Goal: Task Accomplishment & Management: Complete application form

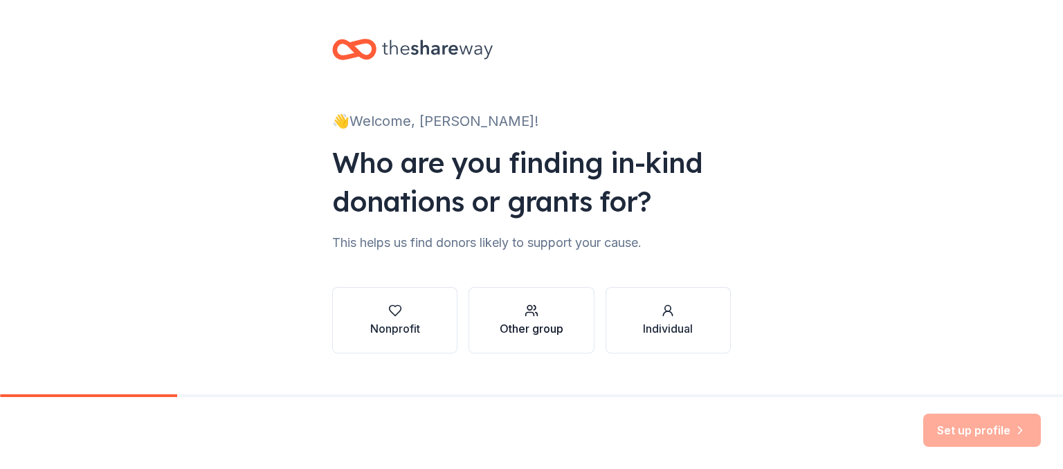
click at [504, 327] on div "Other group" at bounding box center [532, 328] width 64 height 17
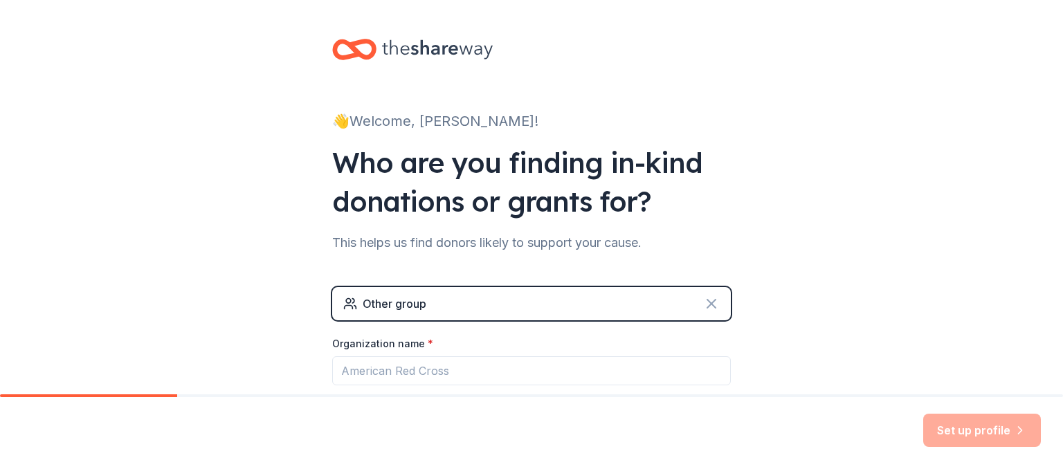
click at [709, 296] on icon at bounding box center [711, 304] width 17 height 17
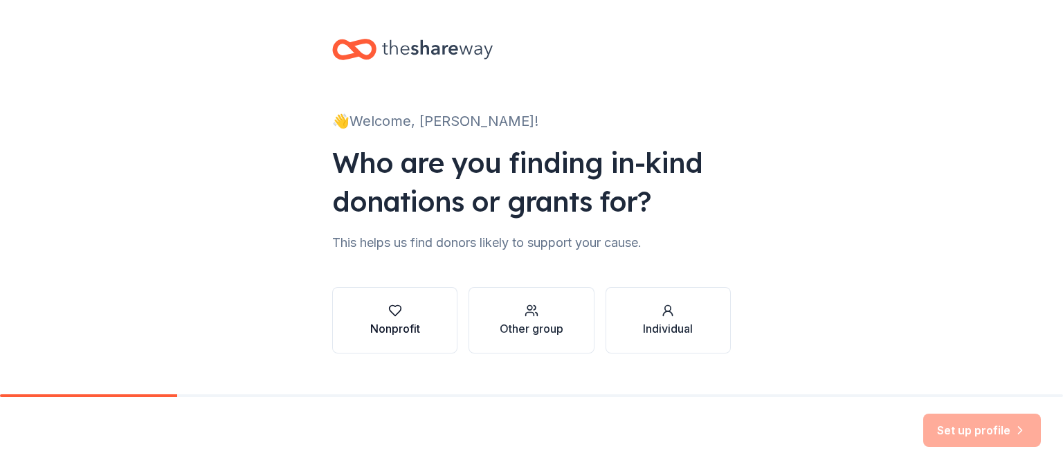
click at [408, 316] on div "button" at bounding box center [395, 311] width 50 height 14
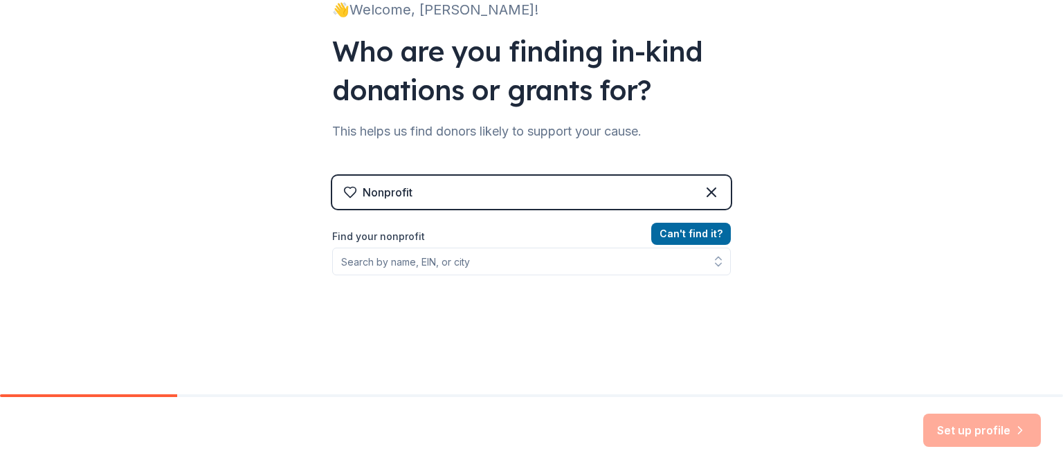
scroll to position [118, 0]
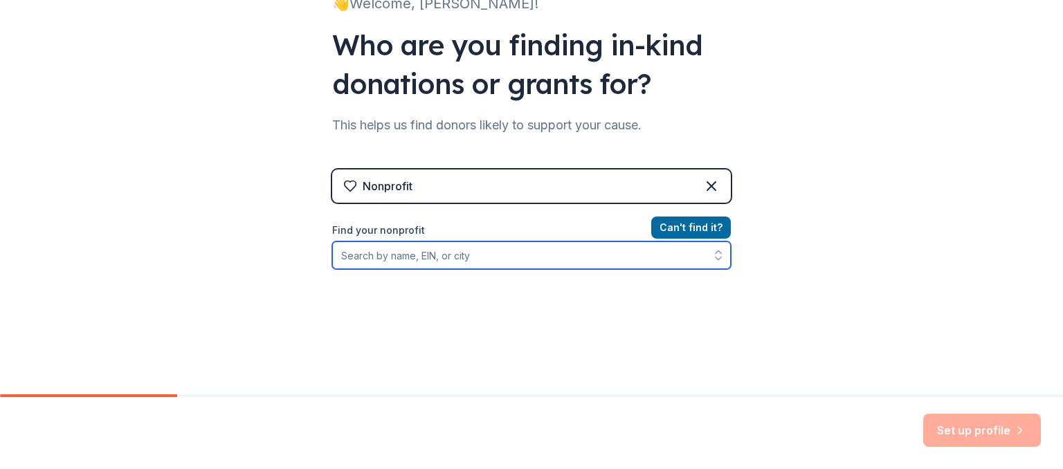
click at [614, 250] on input "Find your nonprofit" at bounding box center [531, 256] width 399 height 28
type input "h"
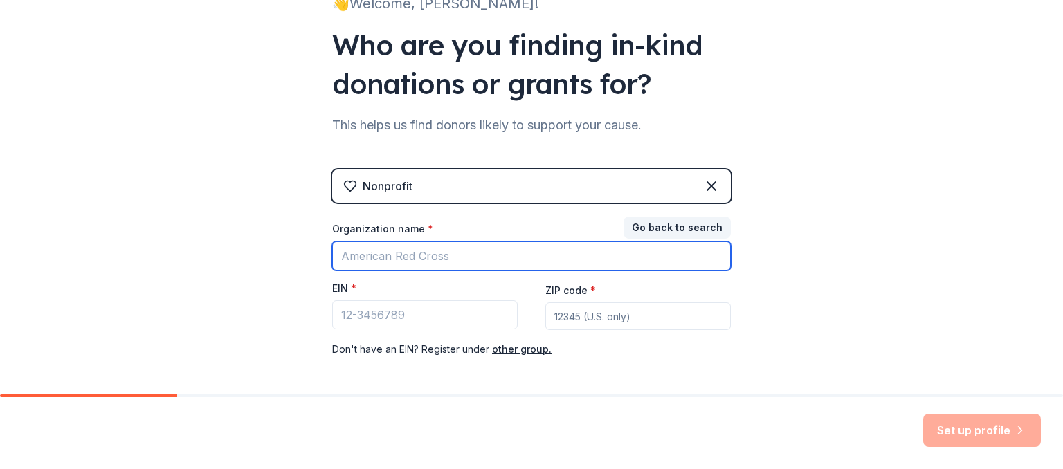
drag, startPoint x: 614, startPoint y: 250, endPoint x: 608, endPoint y: 239, distance: 12.4
click at [608, 239] on div "Organization name *" at bounding box center [531, 246] width 399 height 48
type input "greater"
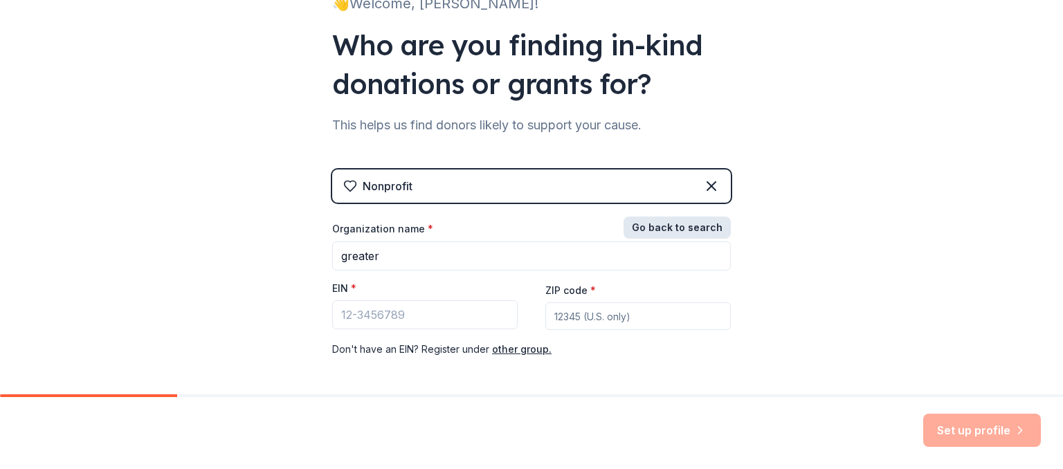
click at [651, 226] on button "Go back to search" at bounding box center [677, 228] width 107 height 22
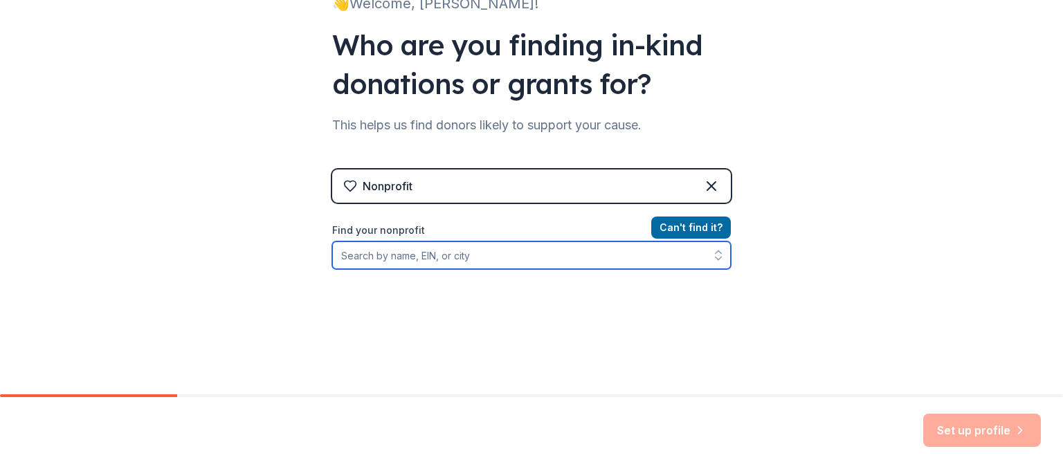
click at [588, 258] on input "Find your nonprofit" at bounding box center [531, 256] width 399 height 28
type input "greater rochester habitat"
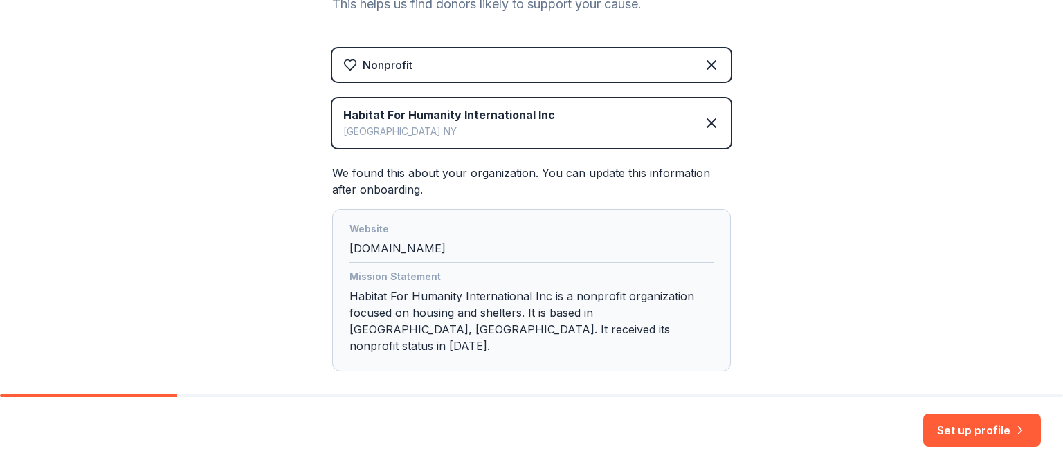
scroll to position [240, 0]
click at [1011, 426] on button "Set up profile" at bounding box center [982, 430] width 118 height 33
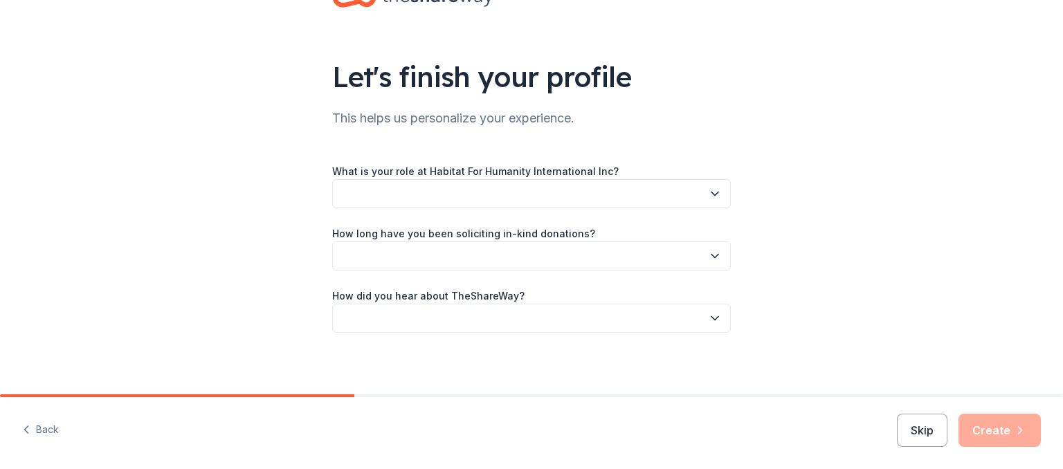
scroll to position [55, 0]
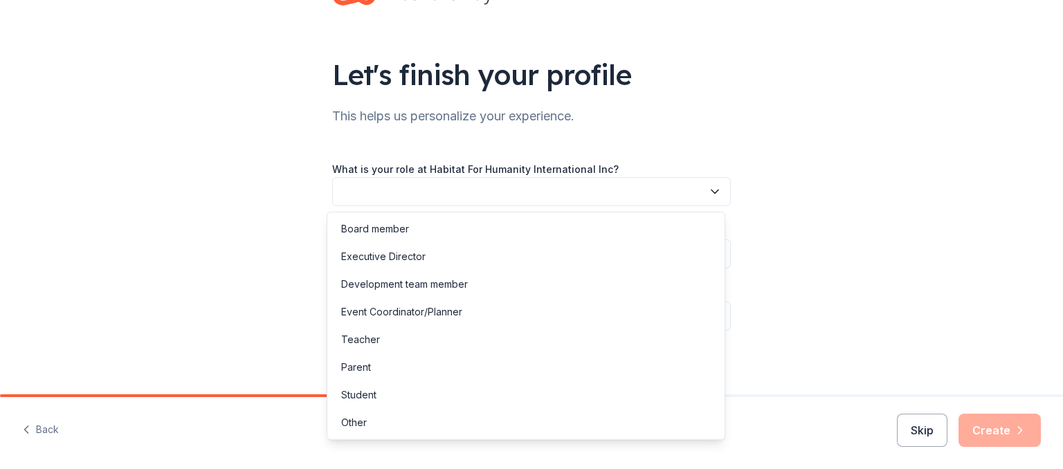
click at [641, 187] on button "button" at bounding box center [531, 191] width 399 height 29
click at [479, 424] on div "Other" at bounding box center [526, 423] width 392 height 28
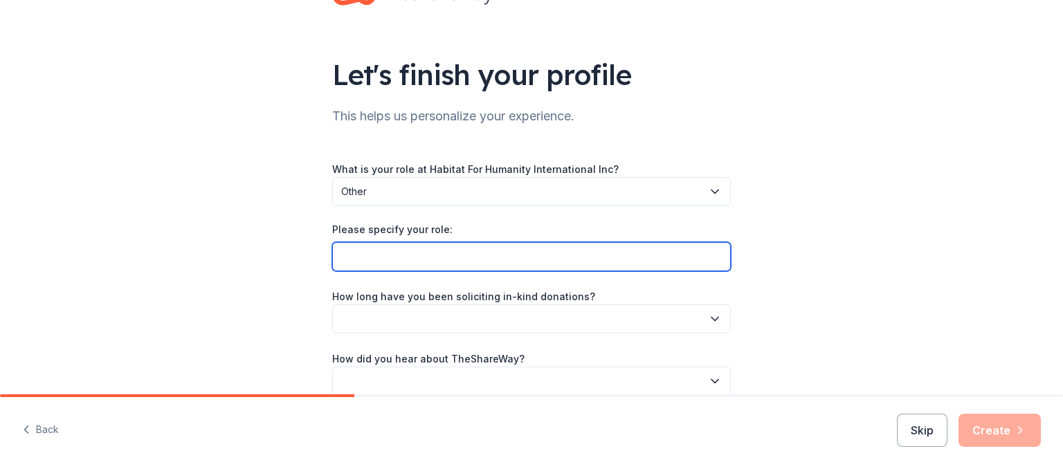
click at [496, 251] on input "Please specify your role:" at bounding box center [531, 256] width 399 height 29
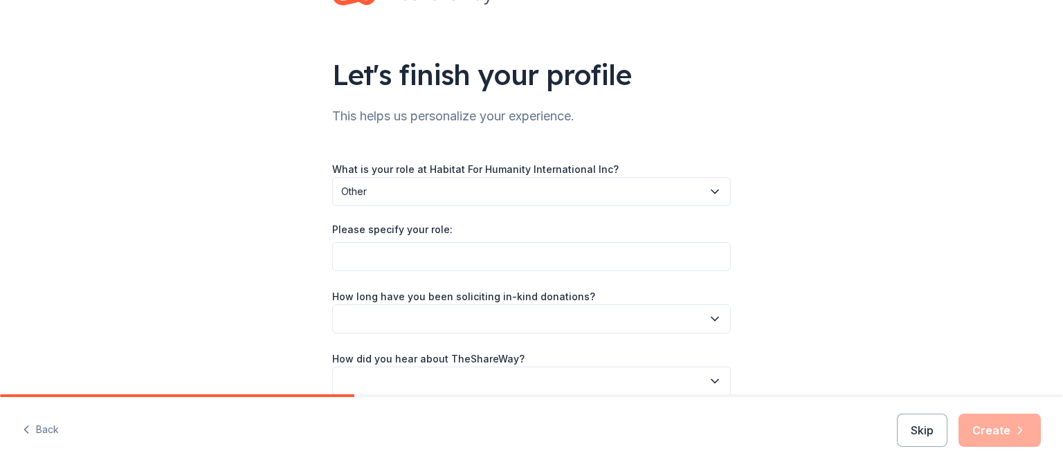
click at [453, 322] on button "button" at bounding box center [531, 319] width 399 height 29
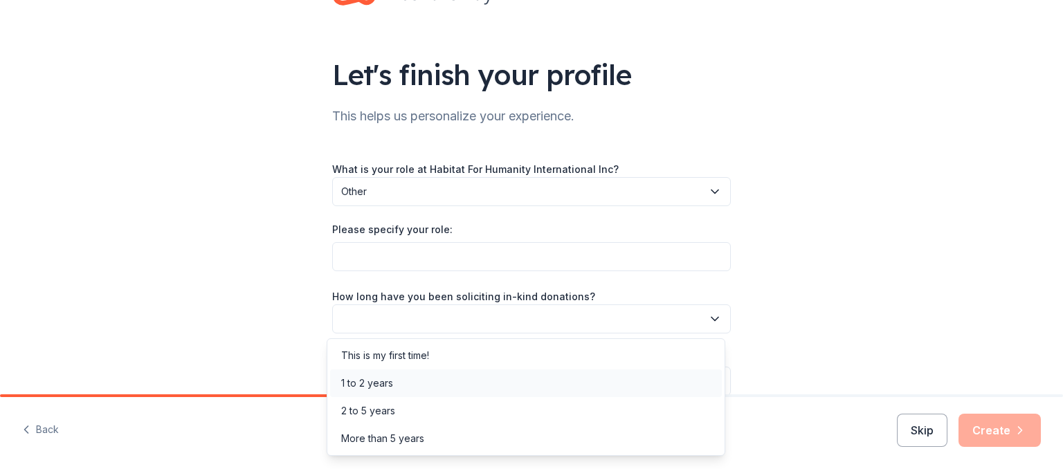
click at [410, 370] on div "1 to 2 years" at bounding box center [526, 384] width 392 height 28
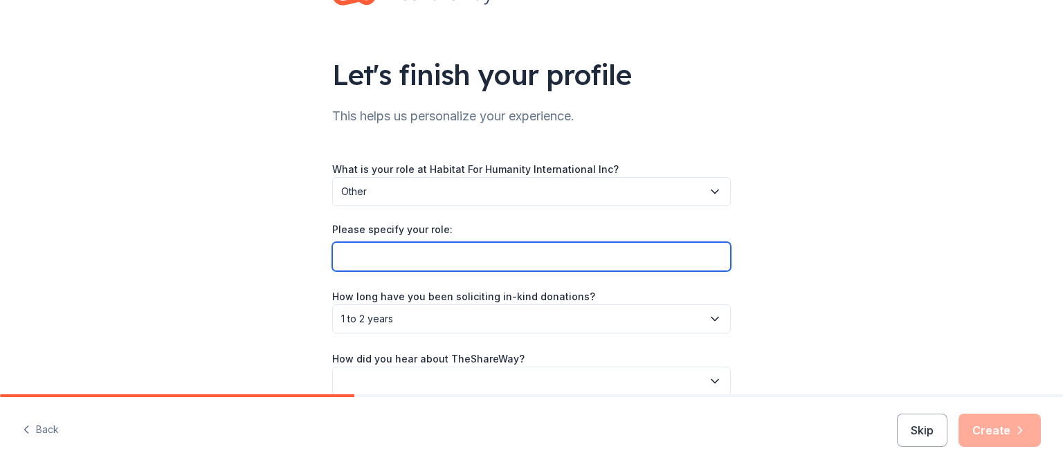
click at [446, 257] on input "Please specify your role:" at bounding box center [531, 256] width 399 height 29
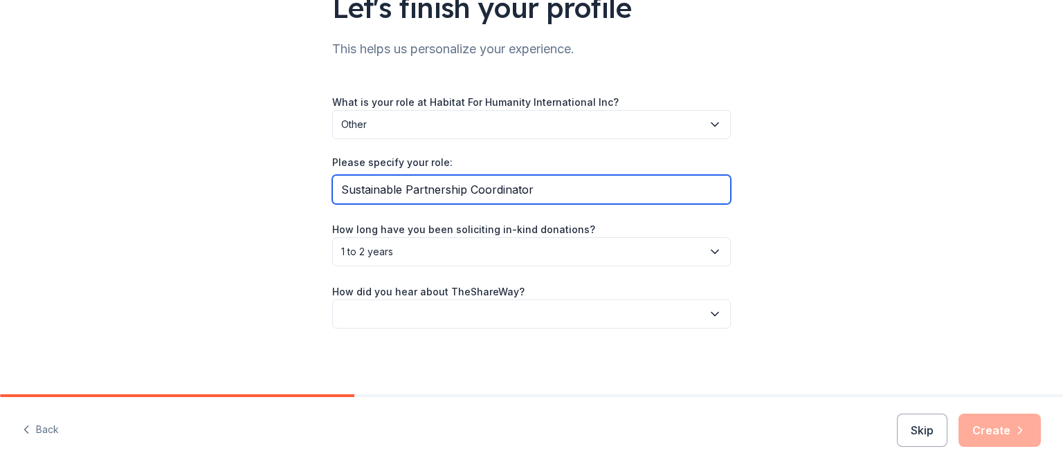
type input "Sustainable Partnership Coordinator"
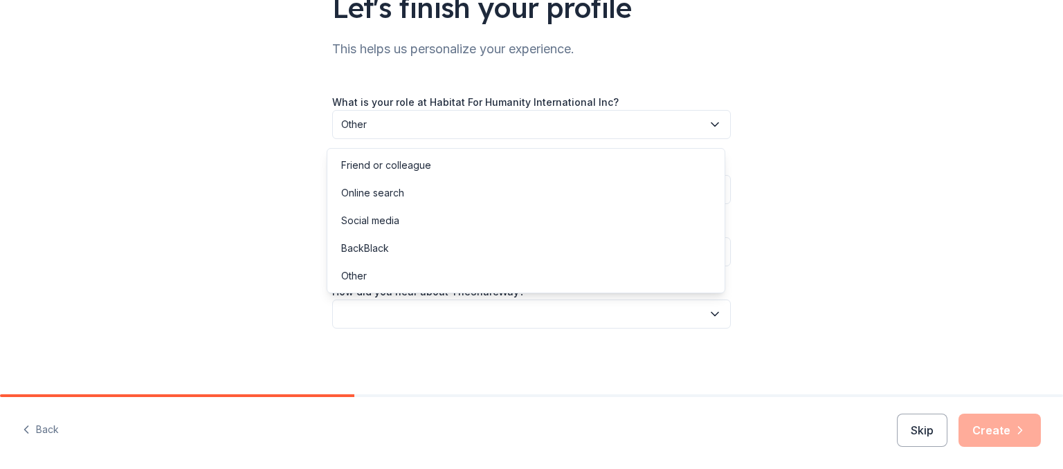
click at [454, 316] on button "button" at bounding box center [531, 314] width 399 height 29
click at [432, 195] on div "Online search" at bounding box center [526, 193] width 392 height 28
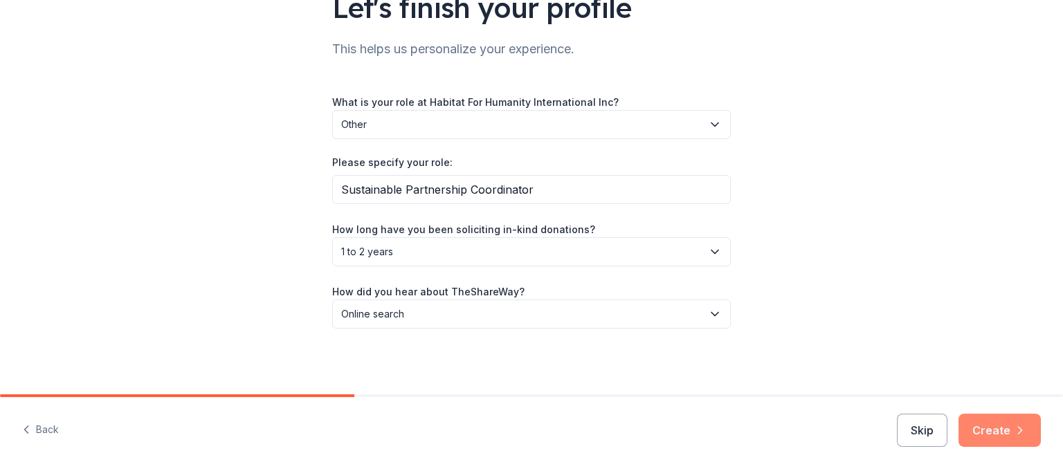
click at [995, 435] on button "Create" at bounding box center [1000, 430] width 82 height 33
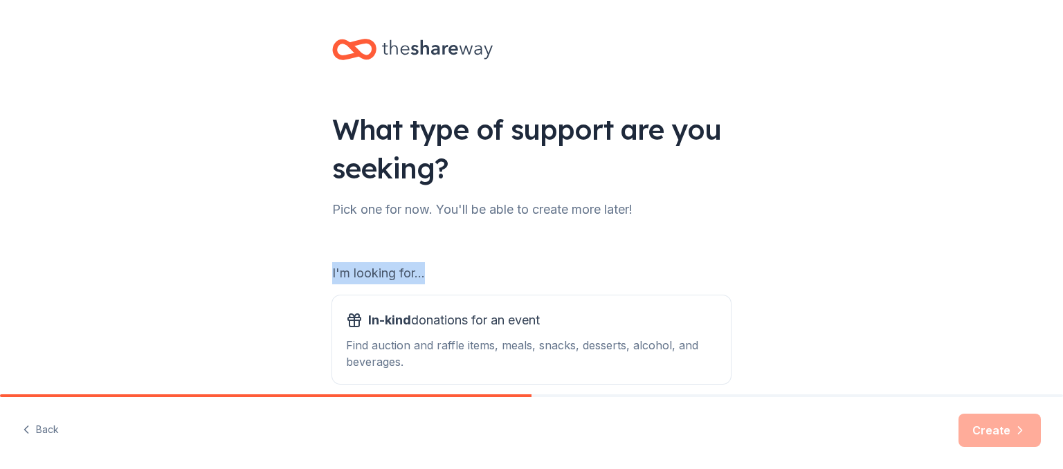
drag, startPoint x: 1046, startPoint y: 198, endPoint x: 1058, endPoint y: 258, distance: 61.4
click at [1058, 258] on div "What type of support are you seeking? Pick one for now. You'll be able to creat…" at bounding box center [531, 197] width 1063 height 395
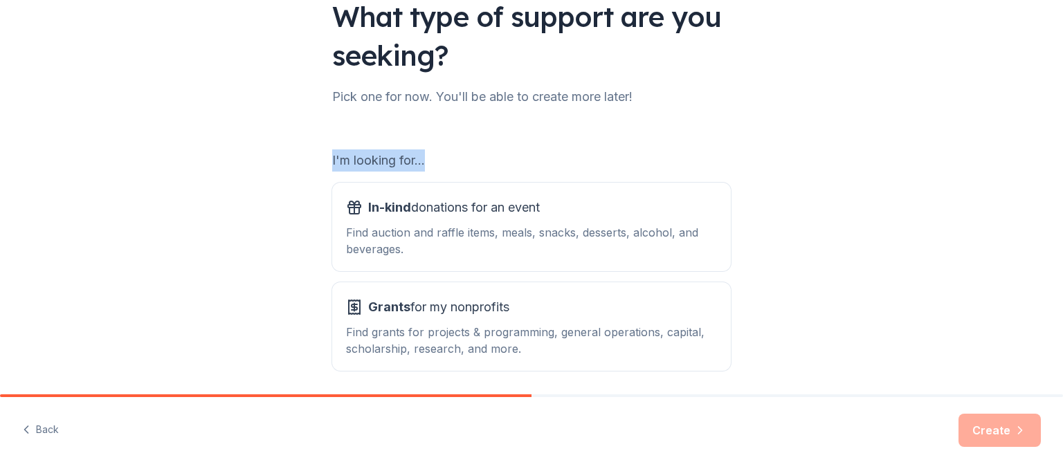
scroll to position [164, 0]
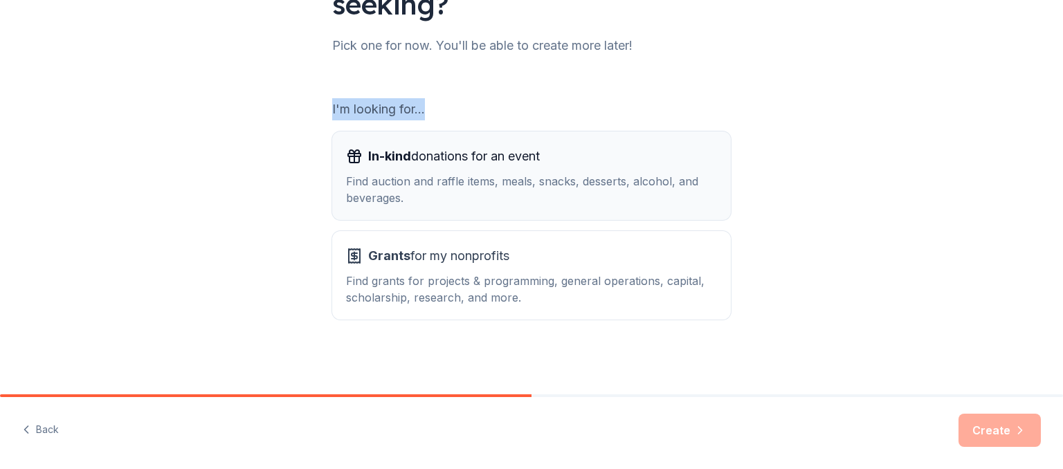
click at [640, 150] on div "In-kind donations for an event" at bounding box center [531, 156] width 371 height 22
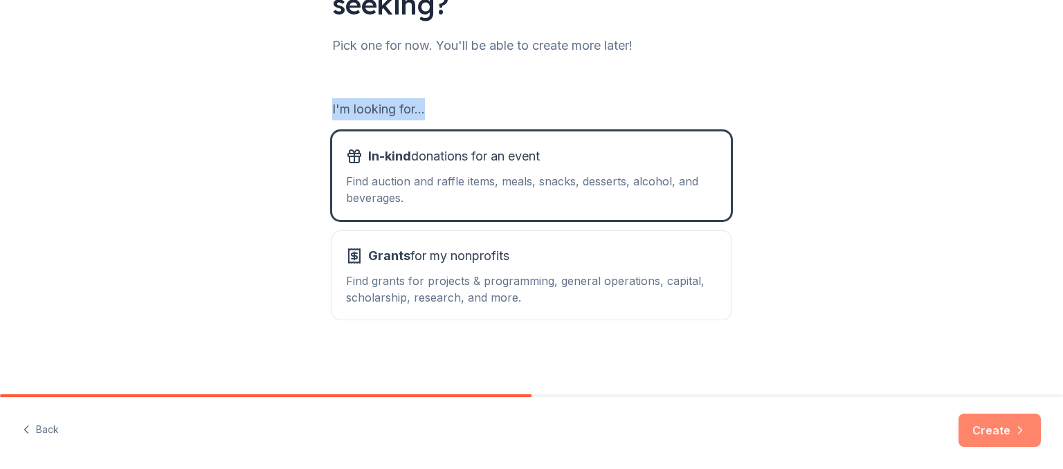
click at [987, 422] on button "Create" at bounding box center [1000, 430] width 82 height 33
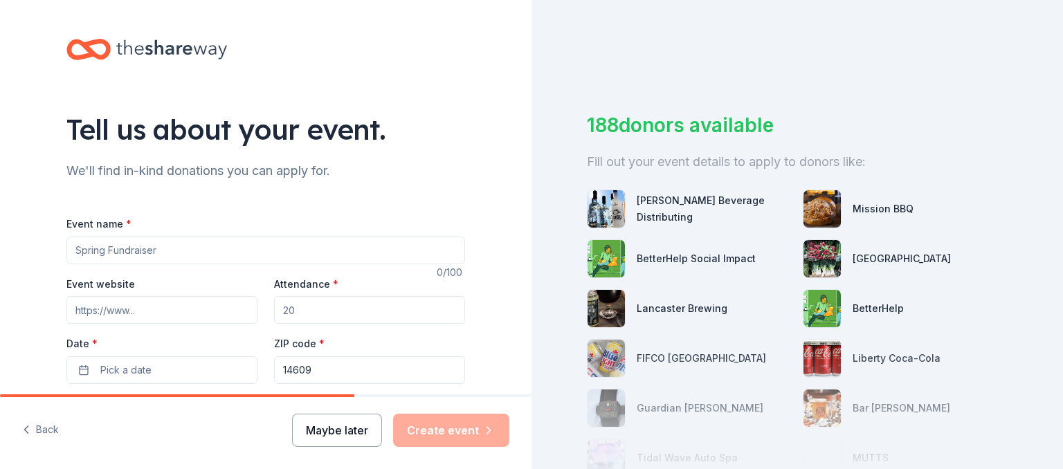
click at [357, 428] on button "Maybe later" at bounding box center [337, 430] width 90 height 33
click at [326, 432] on button "Maybe later" at bounding box center [337, 430] width 90 height 33
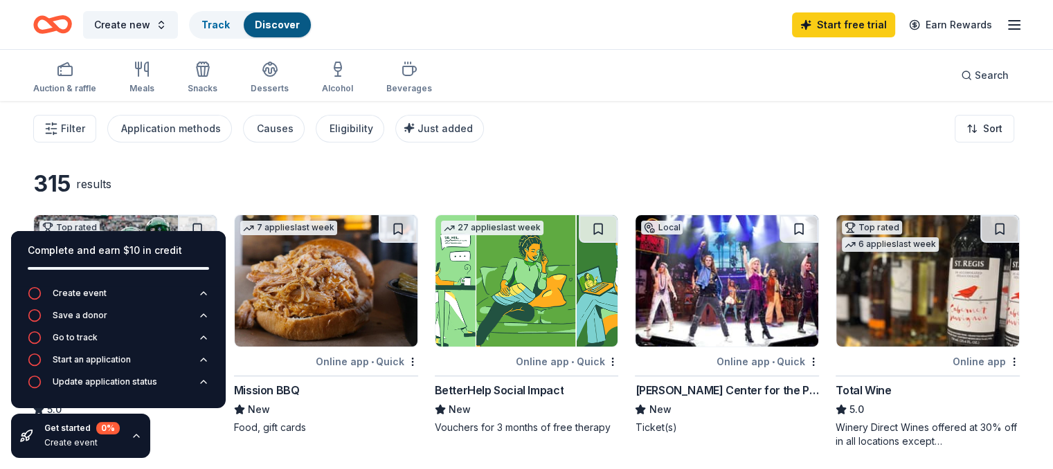
click at [135, 440] on icon "button" at bounding box center [136, 436] width 11 height 11
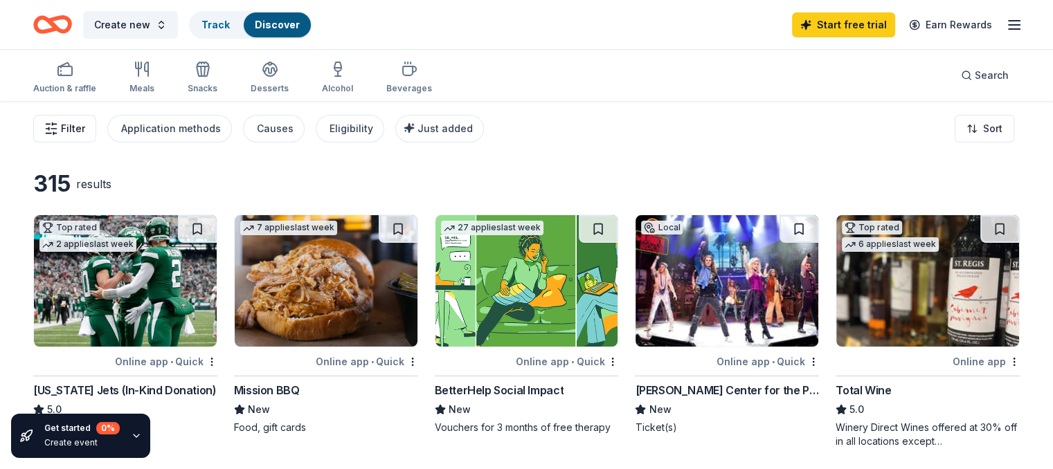
click at [81, 133] on button "Filter" at bounding box center [64, 129] width 63 height 28
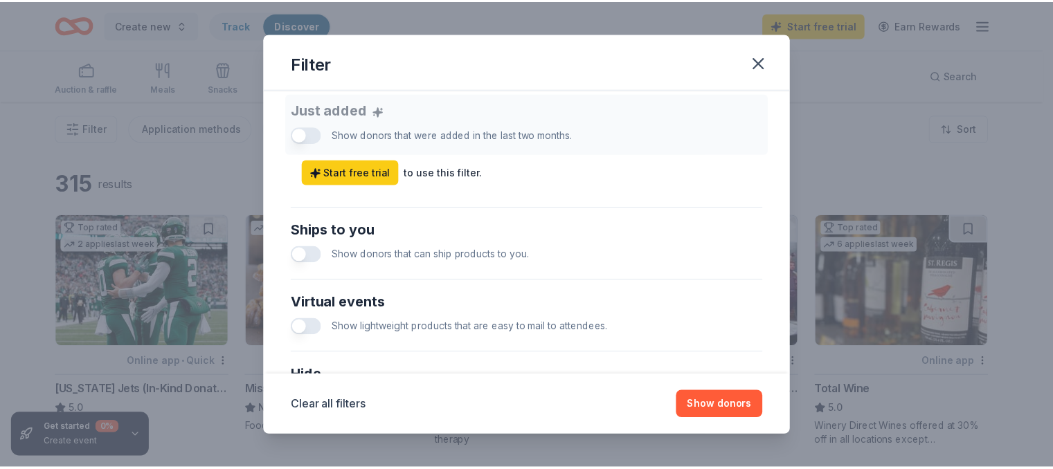
scroll to position [542, 0]
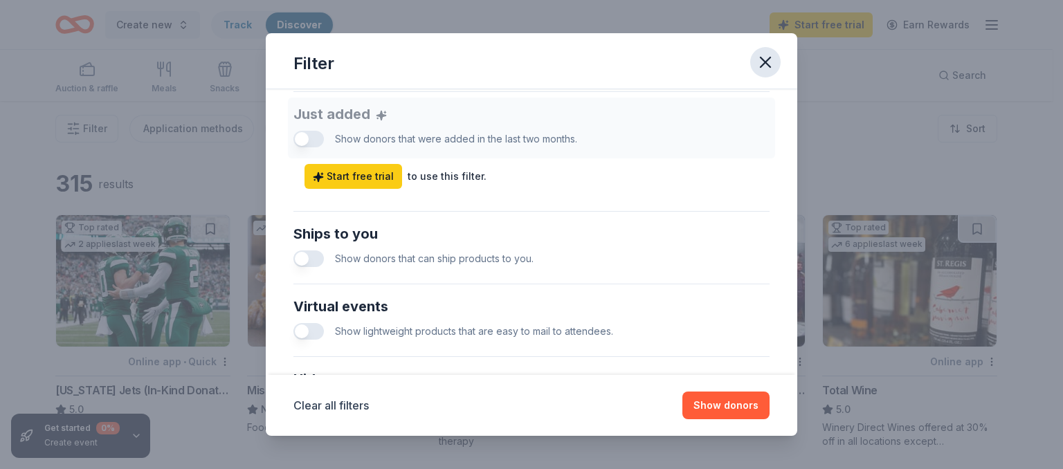
click at [771, 59] on icon "button" at bounding box center [765, 62] width 19 height 19
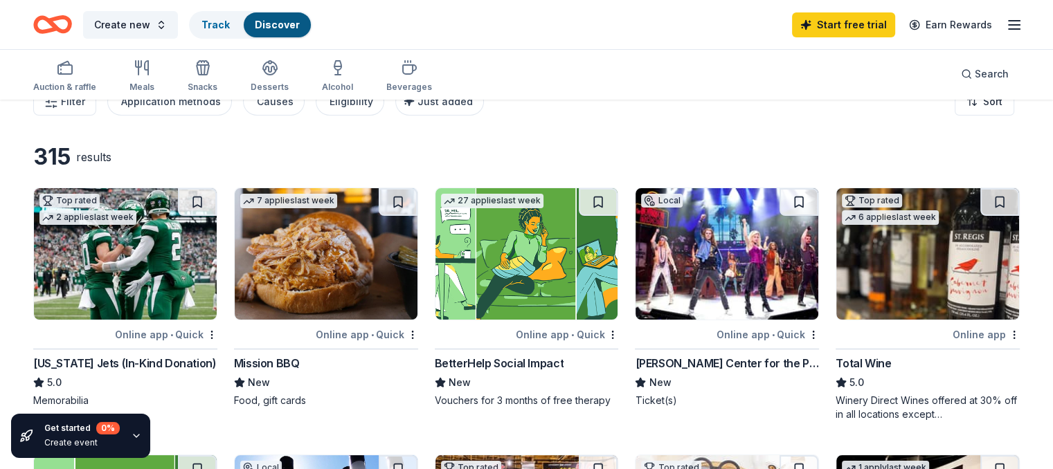
scroll to position [0, 0]
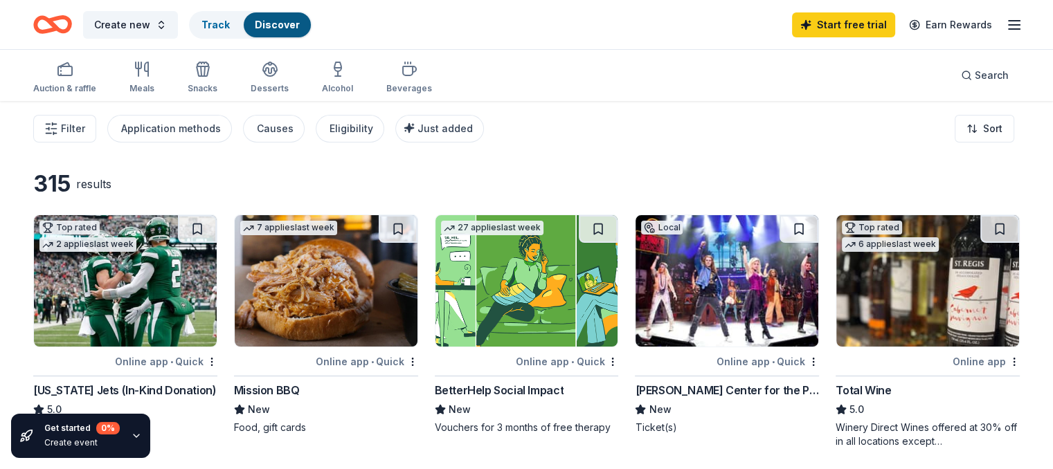
click at [1006, 19] on icon "button" at bounding box center [1014, 25] width 17 height 17
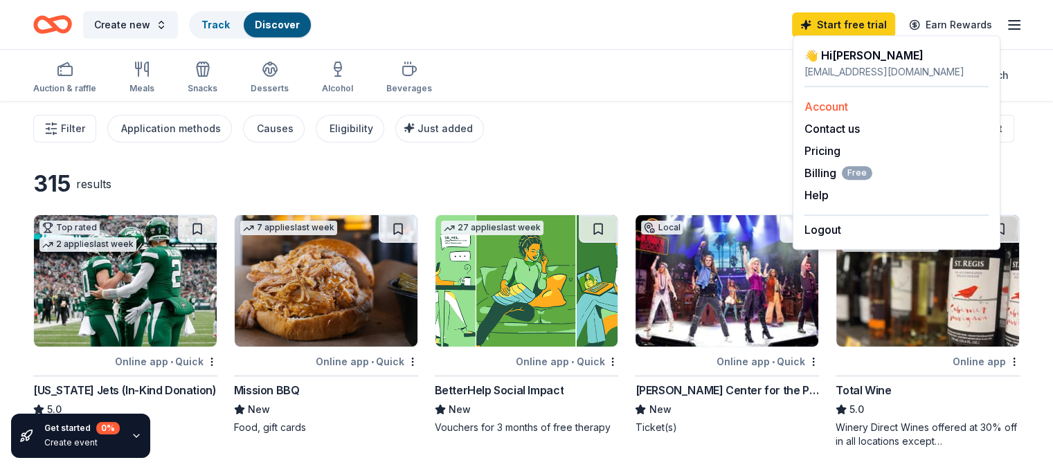
click at [827, 107] on link "Account" at bounding box center [826, 107] width 44 height 14
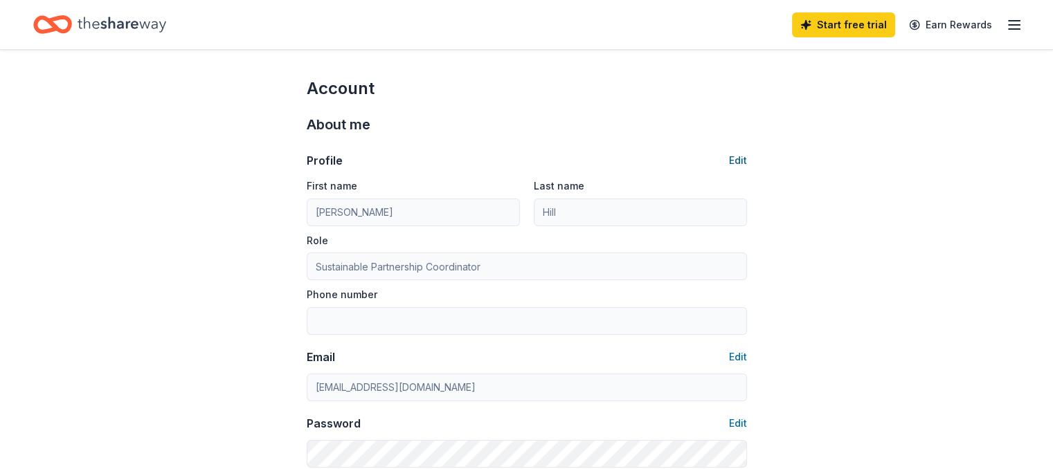
click at [745, 161] on button "Edit" at bounding box center [738, 160] width 18 height 17
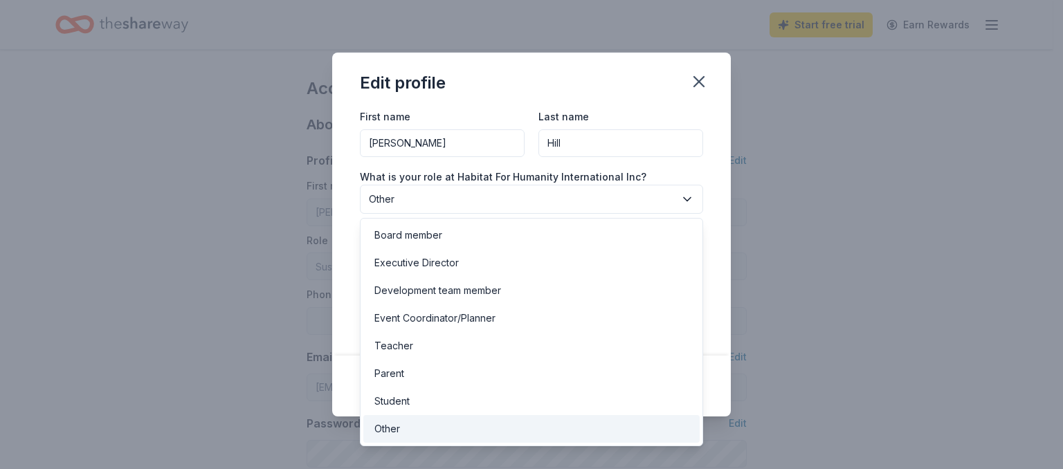
click at [599, 188] on button "Other" at bounding box center [531, 199] width 343 height 29
click at [604, 129] on div "First name Rebecca Last name Hill What is your role at Habitat For Humanity Int…" at bounding box center [531, 221] width 343 height 226
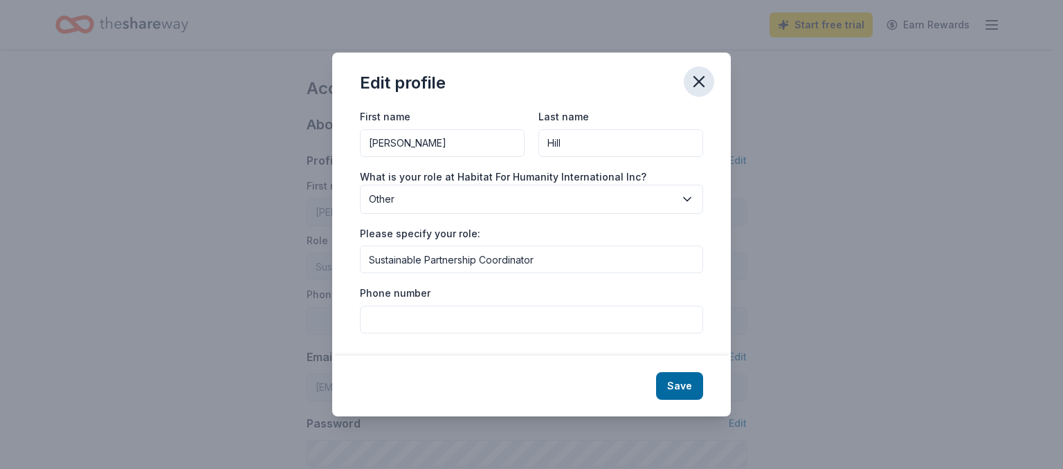
click at [703, 78] on icon "button" at bounding box center [699, 82] width 10 height 10
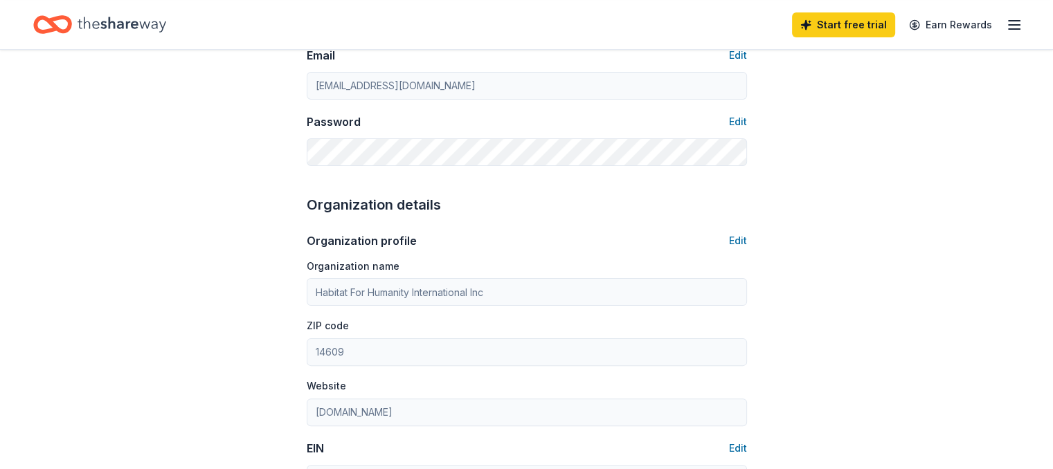
scroll to position [313, 0]
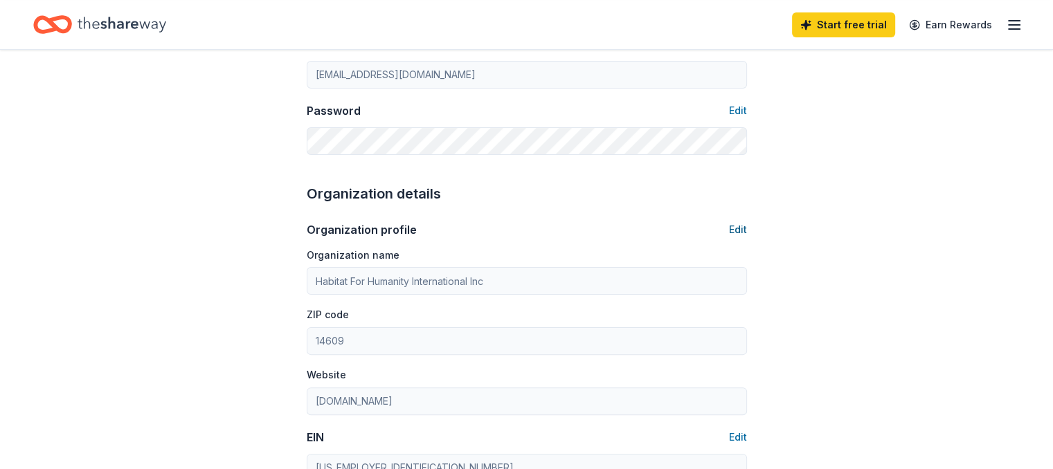
click at [732, 235] on button "Edit" at bounding box center [738, 229] width 18 height 17
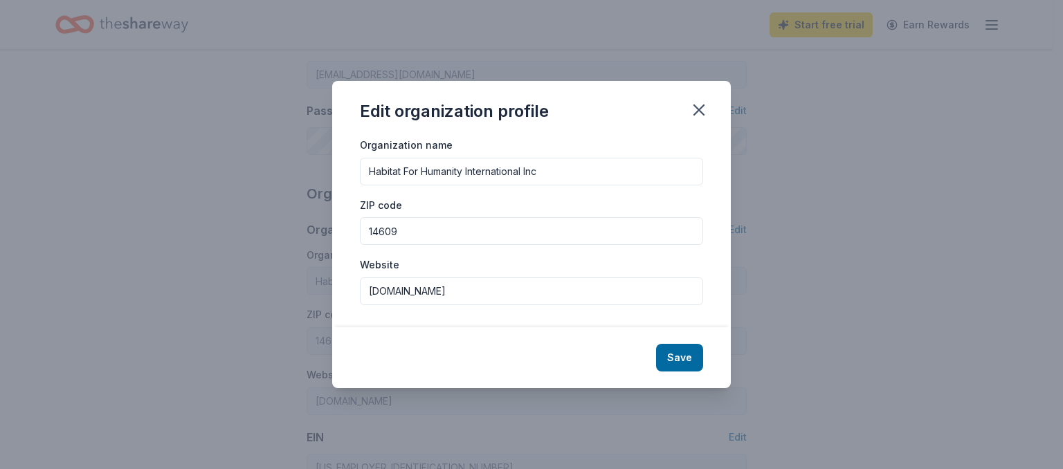
click at [595, 159] on input "Habitat For Humanity International Inc" at bounding box center [531, 172] width 343 height 28
drag, startPoint x: 605, startPoint y: 161, endPoint x: 207, endPoint y: 164, distance: 398.0
click at [207, 164] on div "Edit organization profile Organization name Habitat For Humanity International …" at bounding box center [531, 234] width 1063 height 469
type input "Garlic on [GEOGRAPHIC_DATA]"
type input "[DOMAIN_NAME]"
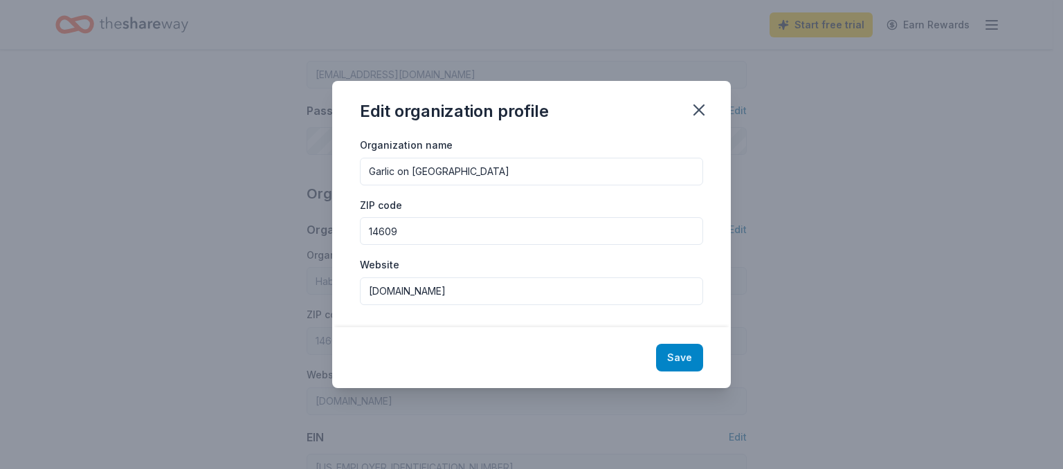
click at [687, 358] on button "Save" at bounding box center [679, 358] width 47 height 28
type input "Garlic on [GEOGRAPHIC_DATA]"
type input "[DOMAIN_NAME]"
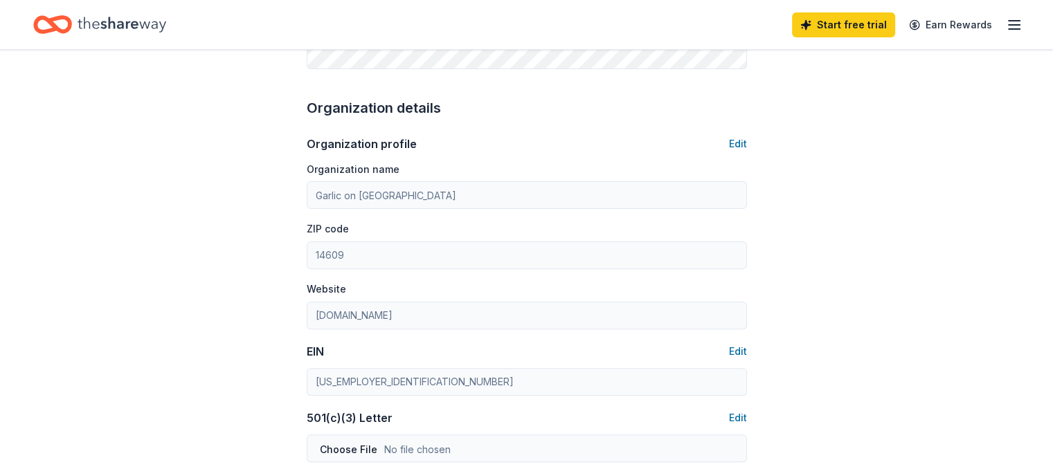
scroll to position [432, 0]
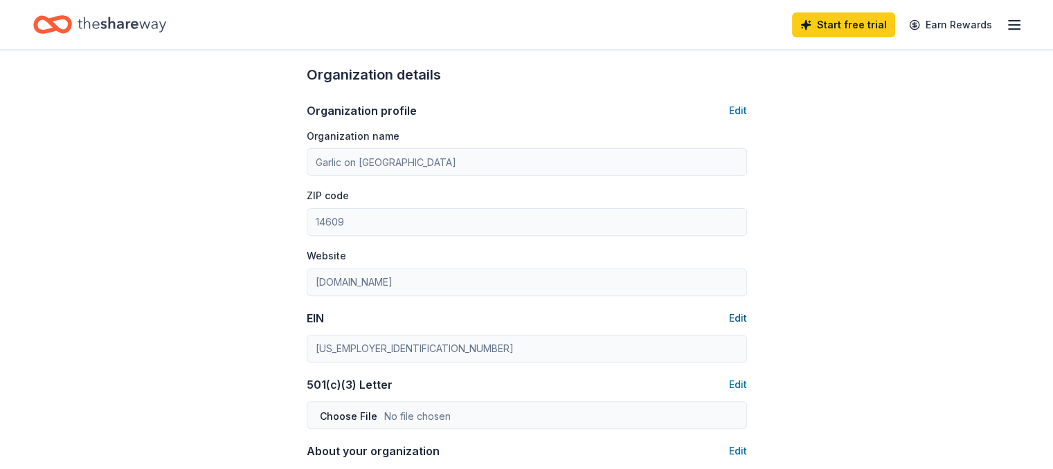
click at [736, 319] on button "Edit" at bounding box center [738, 318] width 18 height 17
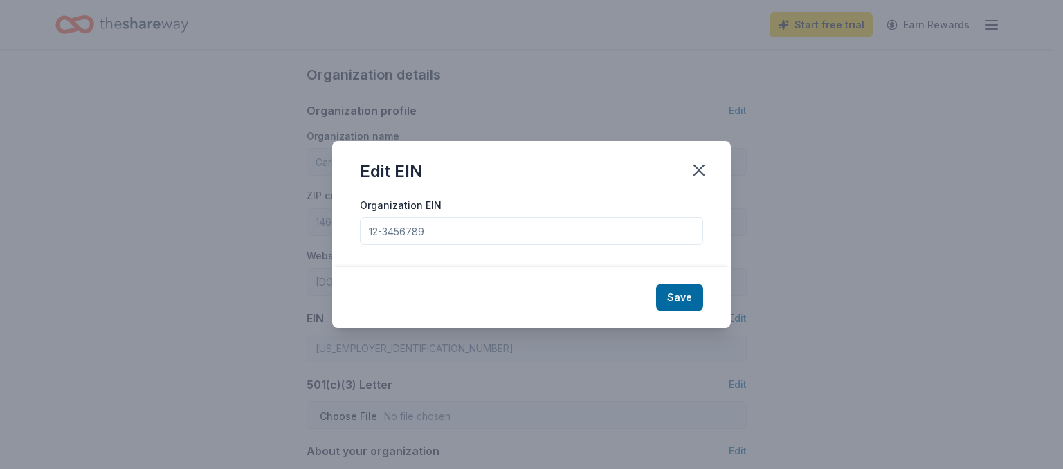
drag, startPoint x: 656, startPoint y: 233, endPoint x: 133, endPoint y: 262, distance: 524.1
click at [133, 262] on div "Edit EIN Organization EIN Save" at bounding box center [531, 234] width 1063 height 469
click at [447, 229] on input "Organization EIN" at bounding box center [531, 231] width 343 height 28
type input "0"
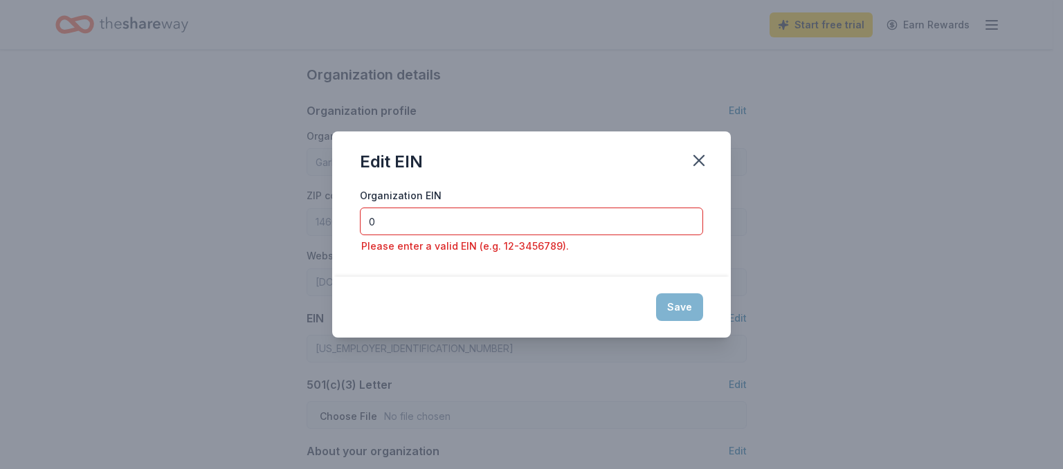
click at [447, 229] on input "0" at bounding box center [531, 222] width 343 height 28
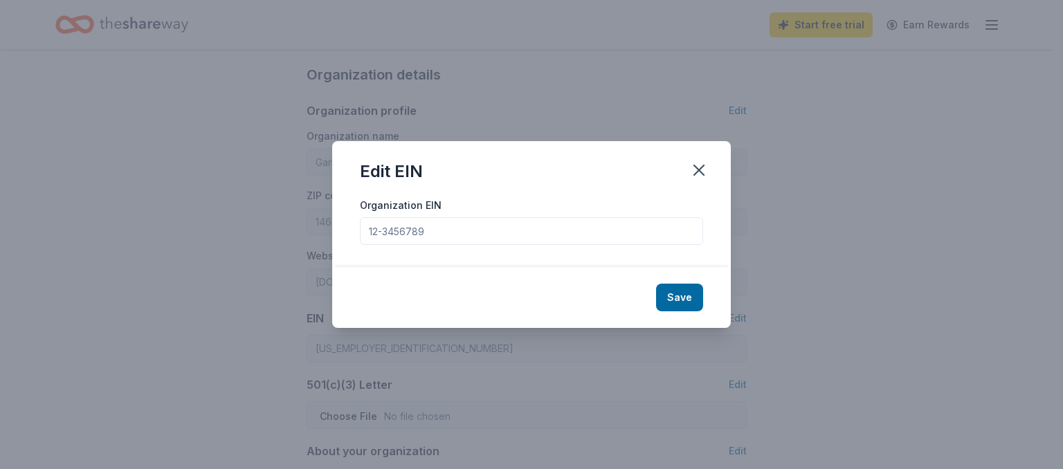
click at [518, 233] on input "Organization EIN" at bounding box center [531, 231] width 343 height 28
type input "0"
type input "344820568"
click at [684, 302] on button "Save" at bounding box center [679, 298] width 47 height 28
type input "34-4820568"
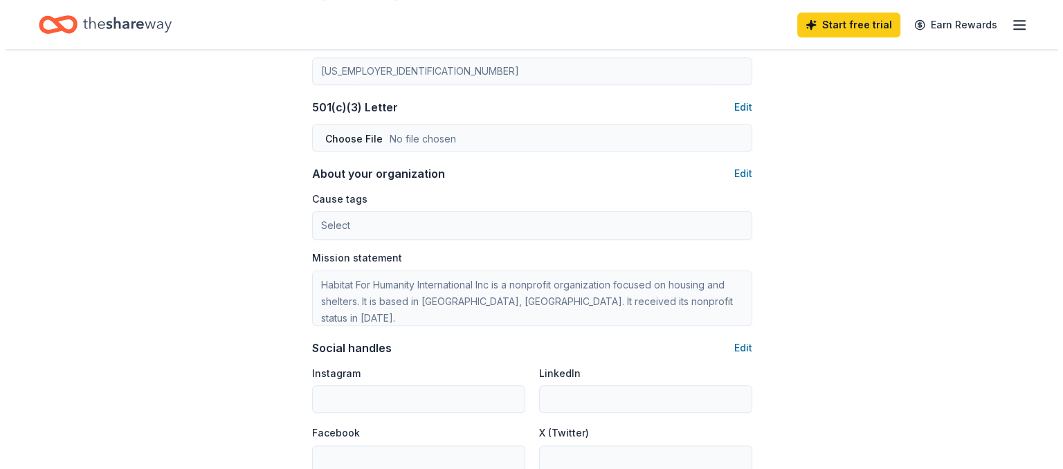
scroll to position [722, 0]
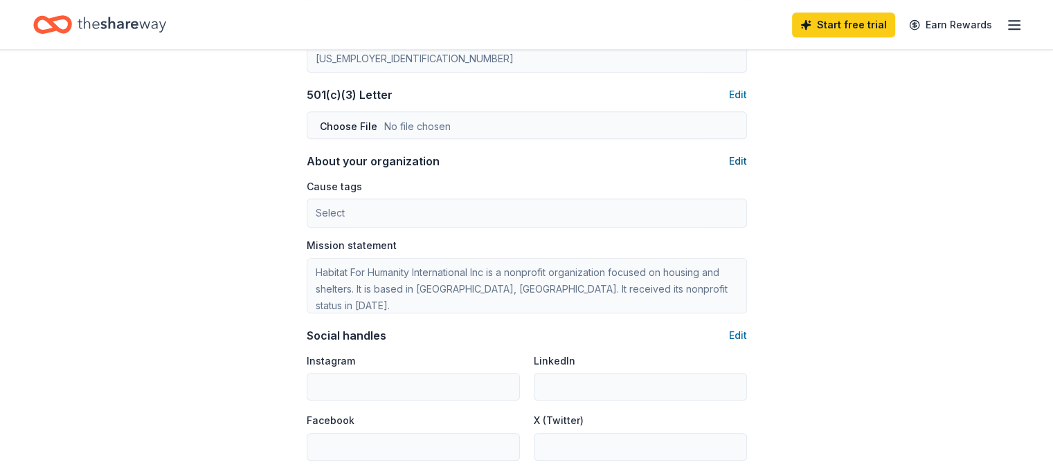
click at [731, 161] on button "Edit" at bounding box center [738, 161] width 18 height 17
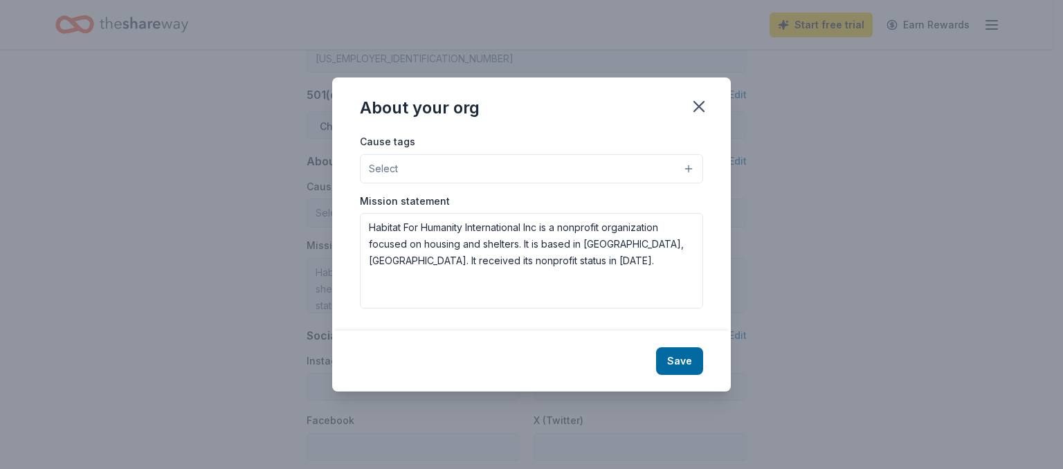
click at [561, 172] on button "Select" at bounding box center [531, 168] width 343 height 29
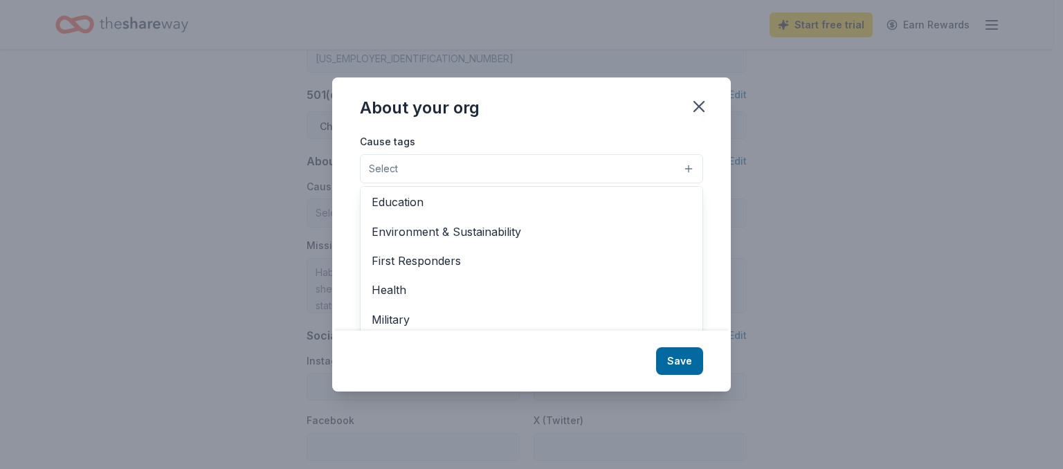
scroll to position [109, 0]
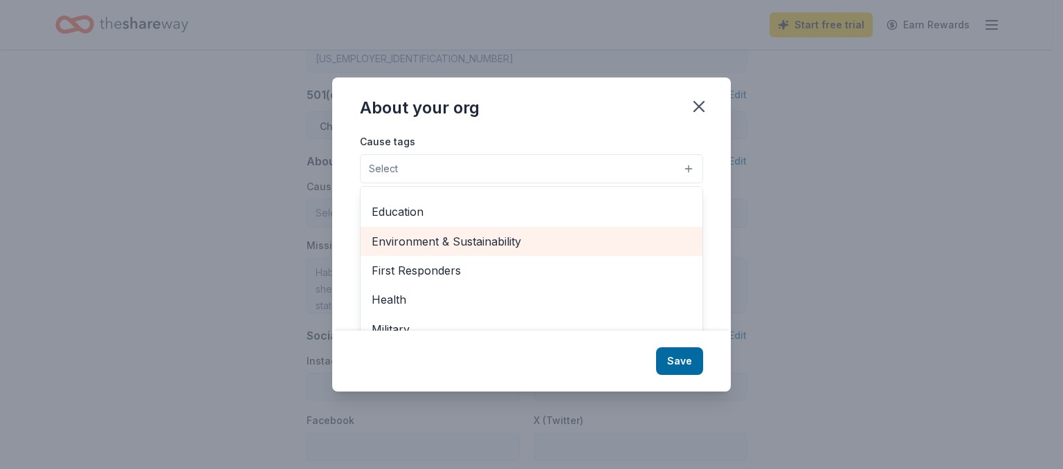
click at [554, 239] on span "Environment & Sustainability" at bounding box center [532, 242] width 320 height 18
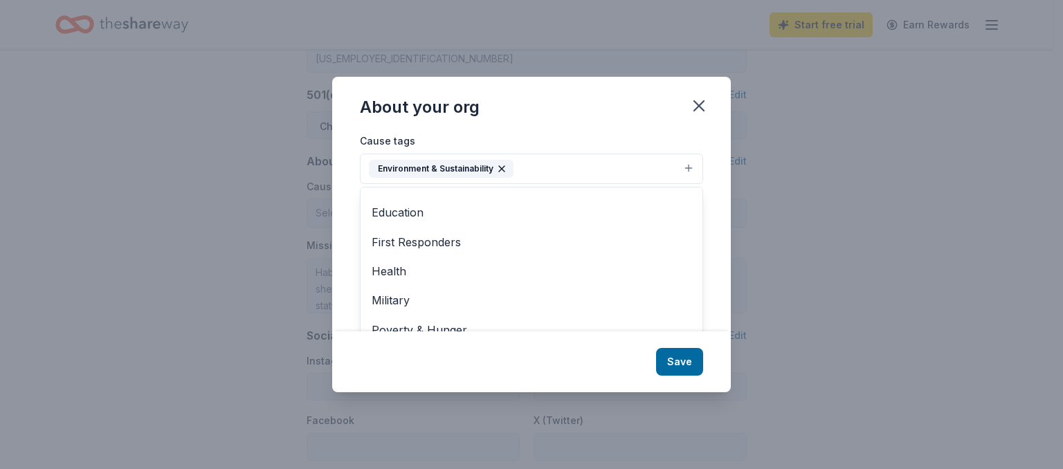
scroll to position [163, 0]
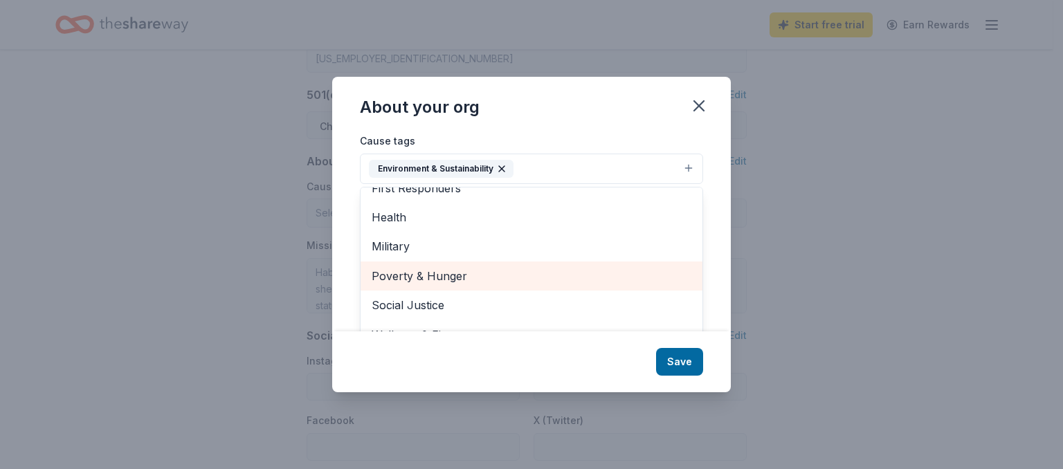
click at [602, 284] on span "Poverty & Hunger" at bounding box center [532, 276] width 320 height 18
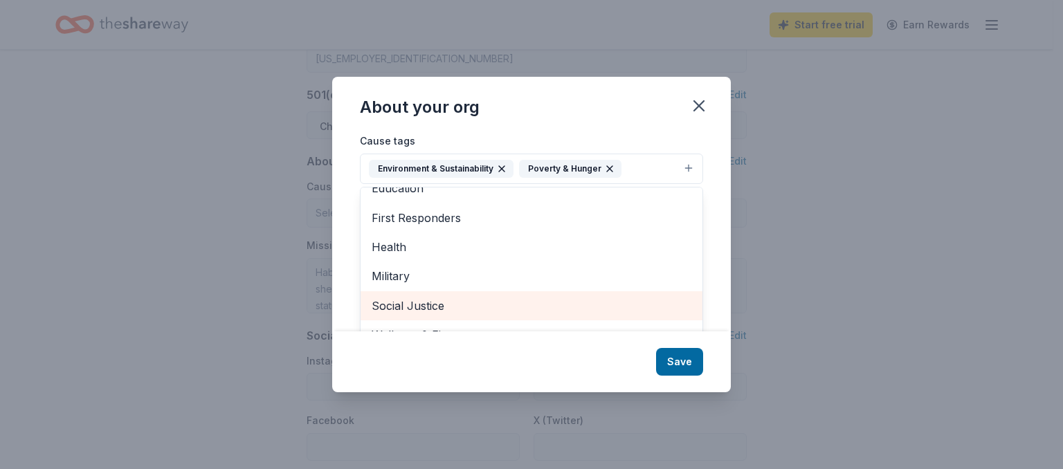
click at [640, 302] on span "Social Justice" at bounding box center [532, 306] width 320 height 18
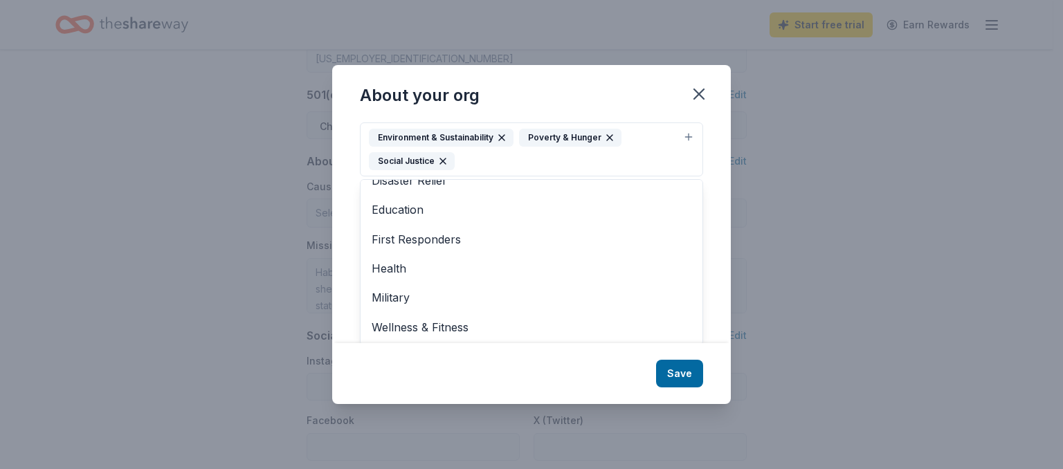
scroll to position [21, 0]
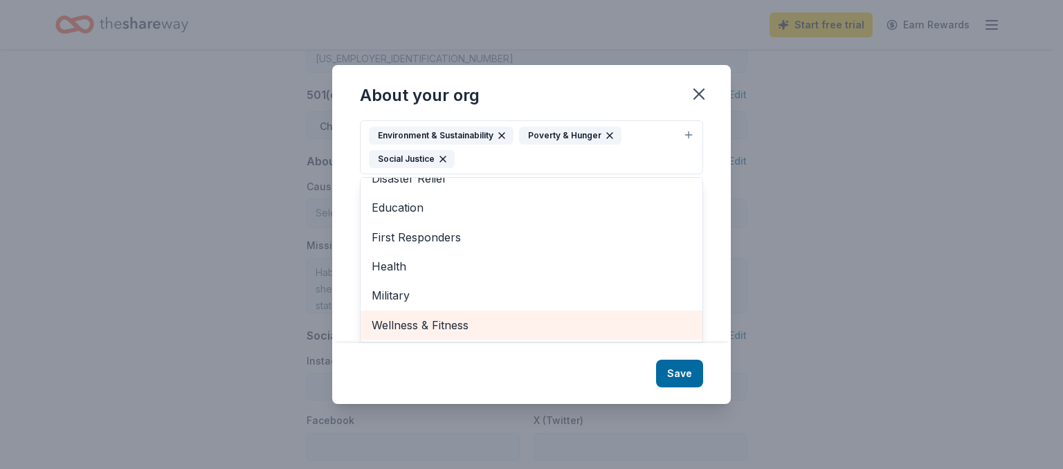
click at [613, 327] on span "Wellness & Fitness" at bounding box center [532, 325] width 320 height 18
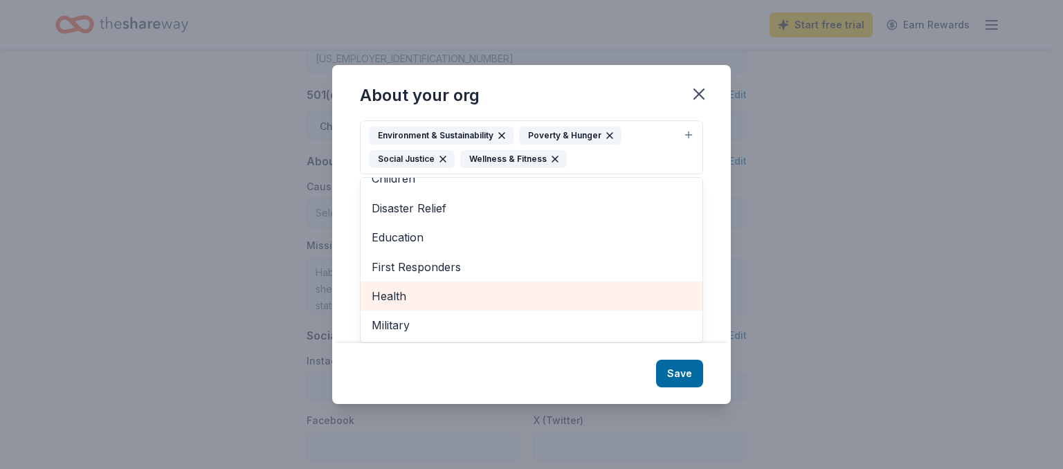
click at [653, 296] on span "Health" at bounding box center [532, 296] width 320 height 18
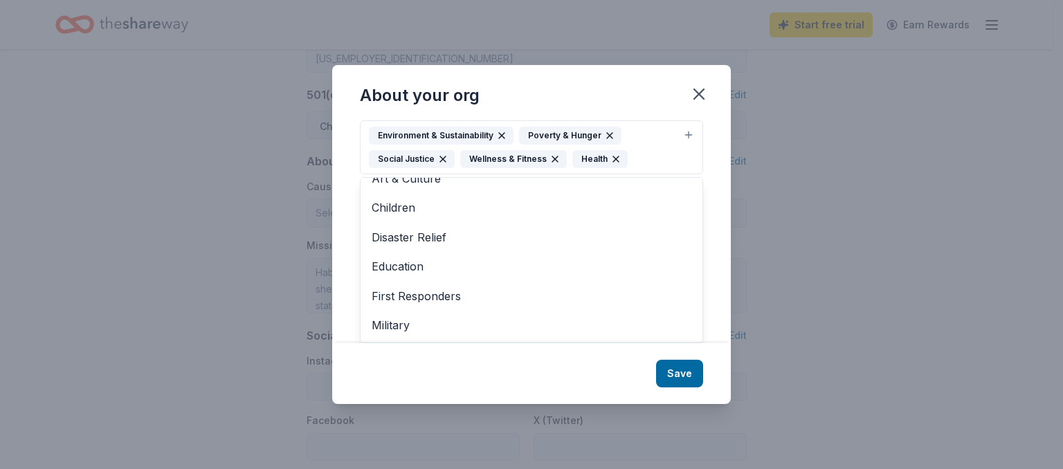
click at [680, 363] on div "About your org Cause tags Environment & Sustainability Poverty & Hunger Social …" at bounding box center [531, 234] width 399 height 339
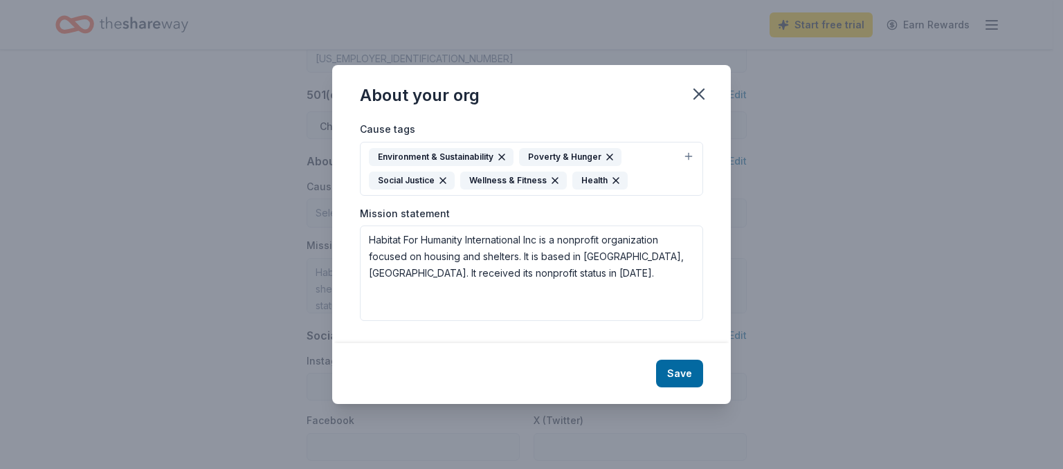
scroll to position [0, 0]
drag, startPoint x: 593, startPoint y: 287, endPoint x: 192, endPoint y: 197, distance: 411.4
click at [192, 197] on div "About your org Cause tags Environment & Sustainability Poverty & Hunger Social …" at bounding box center [531, 234] width 1063 height 469
paste textarea "Garlic on Glenwood exists to generously grow good garlic. The garden was founde…"
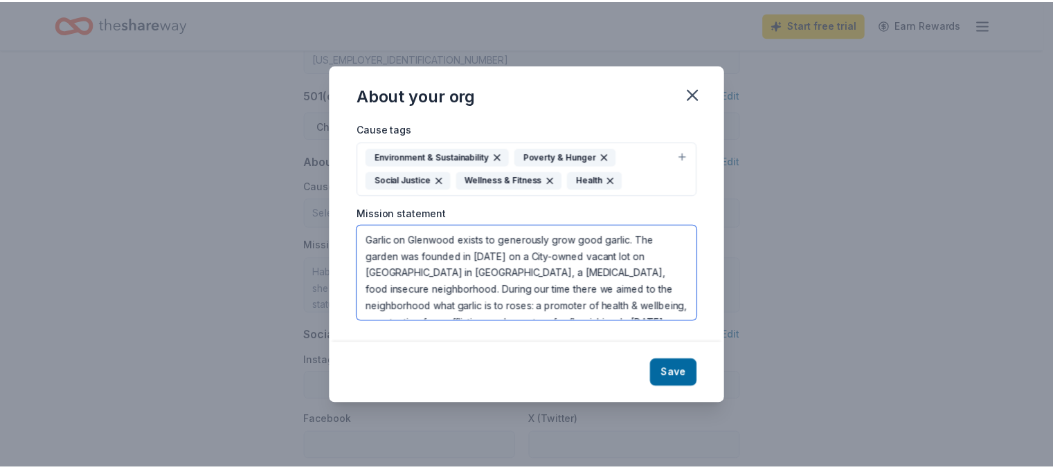
scroll to position [75, 0]
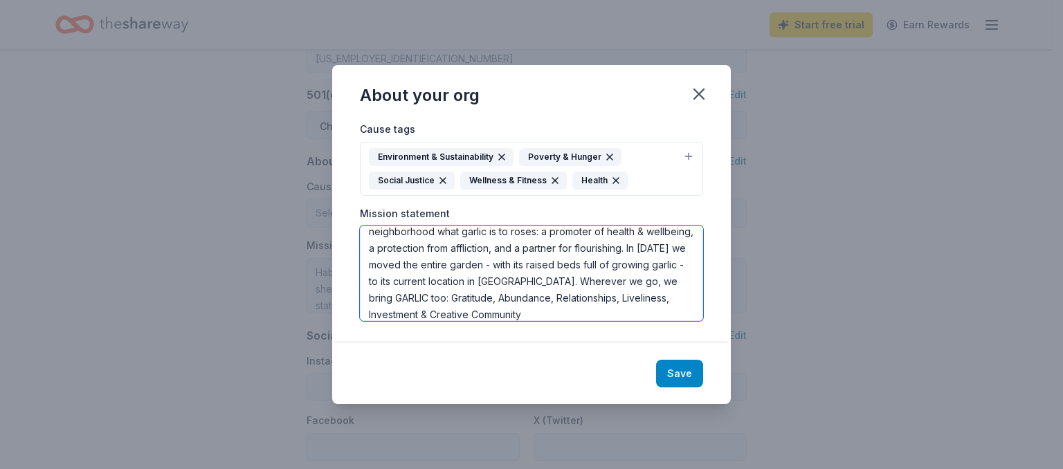
type textarea "Garlic on Glenwood exists to generously grow good garlic. The garden was founde…"
click at [687, 363] on button "Save" at bounding box center [679, 374] width 47 height 28
type textarea "Garlic on Glenwood exists to generously grow good garlic. The garden was founde…"
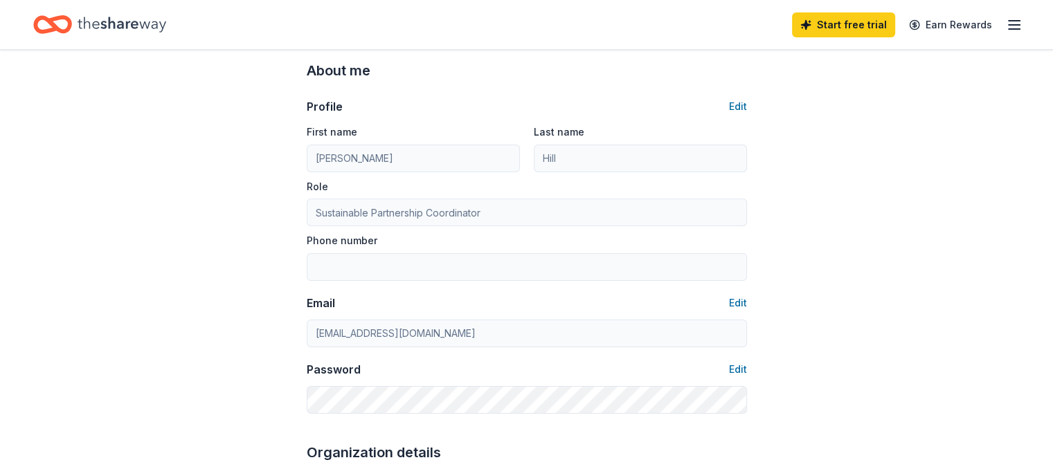
scroll to position [50, 0]
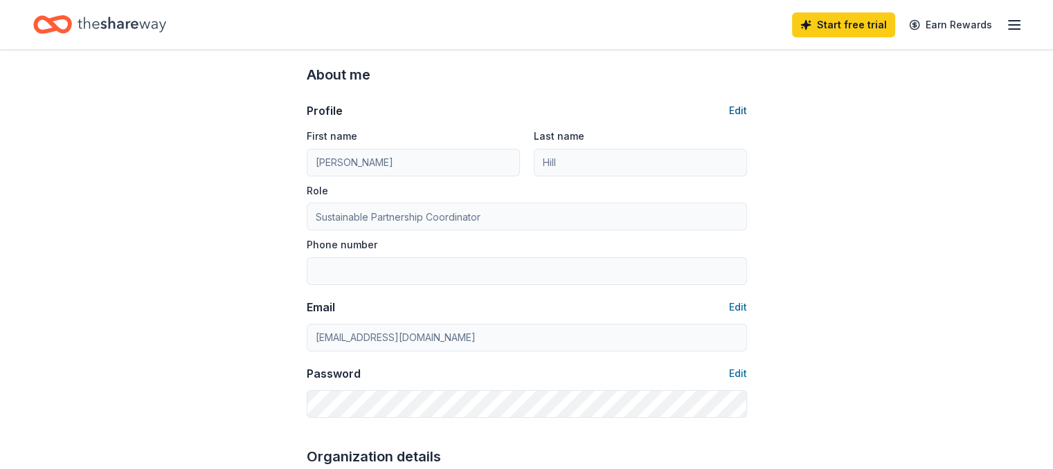
click at [730, 109] on button "Edit" at bounding box center [738, 110] width 18 height 17
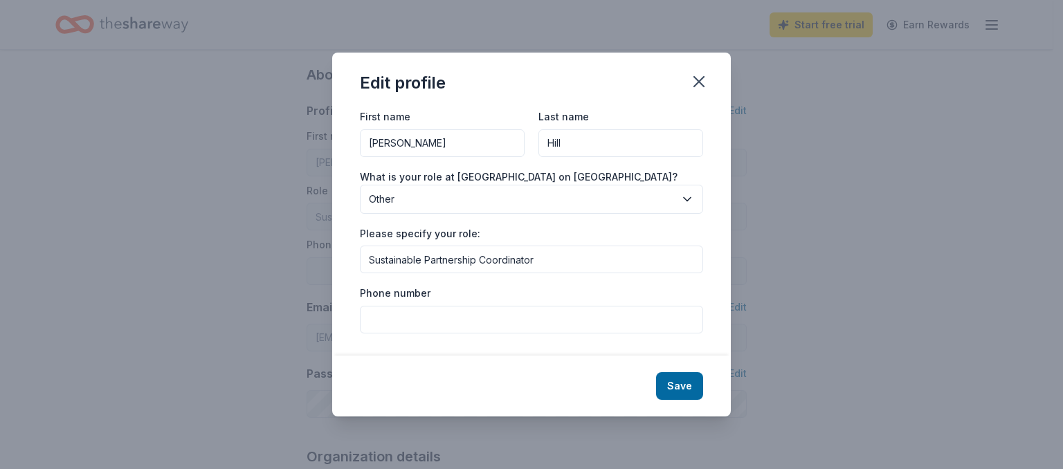
drag, startPoint x: 557, startPoint y: 255, endPoint x: 319, endPoint y: 260, distance: 237.5
click at [319, 260] on div "Edit profile First name Rebecca Last name Hill What is your role at Garlic on G…" at bounding box center [531, 234] width 1063 height 469
type input "c"
type input "Community Garden Manager"
type input "6306247773"
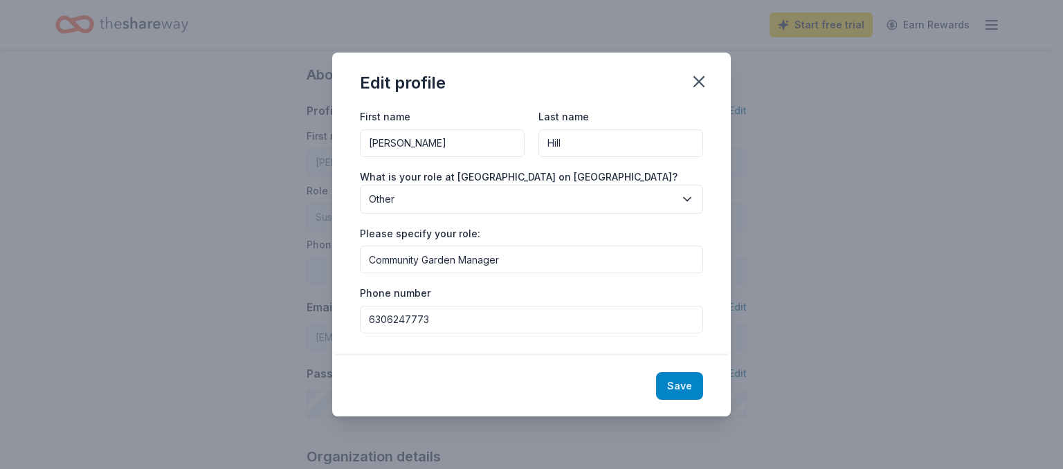
click at [673, 390] on button "Save" at bounding box center [679, 386] width 47 height 28
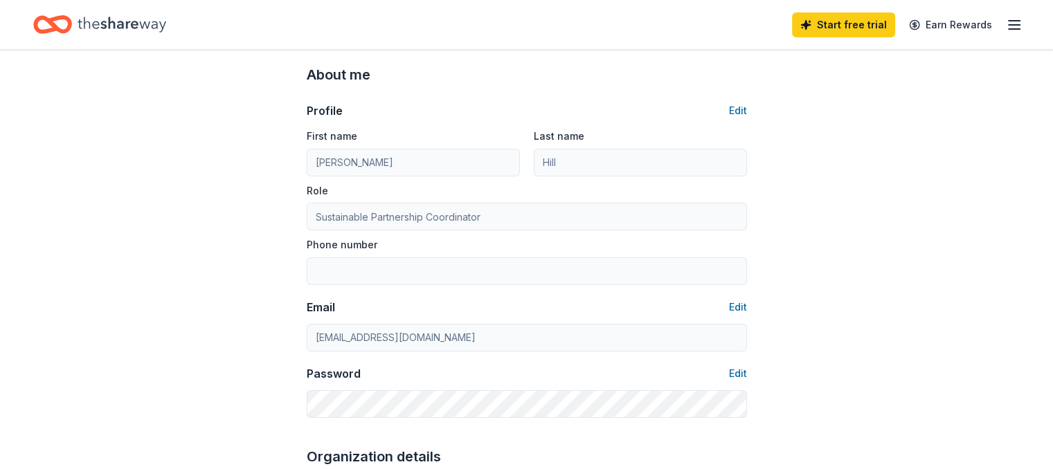
type input "Community Garden Manager"
type input "6306247773"
click at [847, 27] on link "Start free trial" at bounding box center [843, 24] width 103 height 25
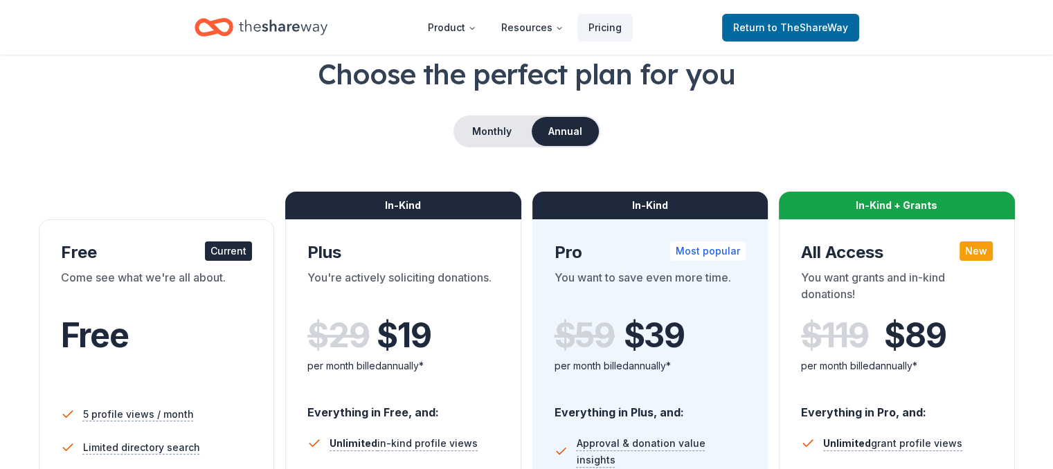
scroll to position [74, 0]
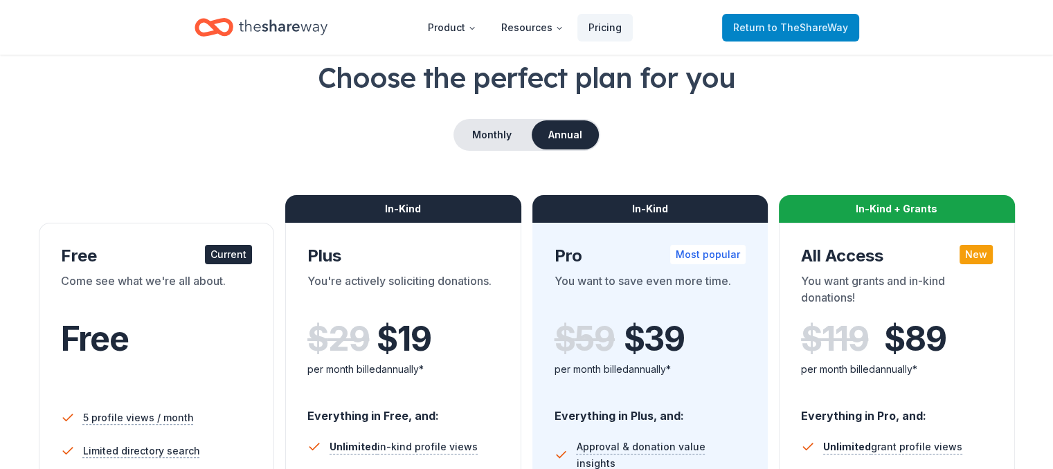
click at [820, 29] on span "to TheShareWay" at bounding box center [808, 27] width 80 height 12
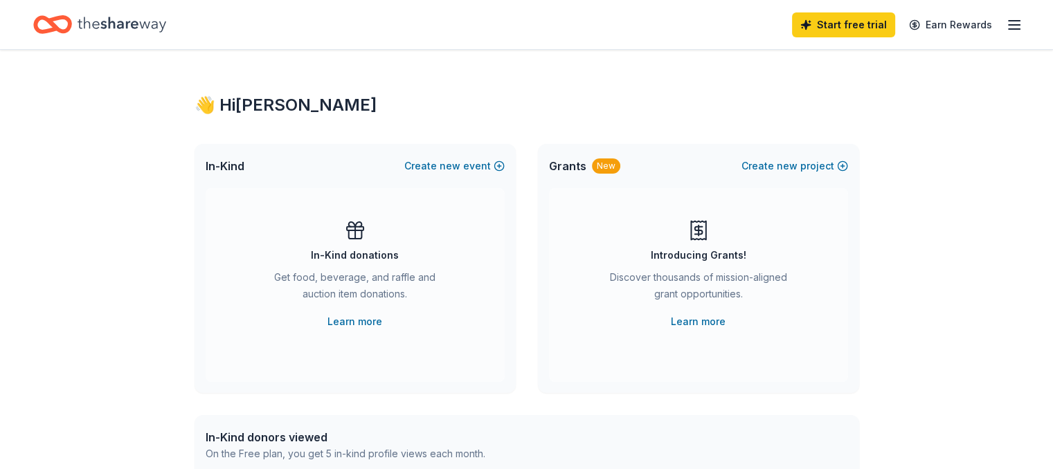
click at [1006, 21] on icon "button" at bounding box center [1014, 25] width 17 height 17
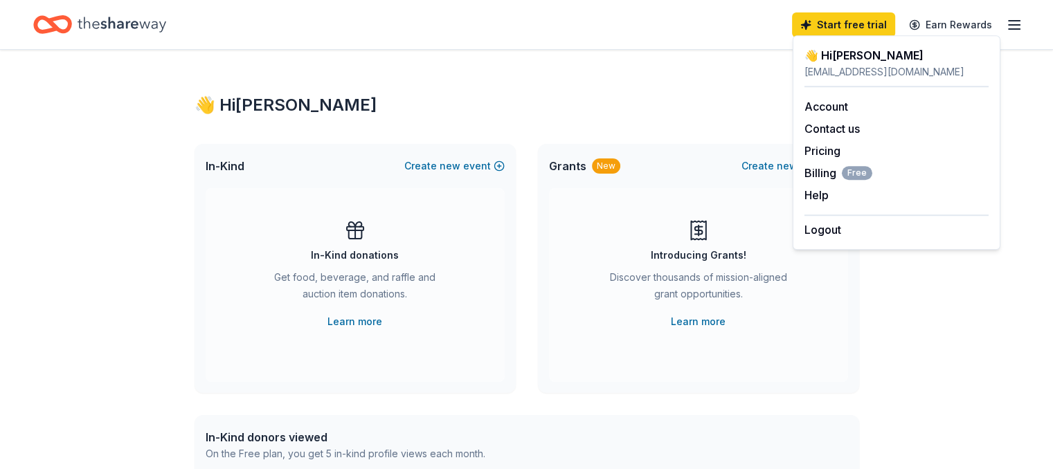
click at [501, 103] on div "👋 Hi Rebecca" at bounding box center [527, 105] width 664 height 22
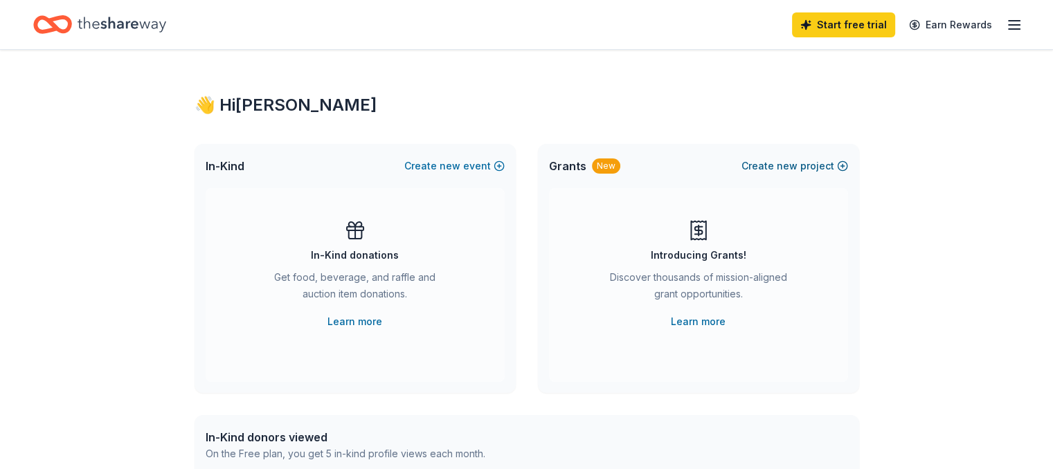
click at [773, 166] on button "Create new project" at bounding box center [794, 166] width 107 height 17
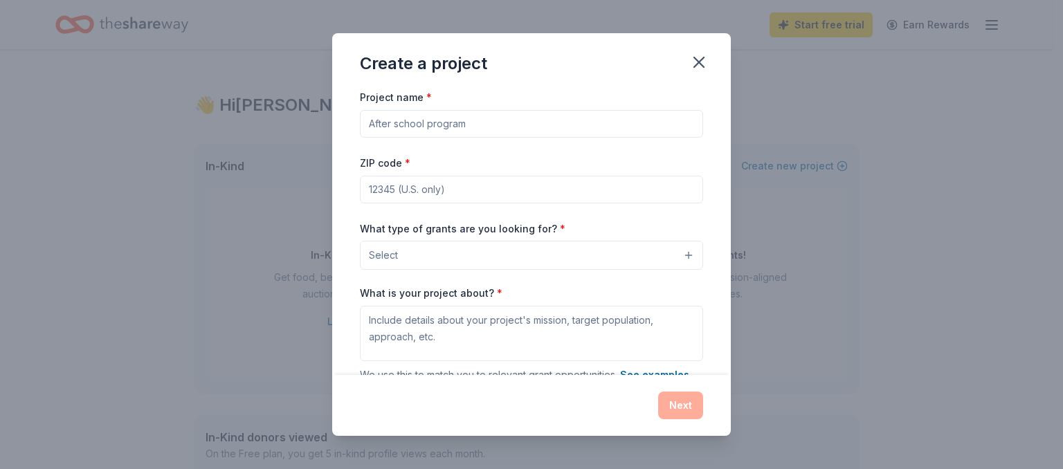
click at [653, 124] on input "Project name *" at bounding box center [531, 124] width 343 height 28
click at [557, 192] on input "ZIP code *" at bounding box center [531, 190] width 343 height 28
type input "14609"
click at [483, 254] on button "Select" at bounding box center [531, 255] width 343 height 29
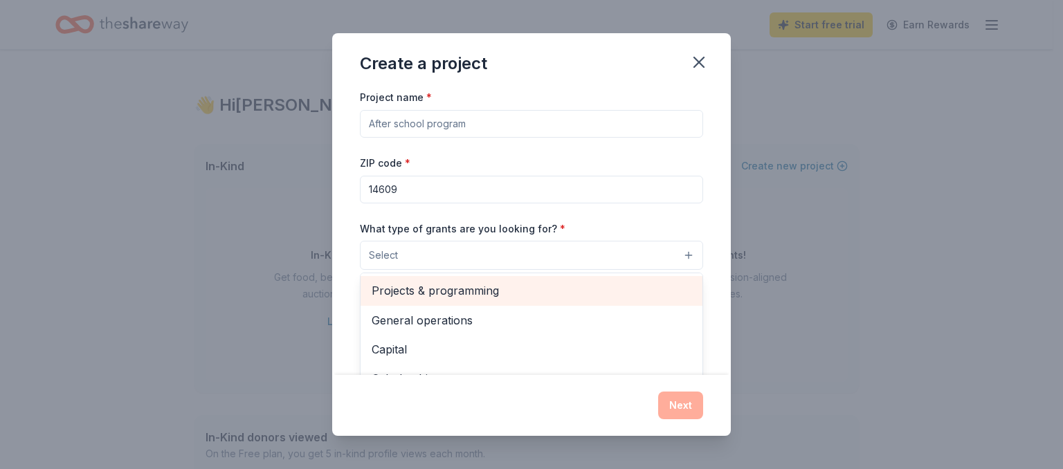
click at [638, 289] on span "Projects & programming" at bounding box center [532, 291] width 320 height 18
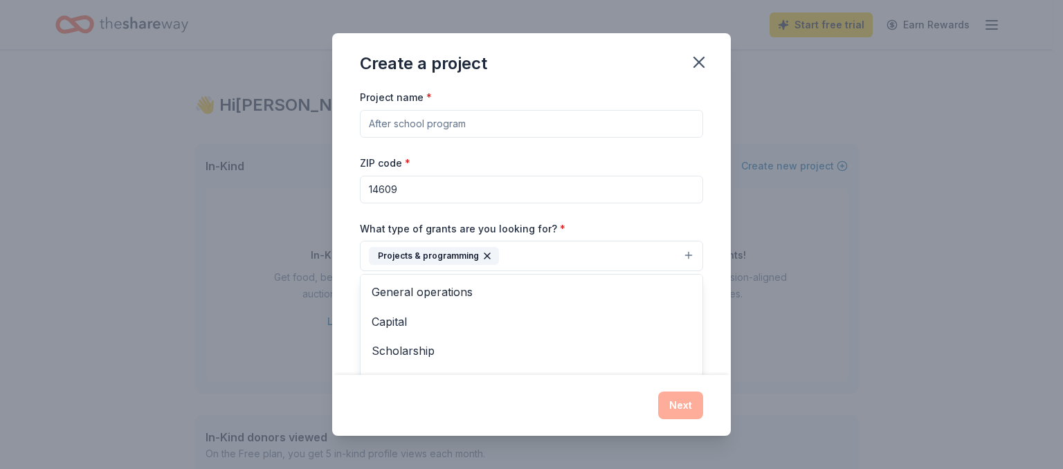
click at [598, 131] on div "Project name * ZIP code * 14609 What type of grants are you looking for? * Proj…" at bounding box center [531, 279] width 343 height 381
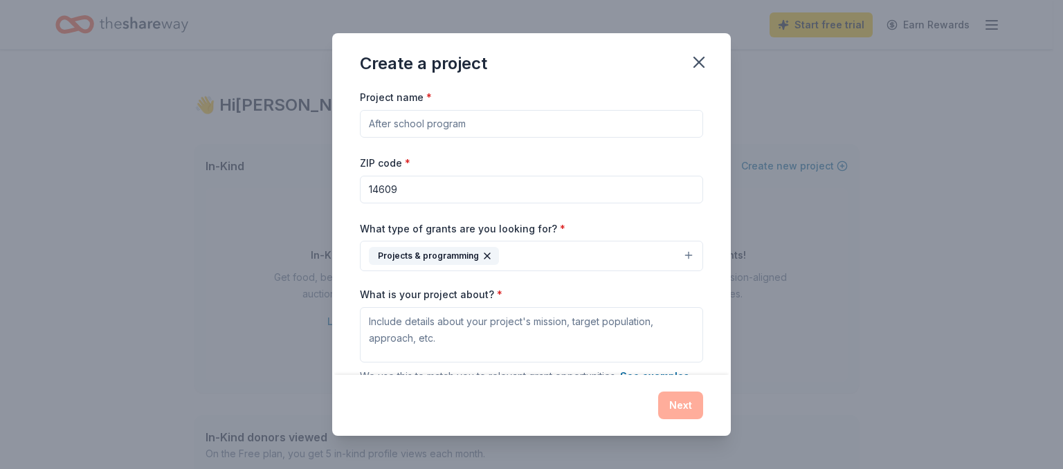
click at [595, 129] on input "Project name *" at bounding box center [531, 124] width 343 height 28
type input "s"
type input "Spices for the Community"
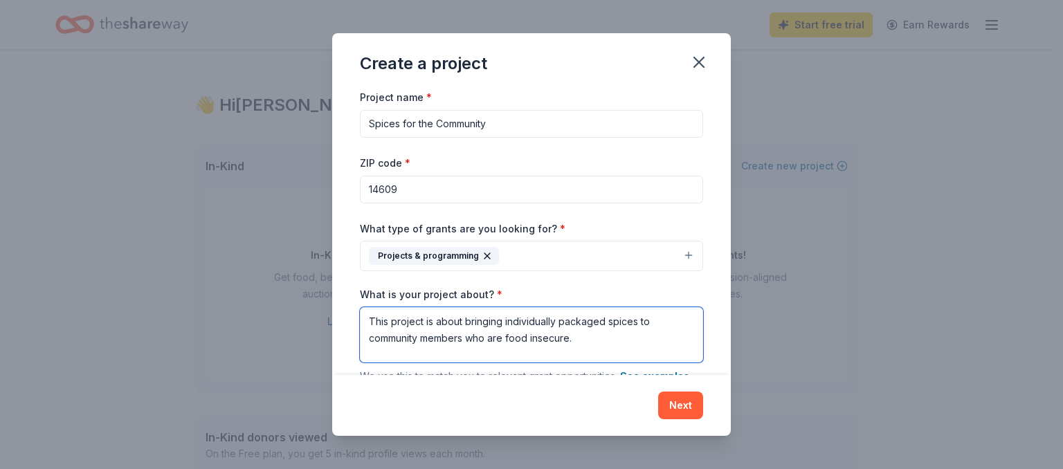
type textarea "This project is about bringing individually packaged spices to community member…"
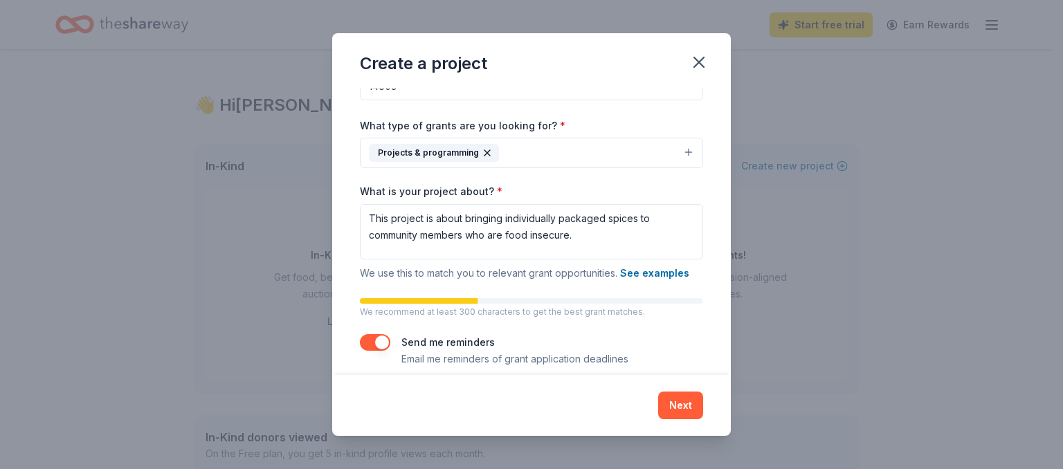
scroll to position [117, 0]
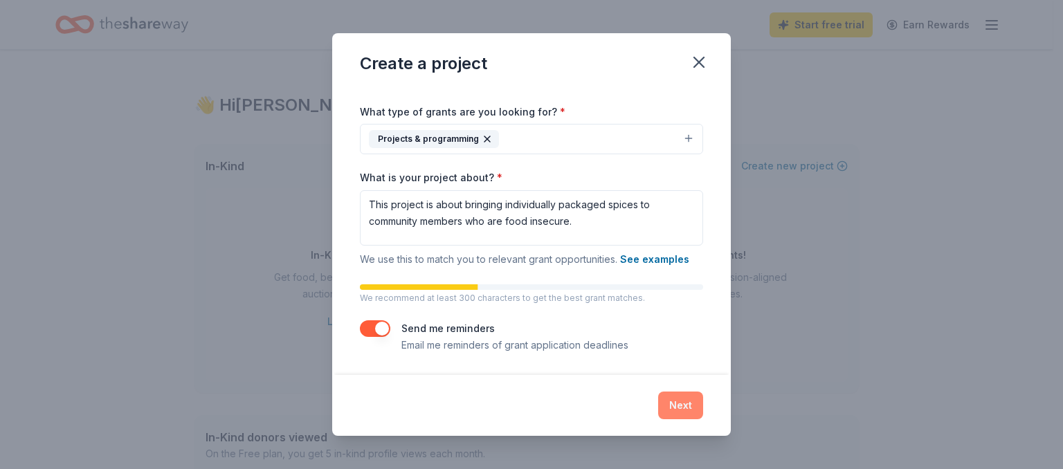
click at [668, 403] on button "Next" at bounding box center [680, 406] width 45 height 28
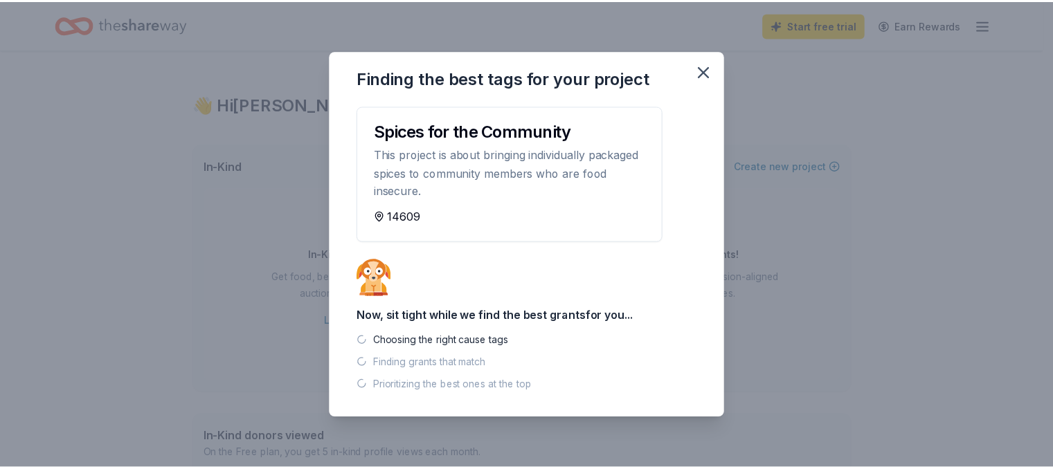
scroll to position [0, 0]
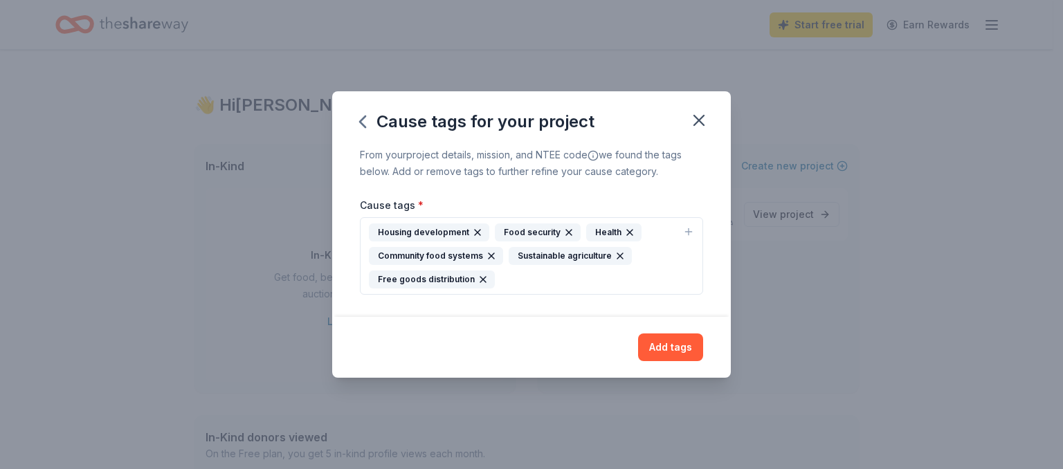
click at [475, 233] on icon "button" at bounding box center [477, 232] width 11 height 11
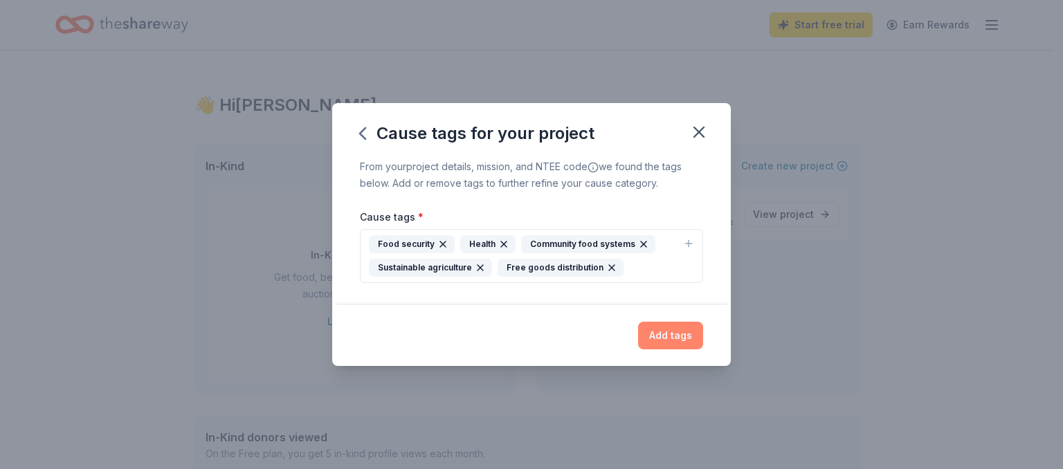
click at [670, 338] on button "Add tags" at bounding box center [670, 336] width 65 height 28
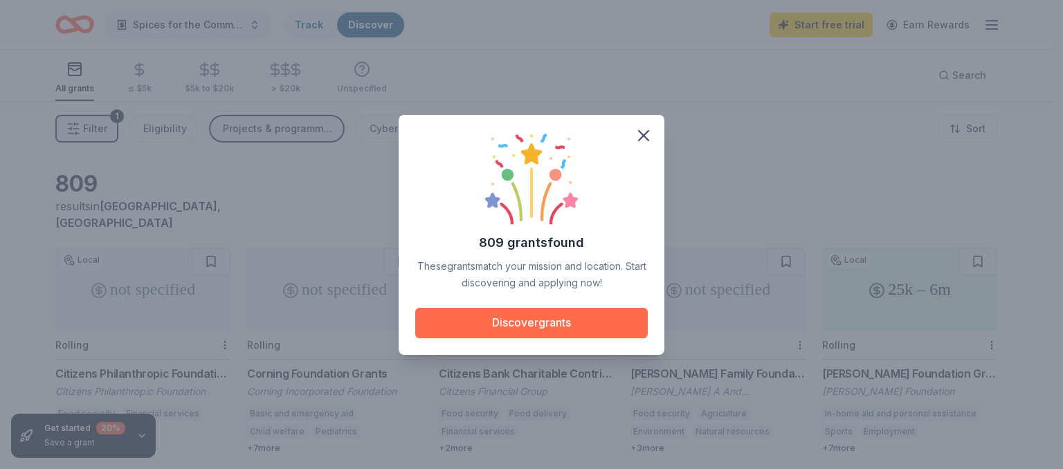
click at [607, 318] on button "Discover grants" at bounding box center [531, 323] width 233 height 30
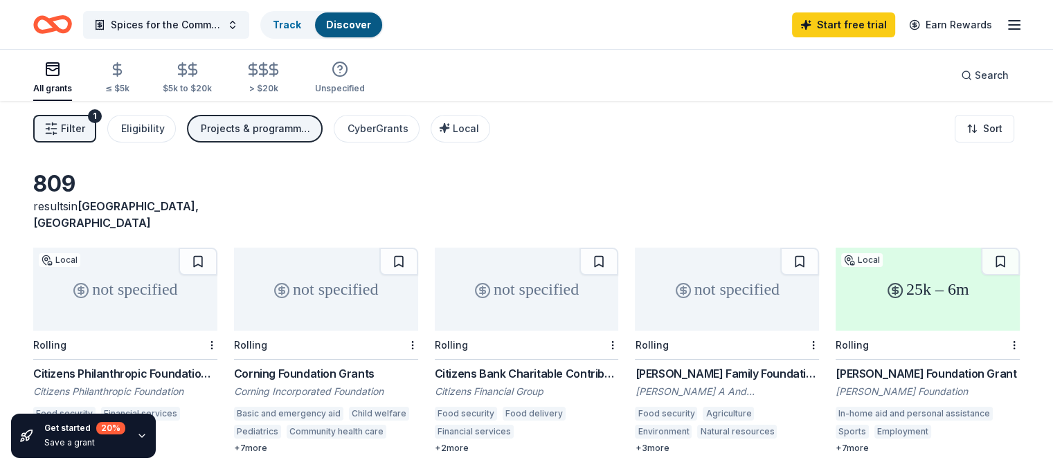
click at [67, 23] on icon "Home" at bounding box center [52, 24] width 39 height 33
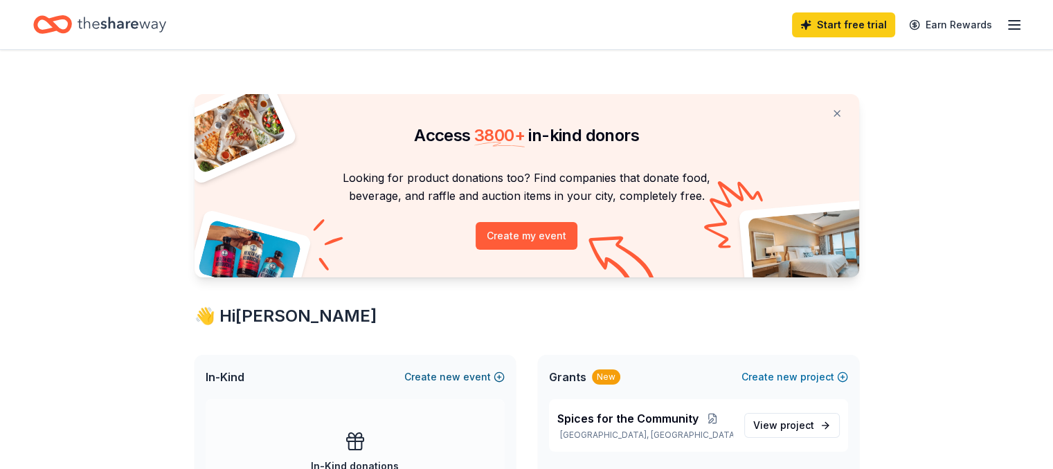
click at [470, 377] on button "Create new event" at bounding box center [454, 377] width 100 height 17
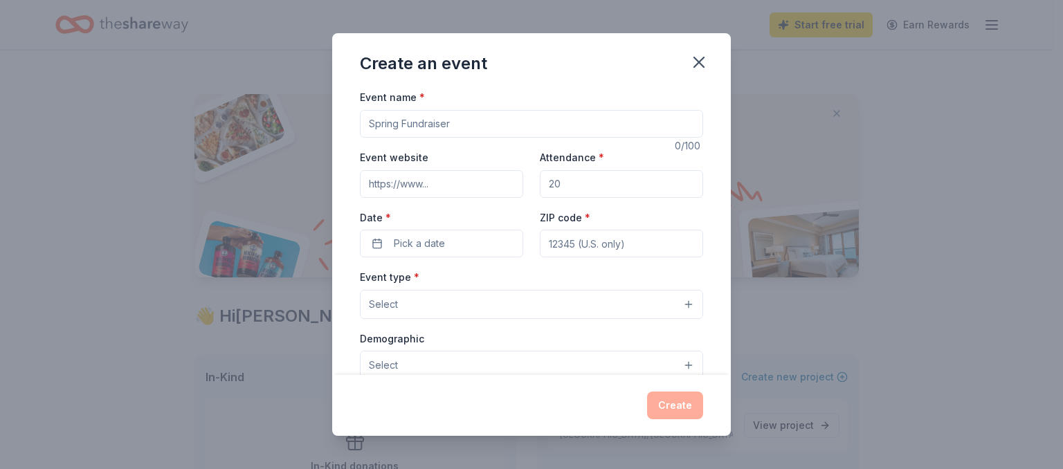
click at [512, 128] on input "Event name *" at bounding box center [531, 124] width 343 height 28
click at [421, 192] on input "Event website" at bounding box center [441, 184] width 163 height 28
type input "www.rebeccagracehill.com"
click at [462, 112] on input "Event name *" at bounding box center [531, 124] width 343 height 28
click at [428, 255] on button "Pick a date" at bounding box center [441, 244] width 163 height 28
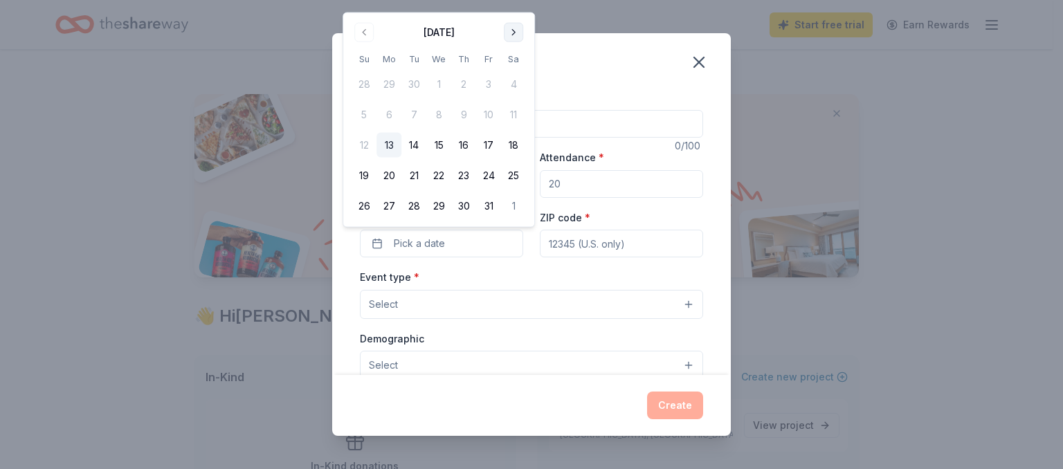
click at [509, 37] on button "Go to next month" at bounding box center [513, 32] width 19 height 19
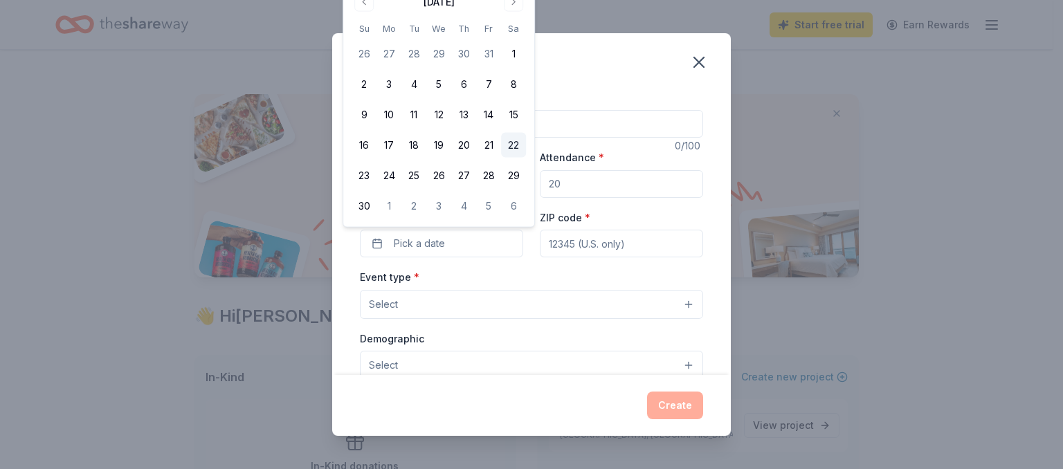
click at [516, 150] on button "22" at bounding box center [513, 145] width 25 height 25
click at [430, 306] on button "Select" at bounding box center [531, 304] width 343 height 29
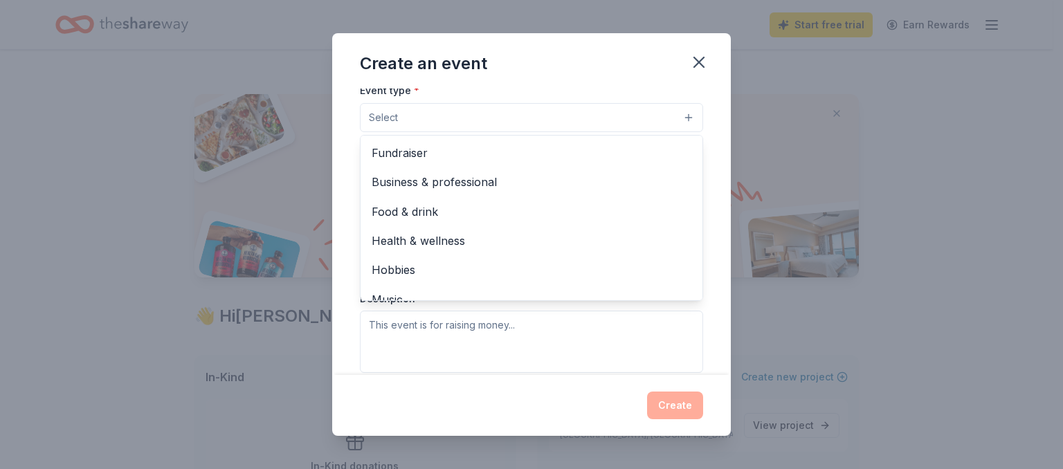
scroll to position [191, 0]
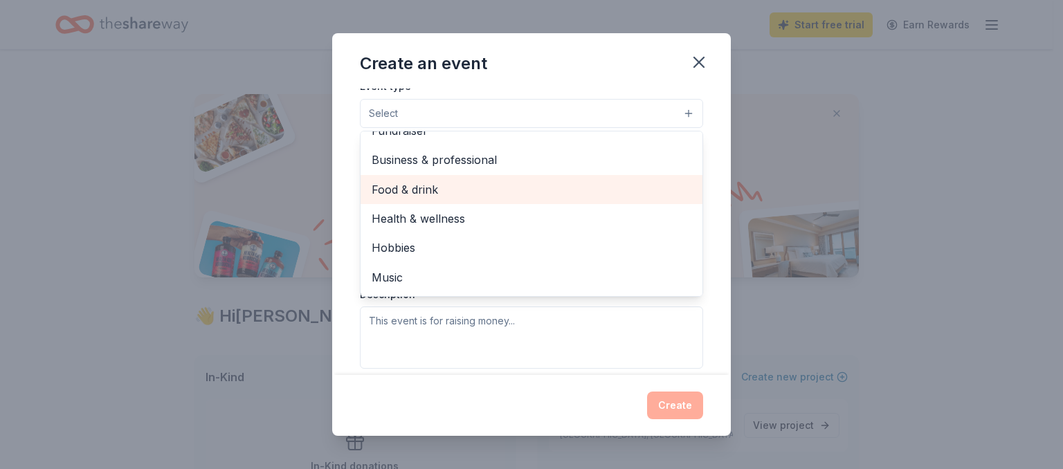
click at [591, 186] on span "Food & drink" at bounding box center [532, 190] width 320 height 18
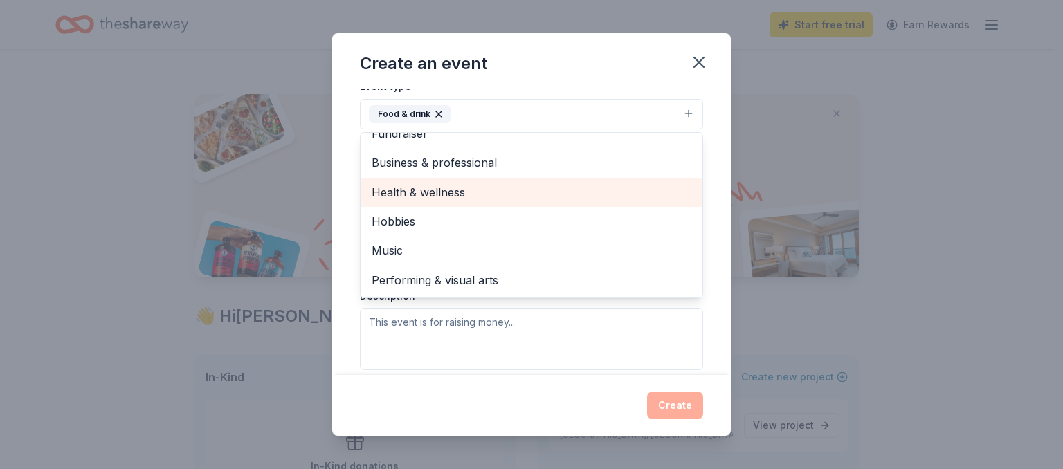
scroll to position [17, 0]
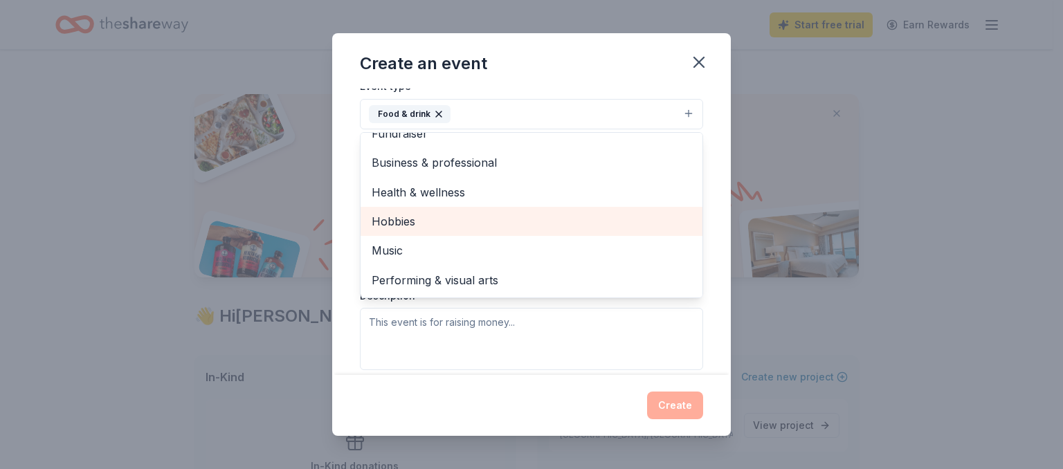
click at [596, 222] on span "Hobbies" at bounding box center [532, 222] width 320 height 18
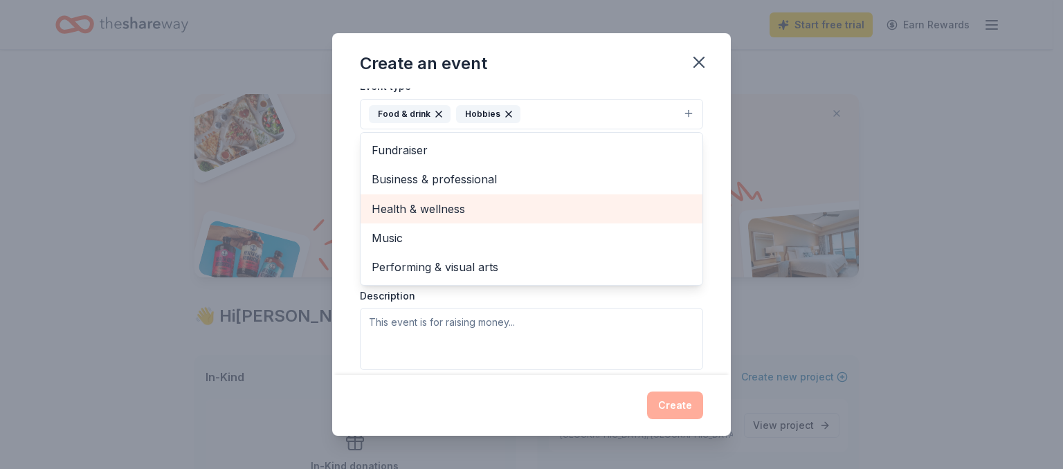
scroll to position [0, 0]
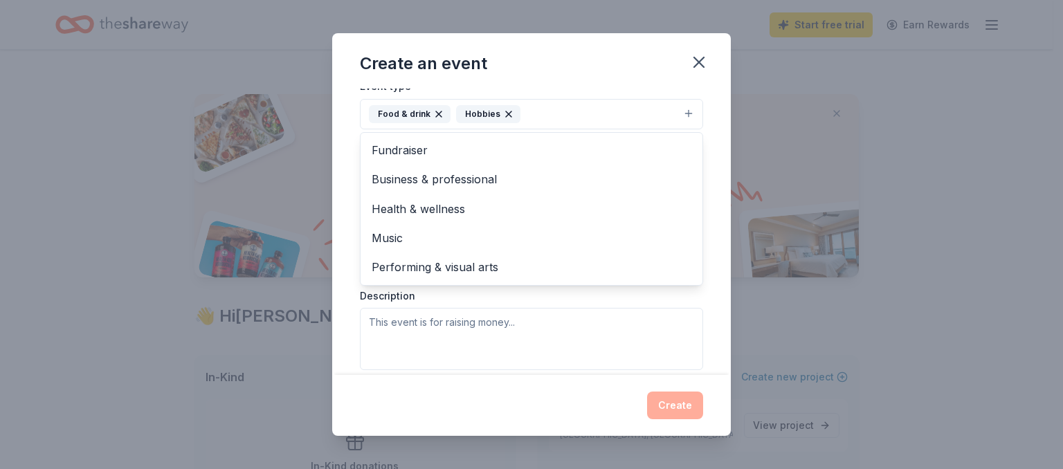
click at [709, 322] on div "Event name * 0 /100 Event website www.rebeccagracehill.com Attendance * Date * …" at bounding box center [531, 232] width 399 height 286
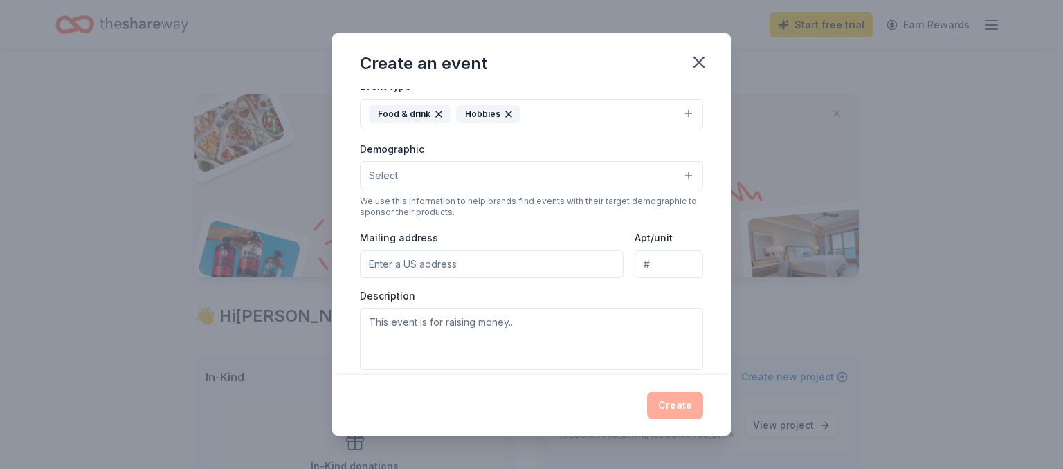
click at [528, 177] on button "Select" at bounding box center [531, 175] width 343 height 29
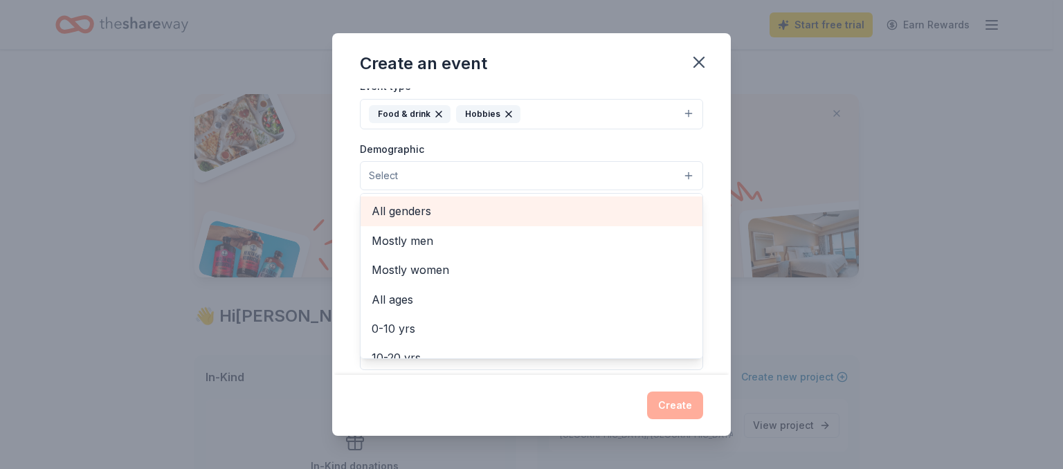
click at [523, 197] on div "All genders" at bounding box center [532, 211] width 342 height 29
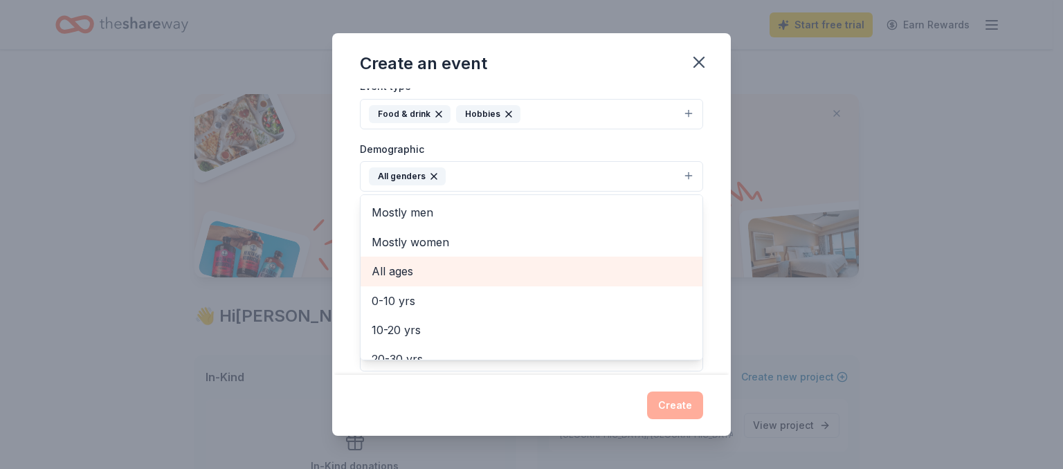
click at [611, 262] on span "All ages" at bounding box center [532, 271] width 320 height 18
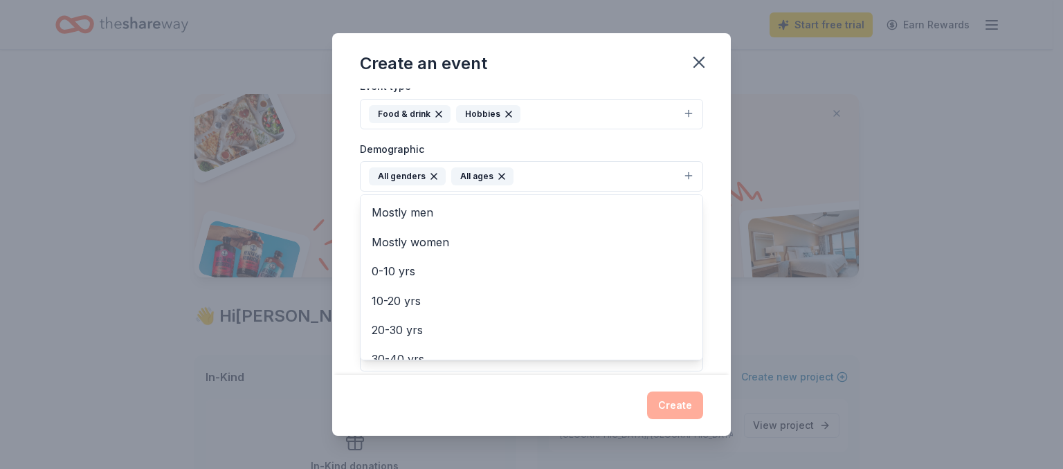
click at [696, 216] on div "Event name * 0 /100 Event website www.rebeccagracehill.com Attendance * Date * …" at bounding box center [531, 232] width 399 height 286
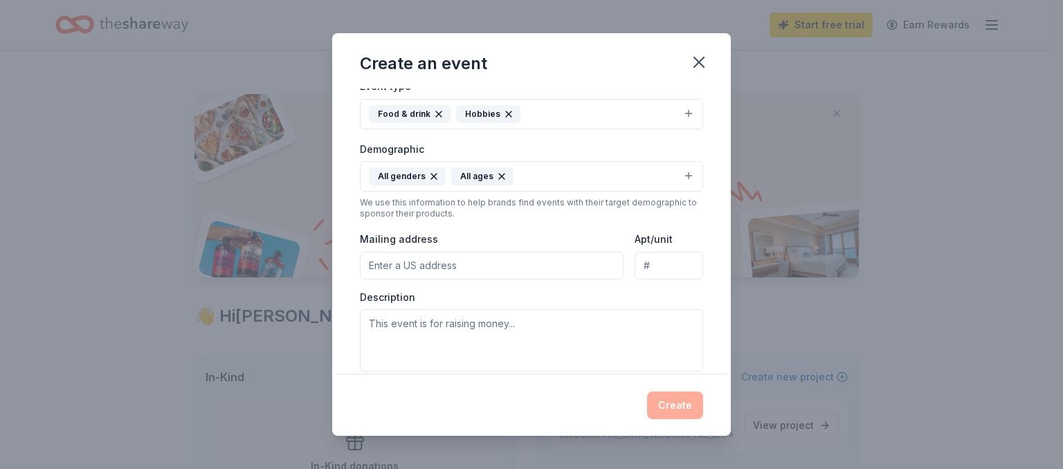
click at [559, 263] on input "Mailing address" at bounding box center [492, 266] width 264 height 28
type input "192 Bennett Avenue"
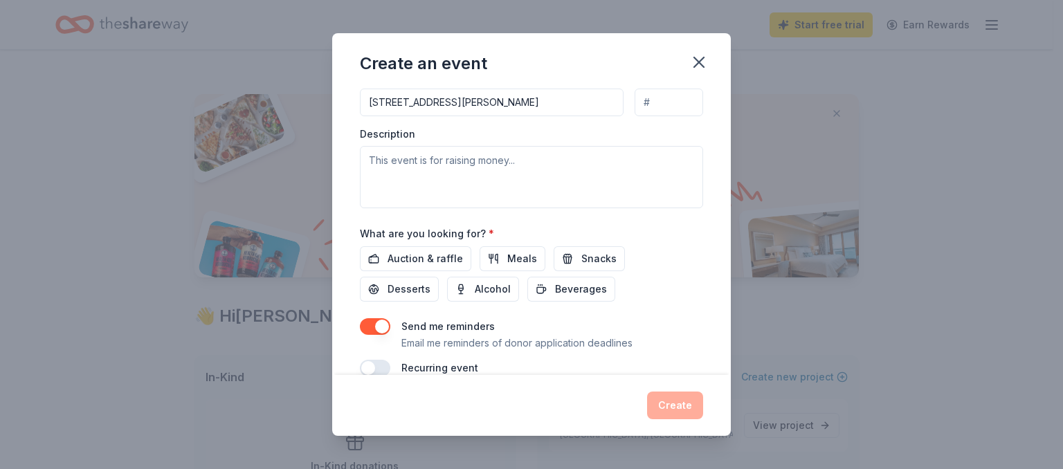
scroll to position [318, 0]
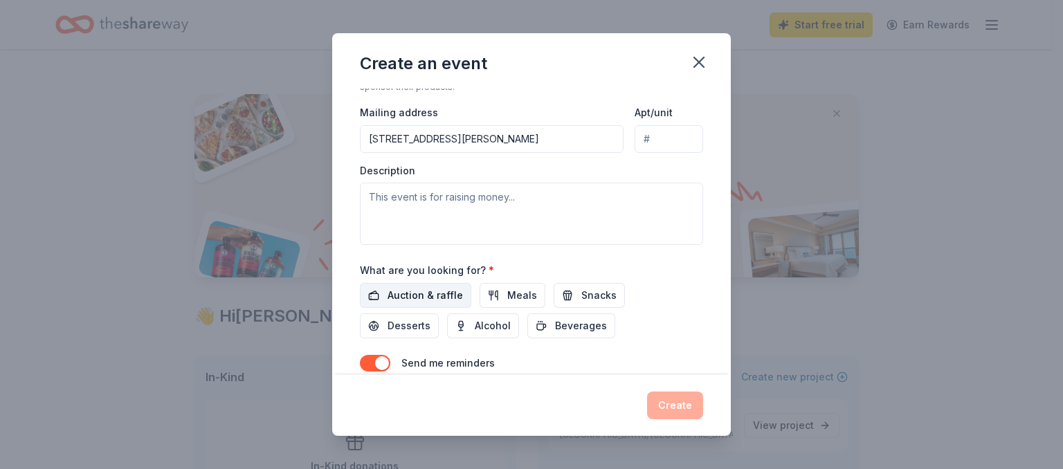
click at [426, 297] on span "Auction & raffle" at bounding box center [425, 295] width 75 height 17
click at [514, 291] on span "Meals" at bounding box center [522, 295] width 30 height 17
click at [574, 288] on button "Snacks" at bounding box center [589, 295] width 71 height 25
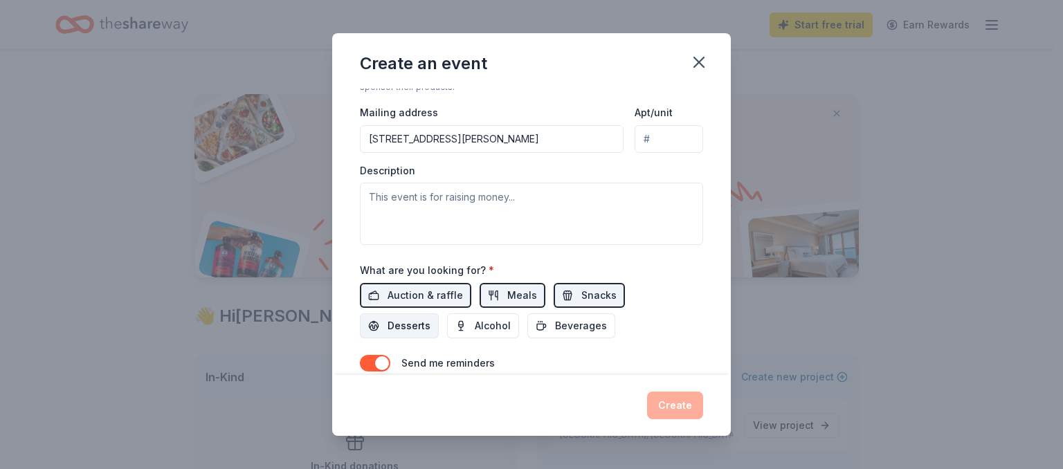
click at [408, 314] on button "Desserts" at bounding box center [399, 326] width 79 height 25
click at [593, 327] on span "Beverages" at bounding box center [581, 326] width 52 height 17
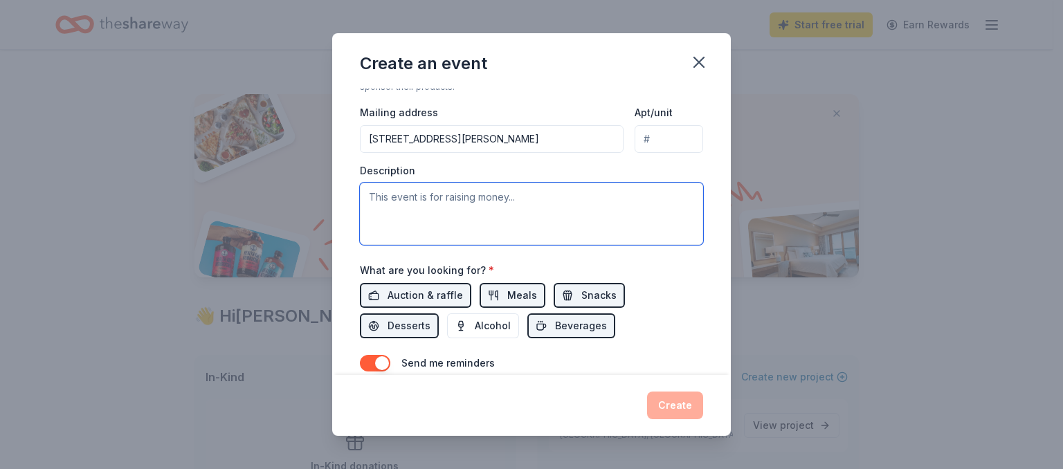
click at [540, 214] on textarea at bounding box center [531, 214] width 343 height 62
type textarea "This event is"
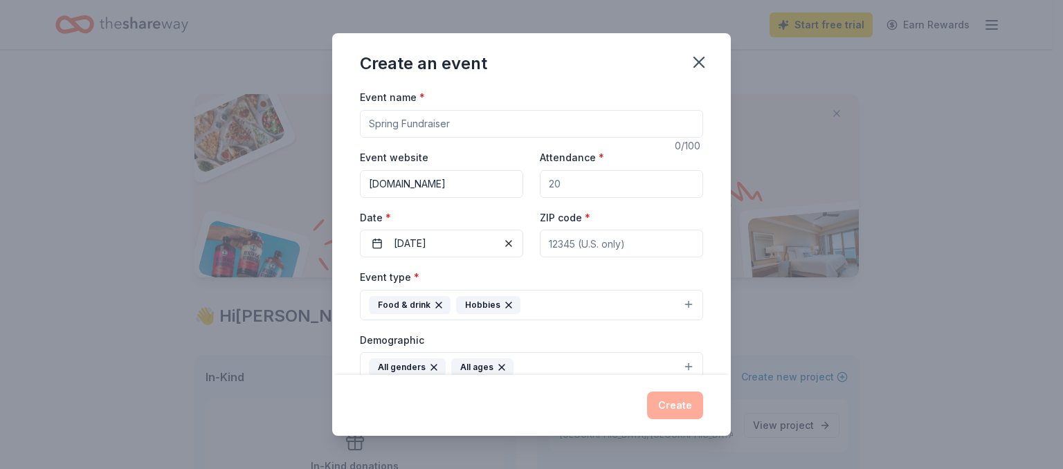
click at [496, 122] on input "Event name *" at bounding box center [531, 124] width 343 height 28
type input "Spice Sampling Pop-Up"
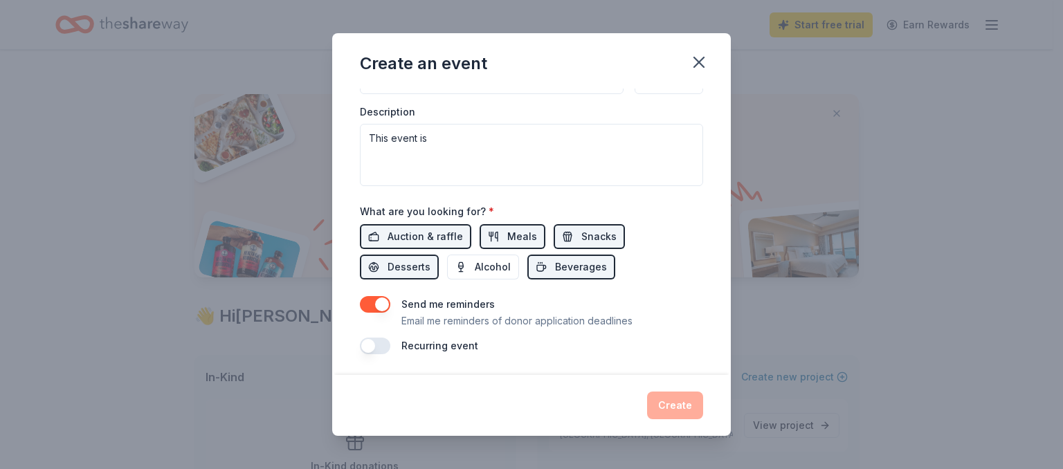
scroll to position [377, 0]
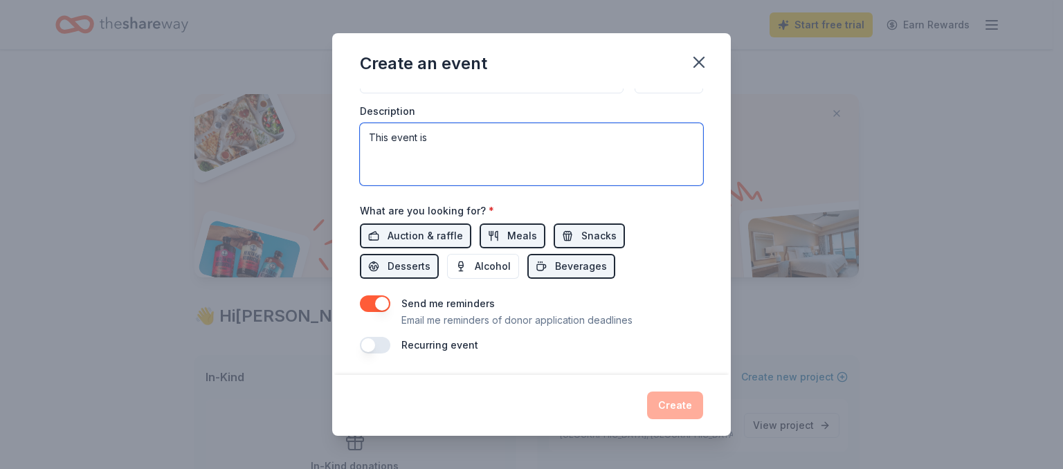
click at [491, 142] on textarea "This event is" at bounding box center [531, 154] width 343 height 62
click at [397, 134] on textarea "This event is a pop-up event" at bounding box center [531, 154] width 343 height 62
click at [516, 143] on textarea "This is a pop-up event" at bounding box center [531, 154] width 343 height 62
click at [569, 139] on textarea "This is a pop-up event for folks to sample our spice mixes" at bounding box center [531, 154] width 343 height 62
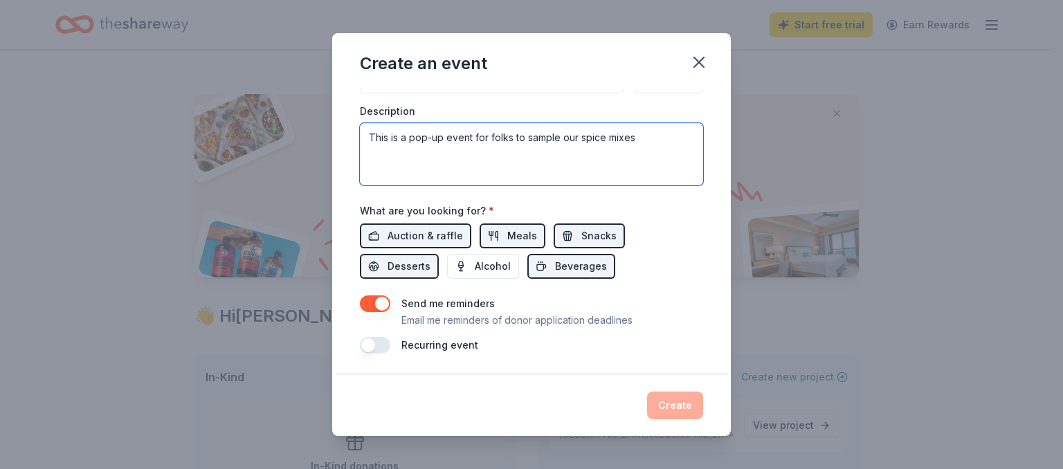
click at [569, 139] on textarea "This is a pop-up event for folks to sample our spice mixes" at bounding box center [531, 154] width 343 height 62
click at [637, 131] on textarea "This is a pop-up event for folks to sample our spice mixes" at bounding box center [531, 154] width 343 height 62
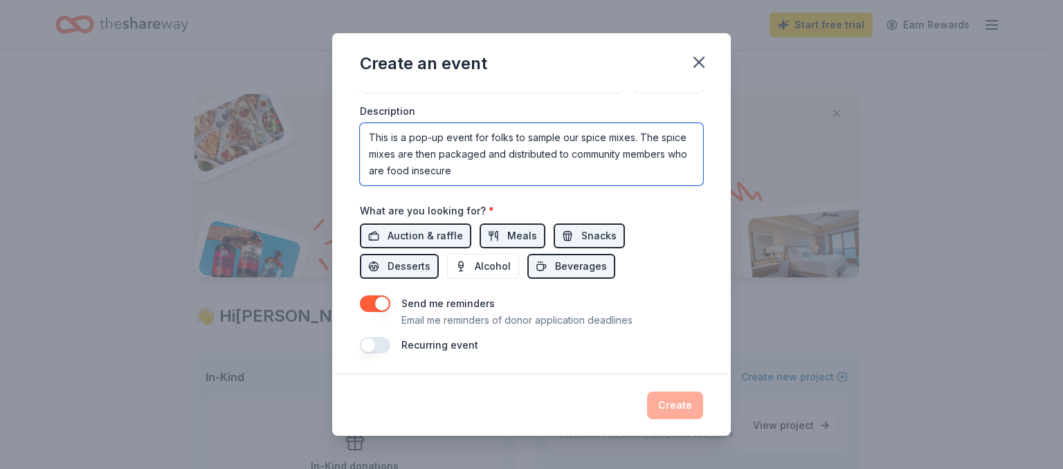
type textarea "This is a pop-up event for folks to sample our spice mixes. The spice mixes are…"
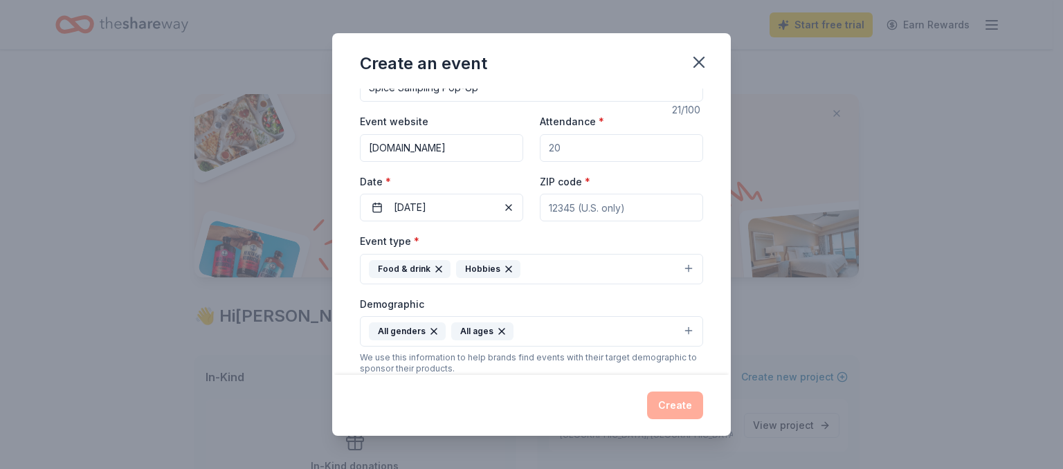
scroll to position [0, 0]
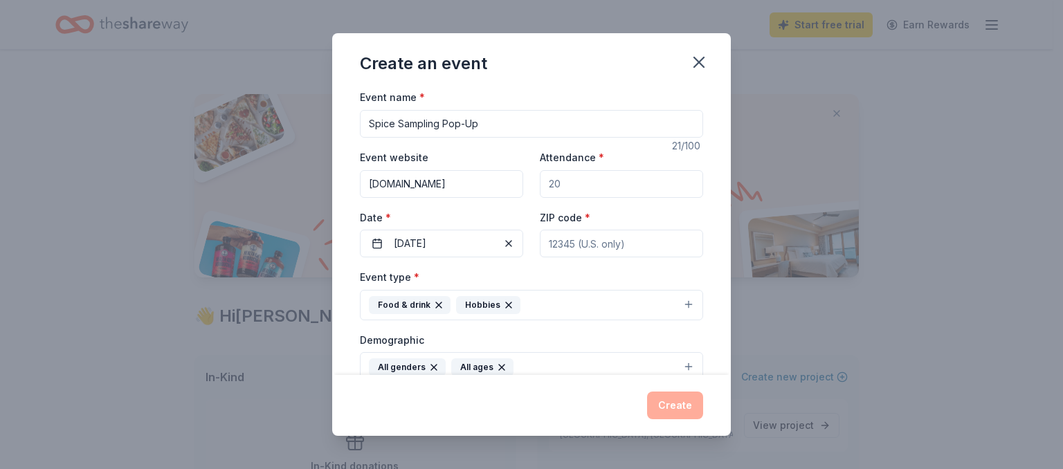
click at [626, 173] on input "Attendance *" at bounding box center [621, 184] width 163 height 28
type input "20"
click at [642, 246] on input "ZIP code *" at bounding box center [621, 244] width 163 height 28
type input "14609"
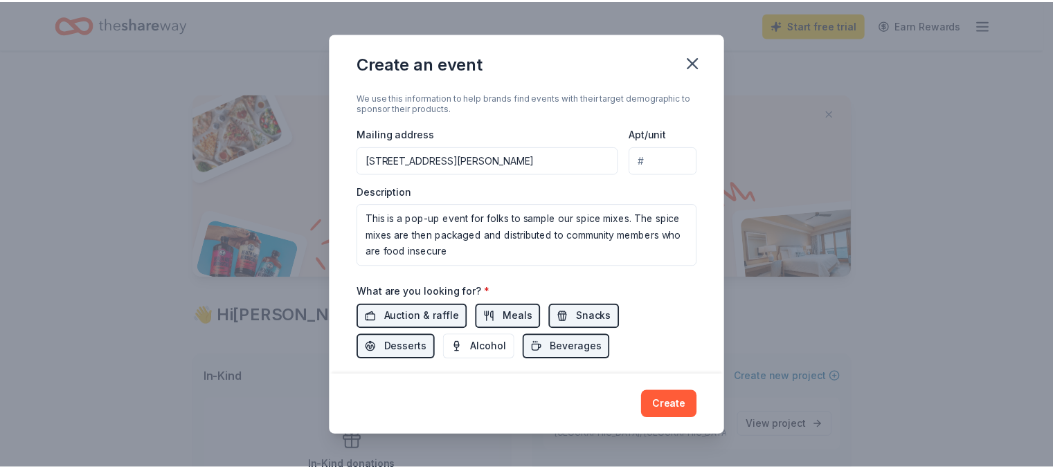
scroll to position [377, 0]
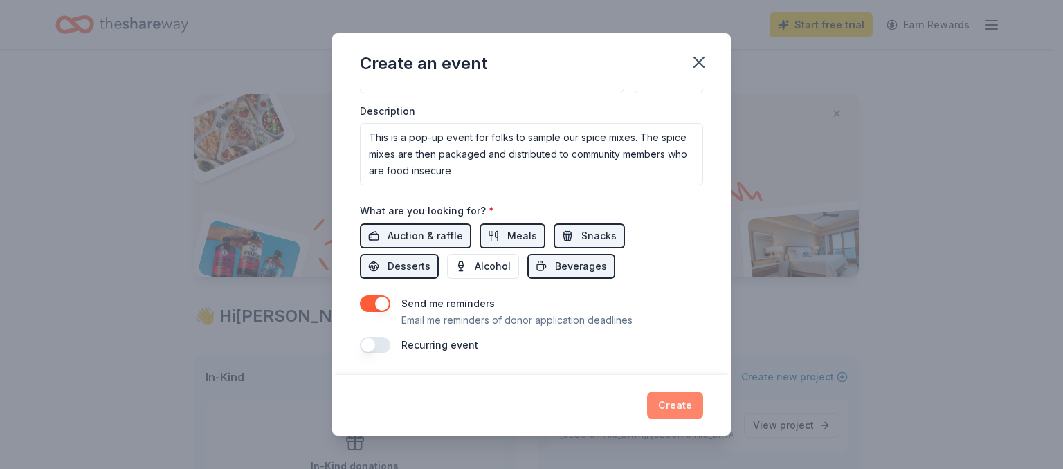
click at [686, 409] on button "Create" at bounding box center [675, 406] width 56 height 28
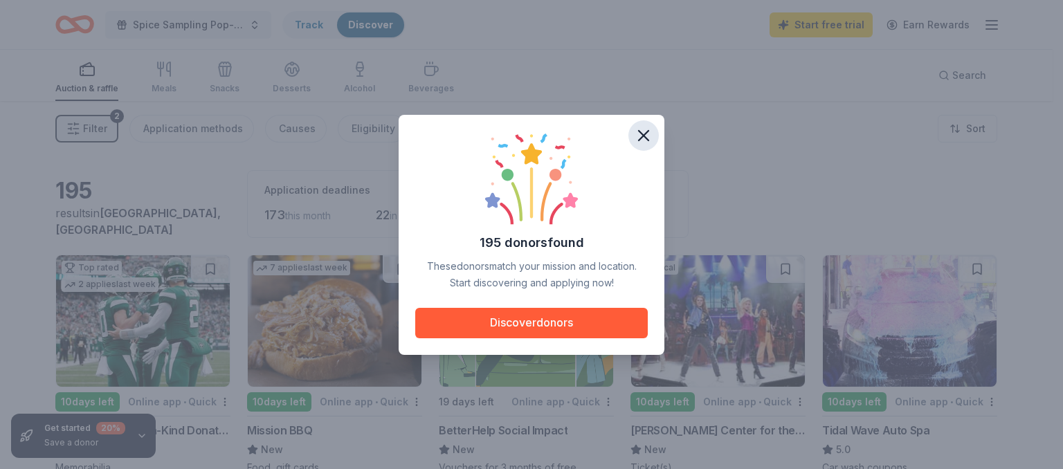
click at [647, 134] on icon "button" at bounding box center [643, 135] width 19 height 19
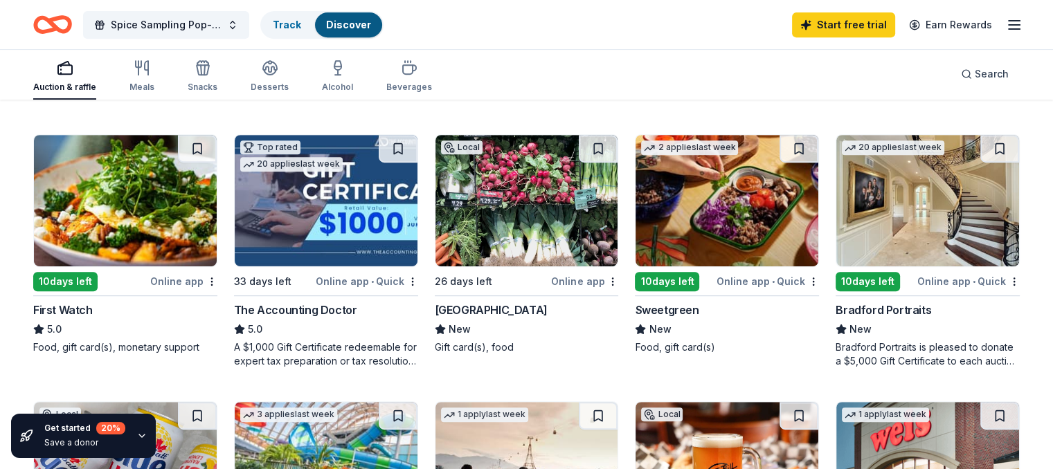
scroll to position [673, 0]
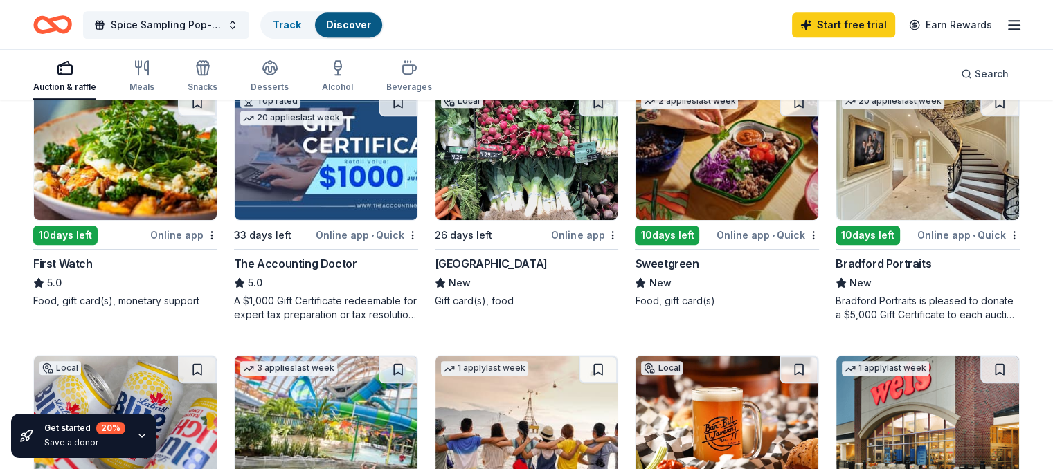
click at [541, 153] on img at bounding box center [526, 155] width 183 height 132
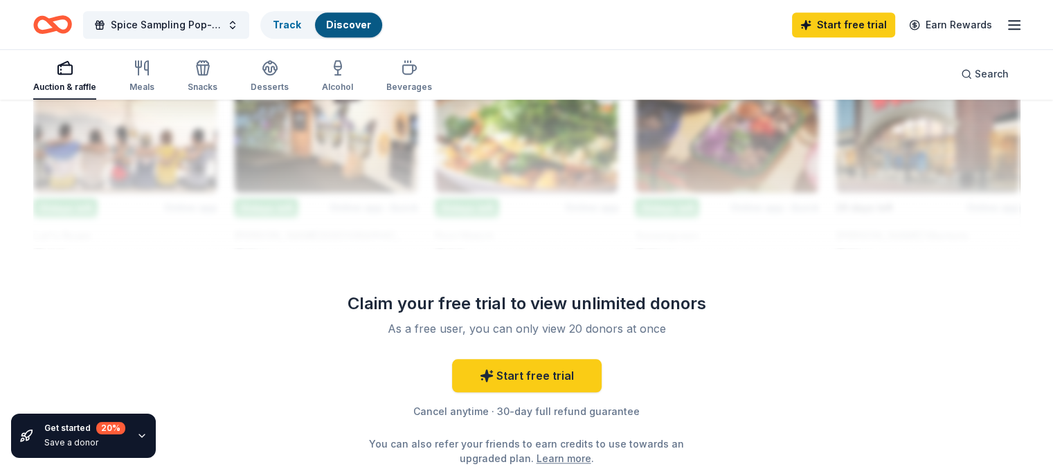
scroll to position [1285, 0]
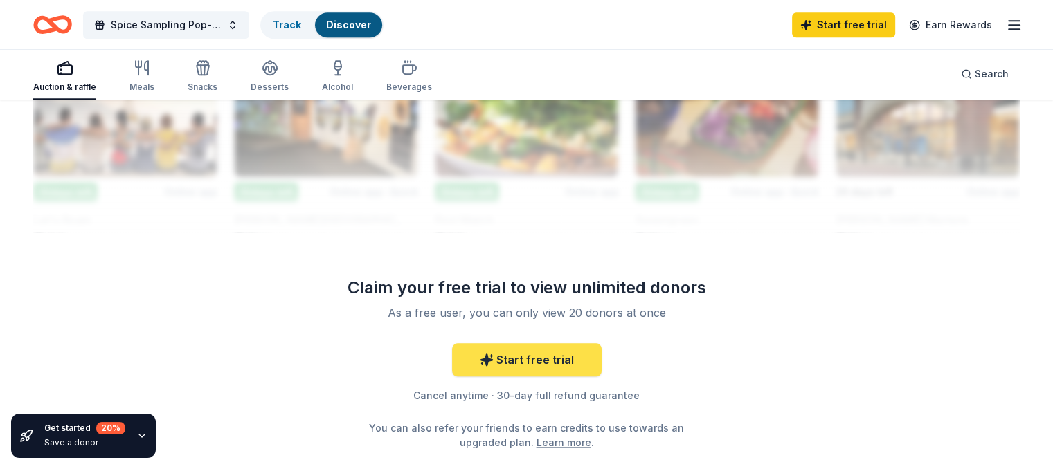
click at [576, 371] on link "Start free trial" at bounding box center [527, 359] width 150 height 33
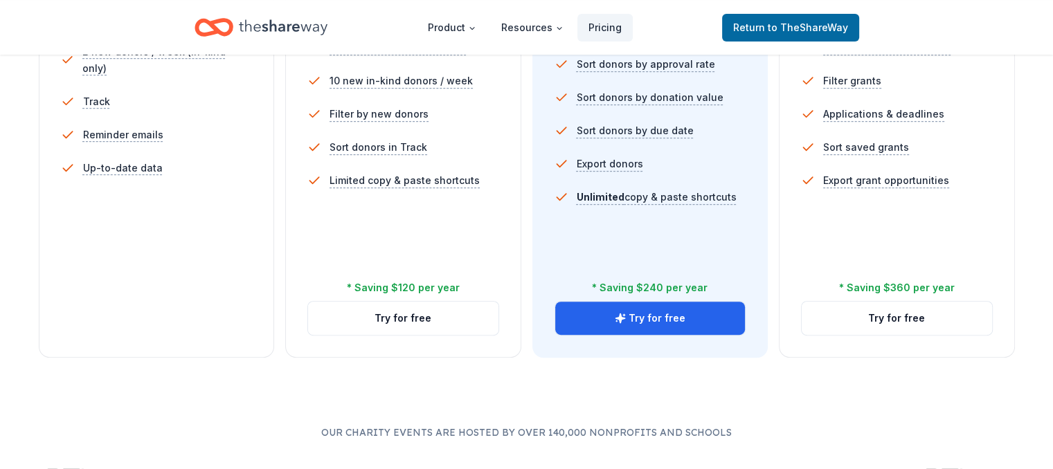
scroll to position [495, 0]
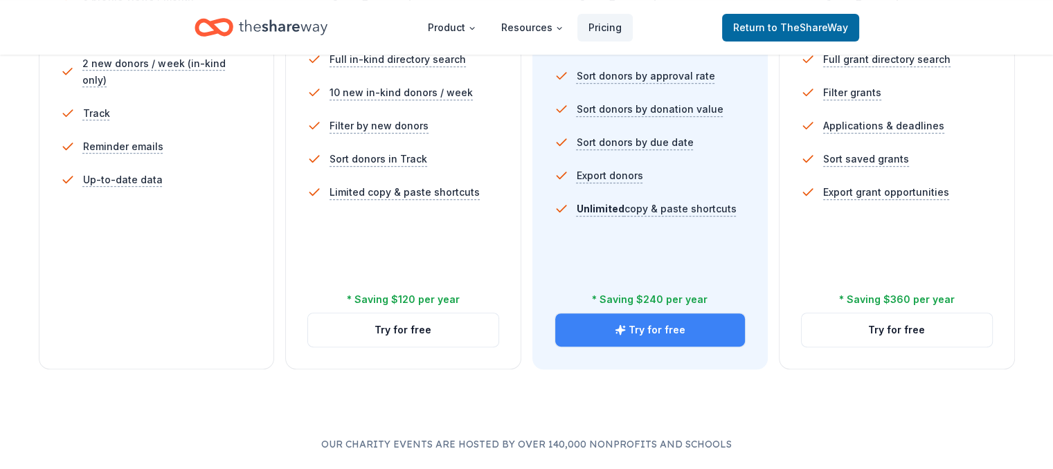
click at [643, 314] on button "Try for free" at bounding box center [650, 330] width 190 height 33
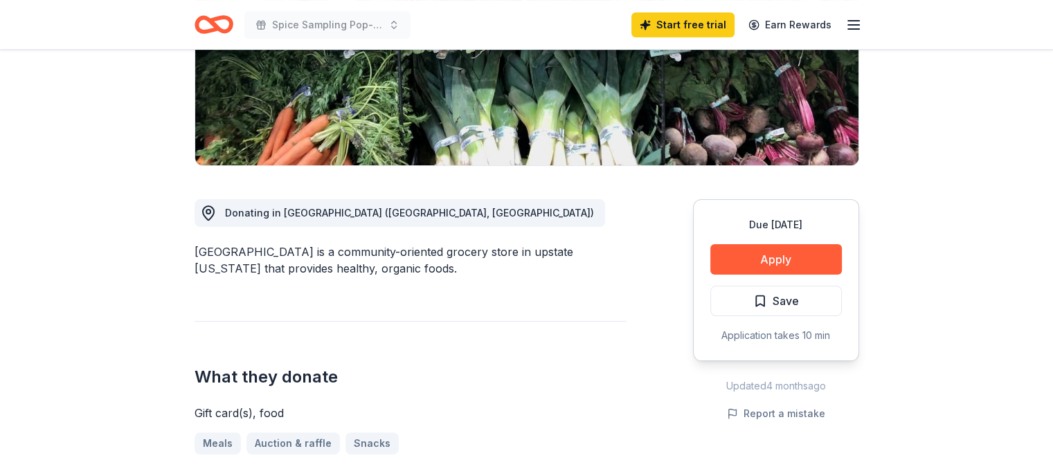
scroll to position [251, 0]
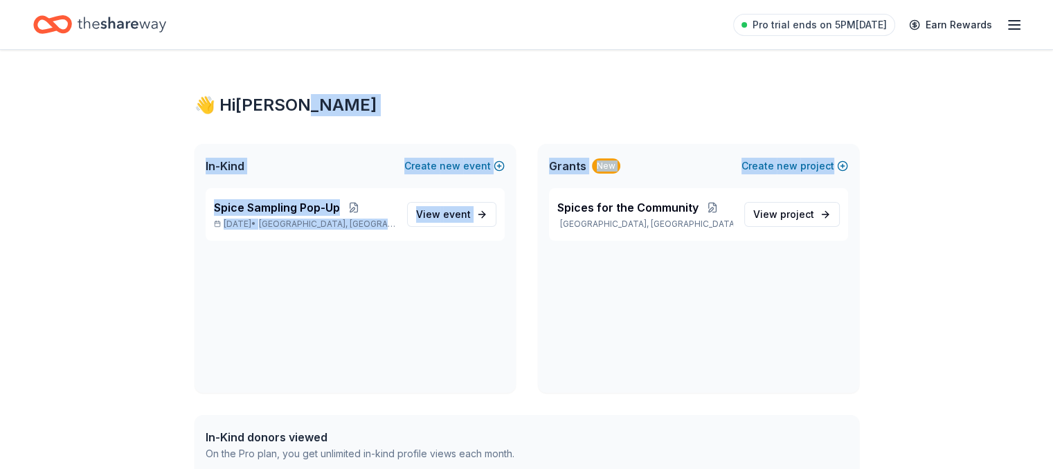
drag, startPoint x: 1041, startPoint y: 95, endPoint x: 1051, endPoint y: 153, distance: 58.9
click at [1051, 153] on div "👋 Hi Rebecca In-Kind Create new event Spice Sampling Pop-Up Nov 22, 2025 • Roch…" at bounding box center [526, 410] width 1053 height 720
click at [162, 23] on icon "Home" at bounding box center [122, 24] width 89 height 15
click at [106, 27] on icon "Home" at bounding box center [122, 24] width 89 height 15
click at [206, 84] on div "👋 Hi Rebecca In-Kind Create new event Spice Sampling Pop-Up Nov 22, 2025 • Roch…" at bounding box center [526, 410] width 709 height 720
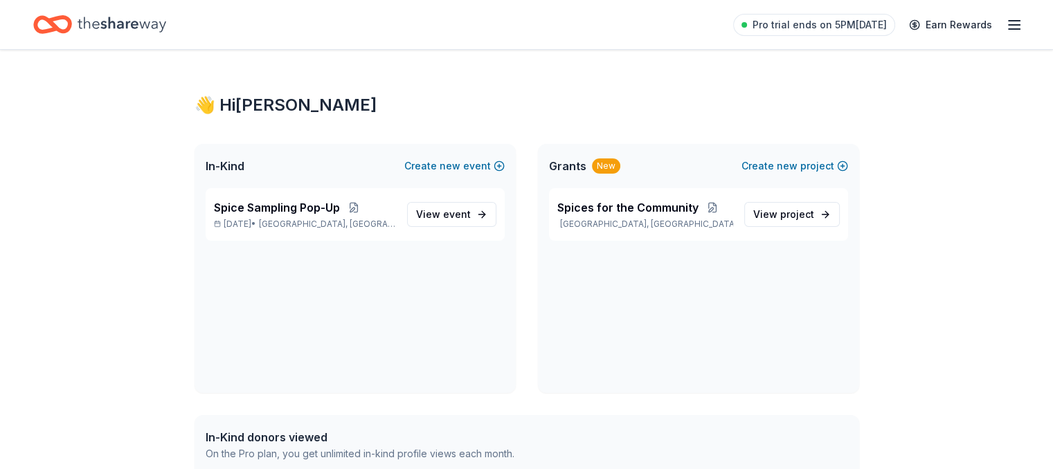
click at [127, 24] on icon "Home" at bounding box center [122, 24] width 89 height 28
click at [70, 26] on icon "Home" at bounding box center [58, 24] width 21 height 14
click at [1009, 25] on line "button" at bounding box center [1014, 25] width 11 height 0
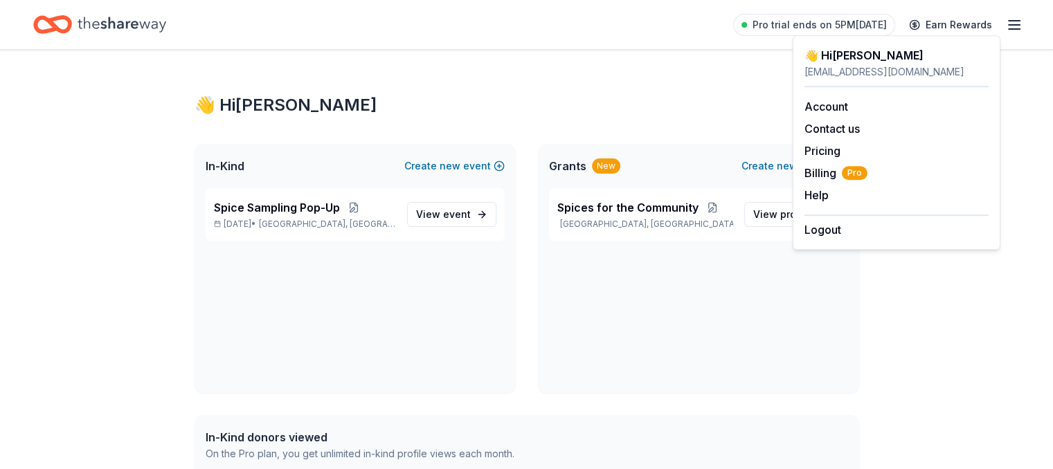
click at [72, 24] on icon "Home" at bounding box center [52, 24] width 39 height 33
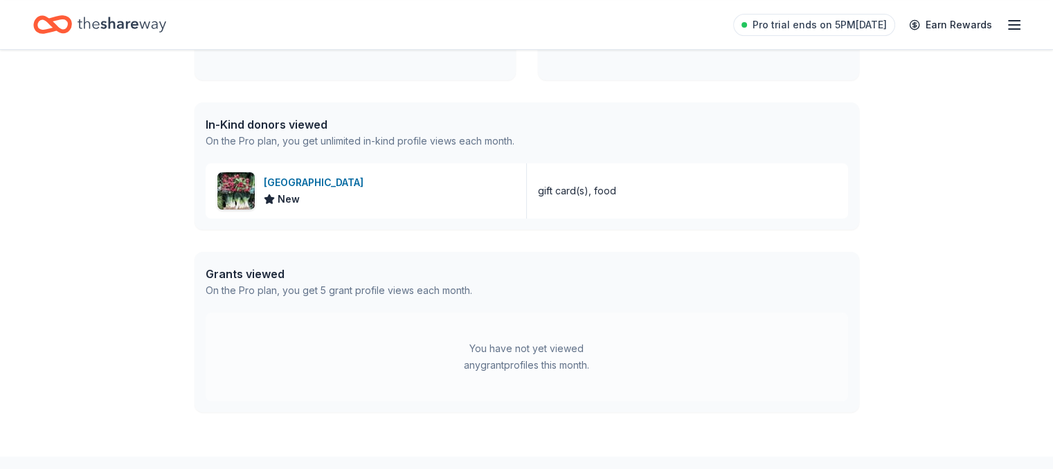
scroll to position [341, 0]
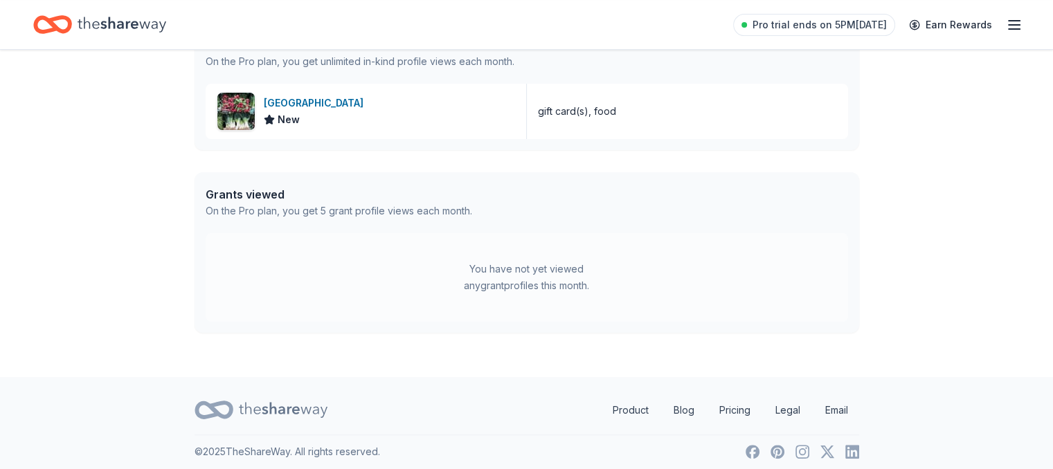
scroll to position [400, 0]
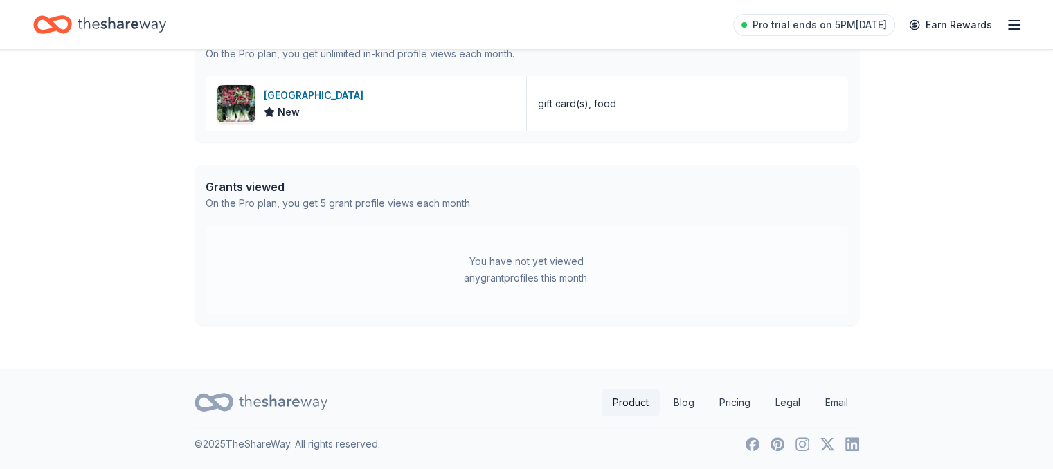
click at [624, 406] on link "Product" at bounding box center [631, 403] width 58 height 28
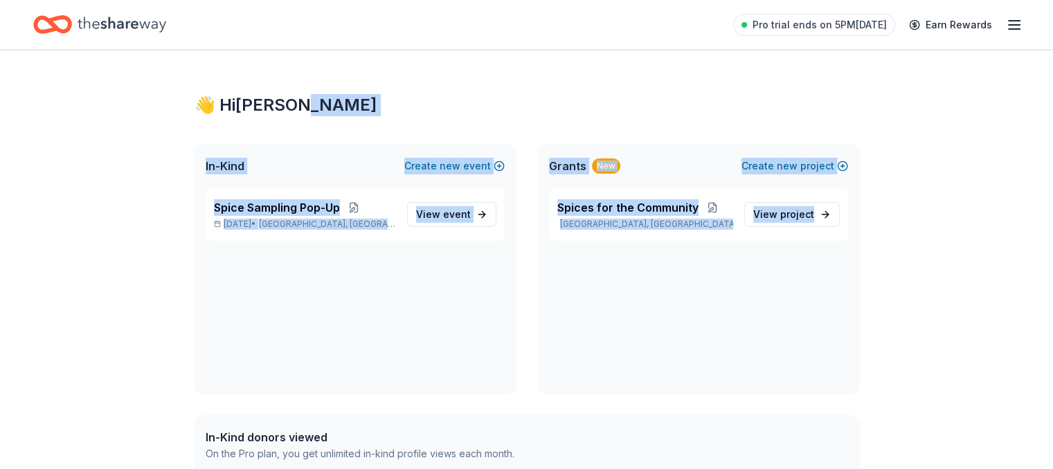
drag, startPoint x: 1048, startPoint y: 109, endPoint x: 1062, endPoint y: 296, distance: 186.7
click at [1052, 296] on html "Pro trial ends on 5PM, 10/20 Earn Rewards 👋 Hi Rebecca In-Kind Create new event…" at bounding box center [526, 234] width 1053 height 469
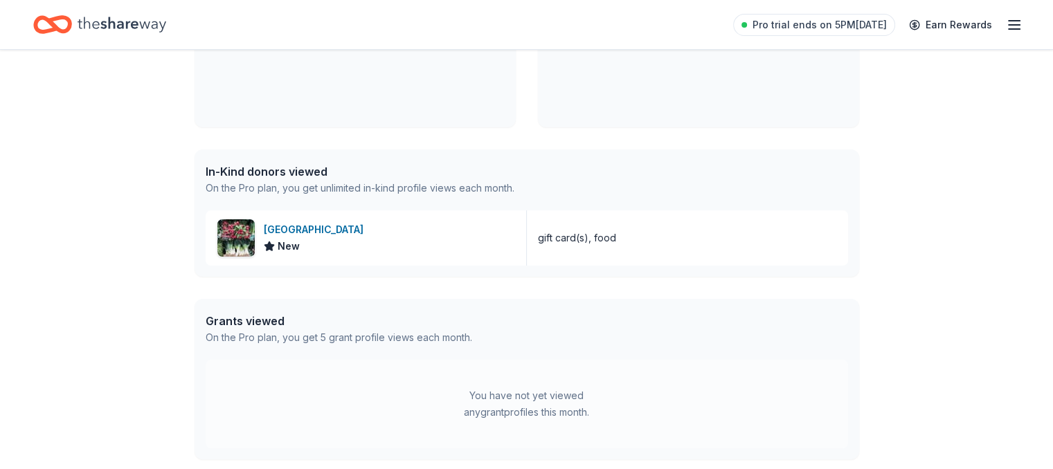
scroll to position [400, 0]
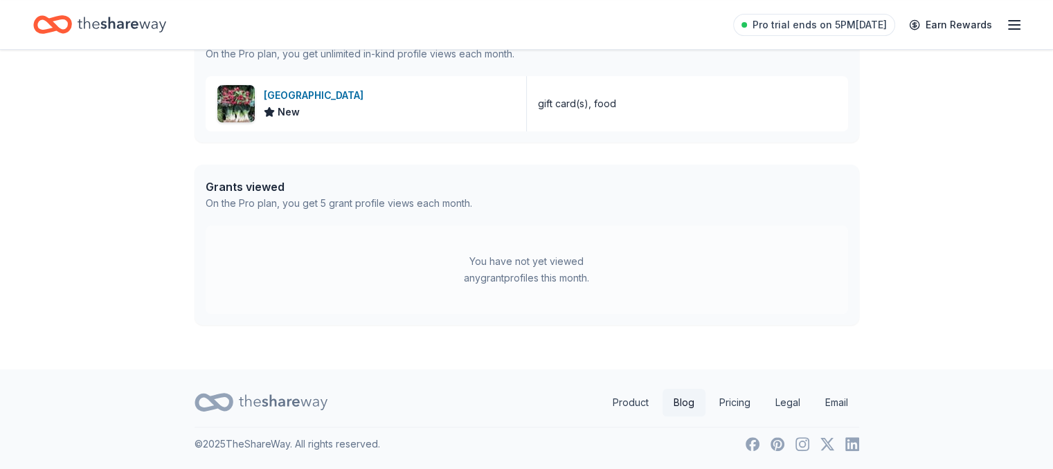
click at [695, 405] on link "Blog" at bounding box center [683, 403] width 43 height 28
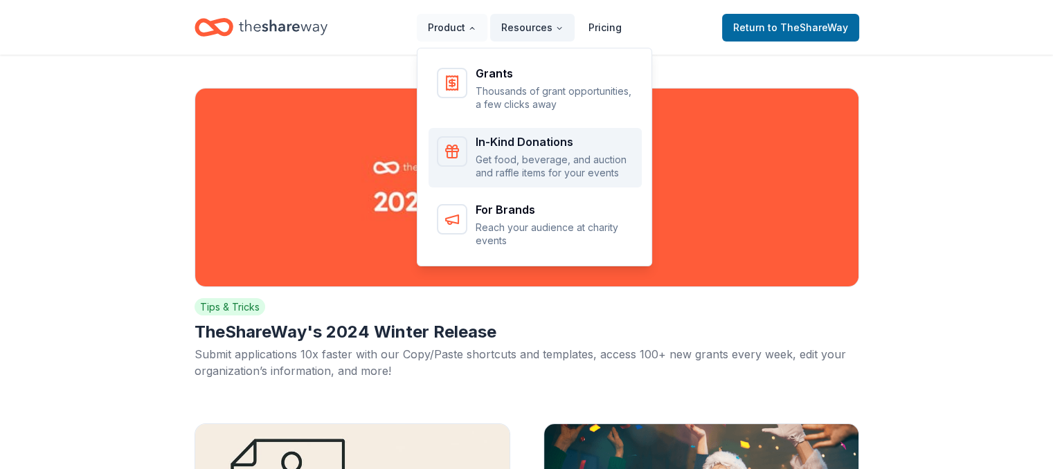
click at [521, 167] on p "Get food, beverage, and auction and raffle items for your events" at bounding box center [555, 166] width 158 height 27
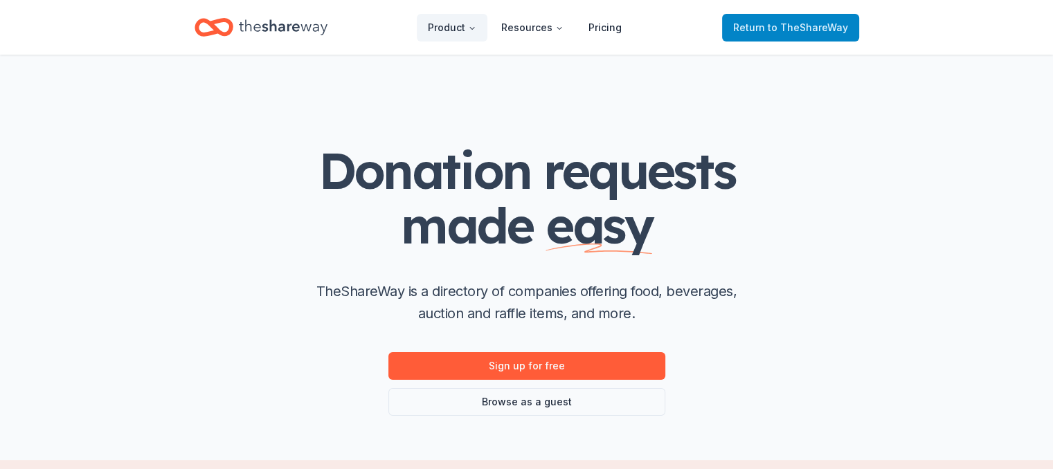
click at [761, 23] on span "Return to TheShareWay" at bounding box center [790, 27] width 115 height 17
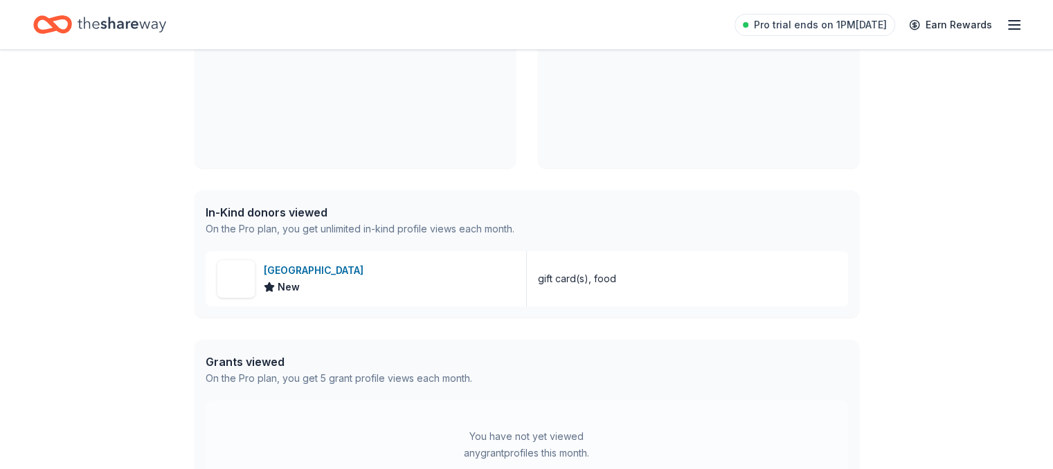
scroll to position [298, 0]
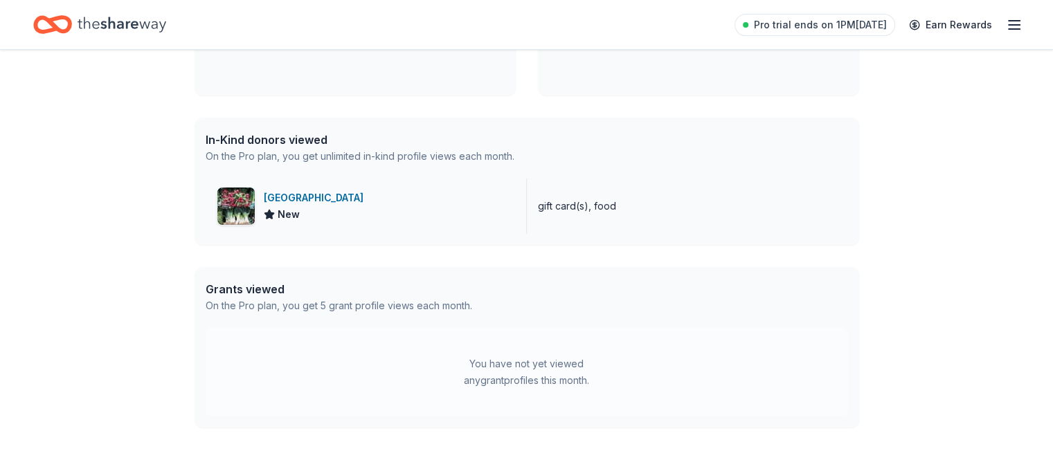
click at [293, 190] on div "[GEOGRAPHIC_DATA]" at bounding box center [316, 198] width 105 height 17
click at [289, 201] on div "[GEOGRAPHIC_DATA]" at bounding box center [316, 198] width 105 height 17
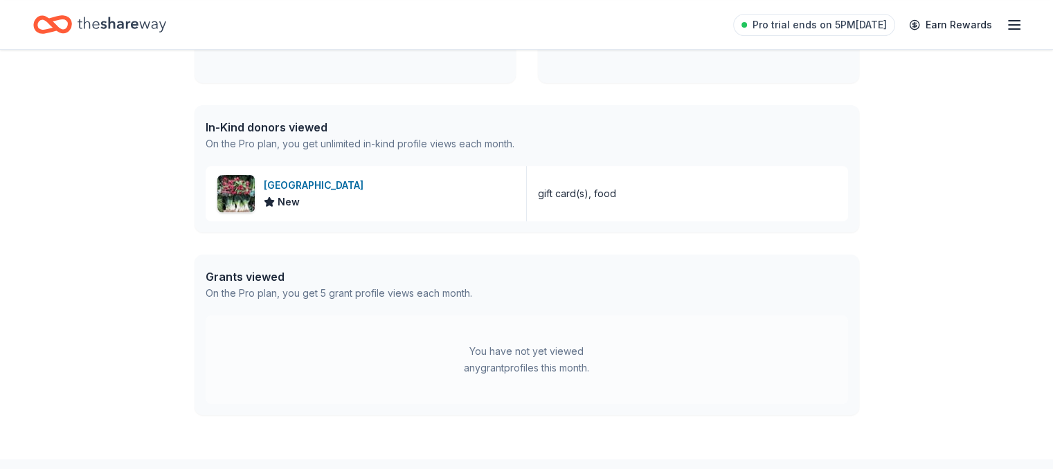
scroll to position [316, 0]
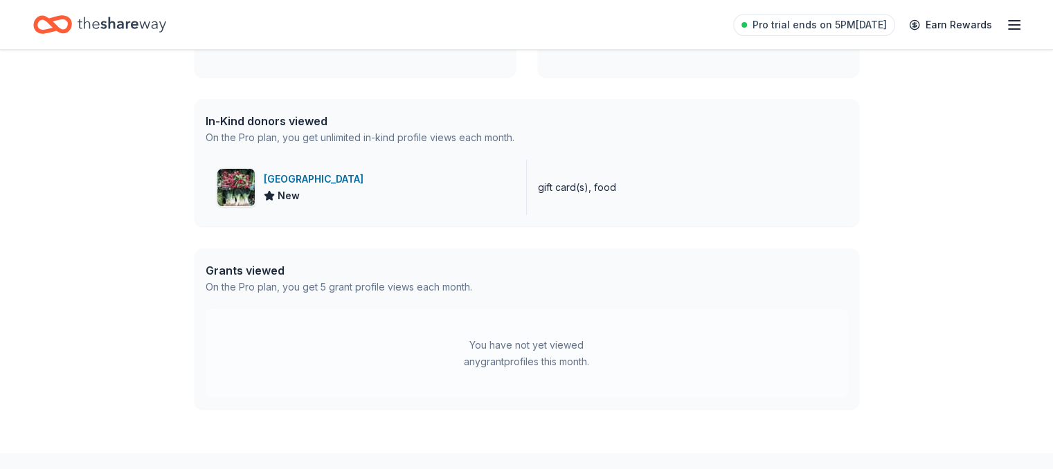
click at [323, 179] on div "[GEOGRAPHIC_DATA]" at bounding box center [316, 179] width 105 height 17
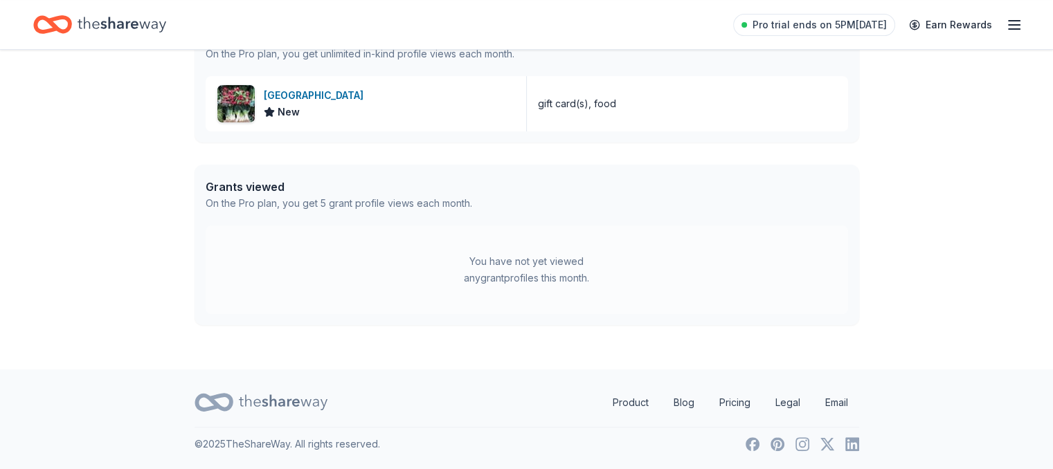
scroll to position [0, 0]
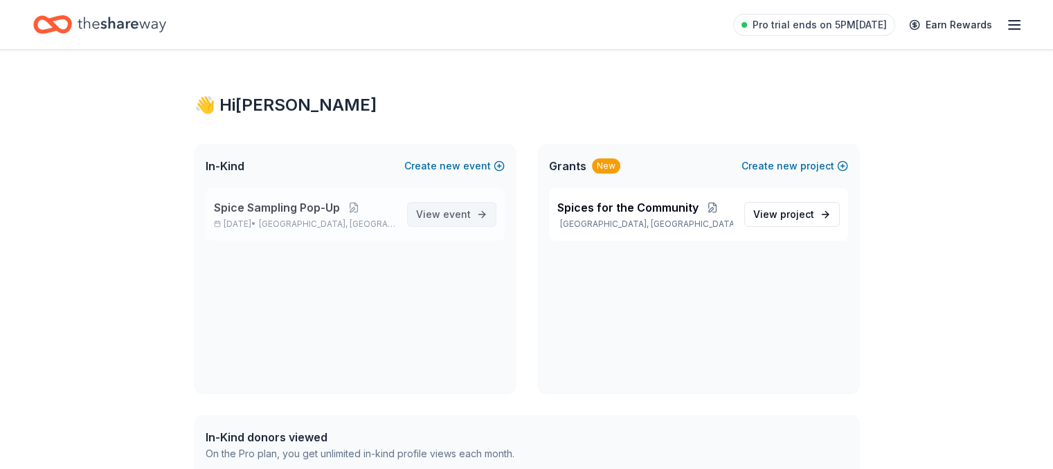
click at [451, 210] on span "event" at bounding box center [457, 214] width 28 height 12
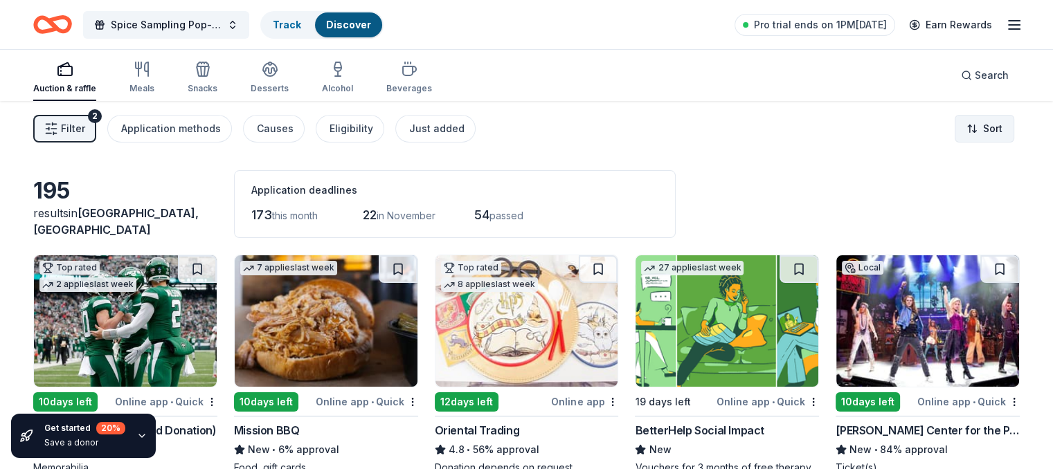
click at [986, 139] on html "Spice Sampling Pop-Up Track Discover Pro trial ends on 1PM, 10/20 Earn Rewards …" at bounding box center [526, 234] width 1053 height 469
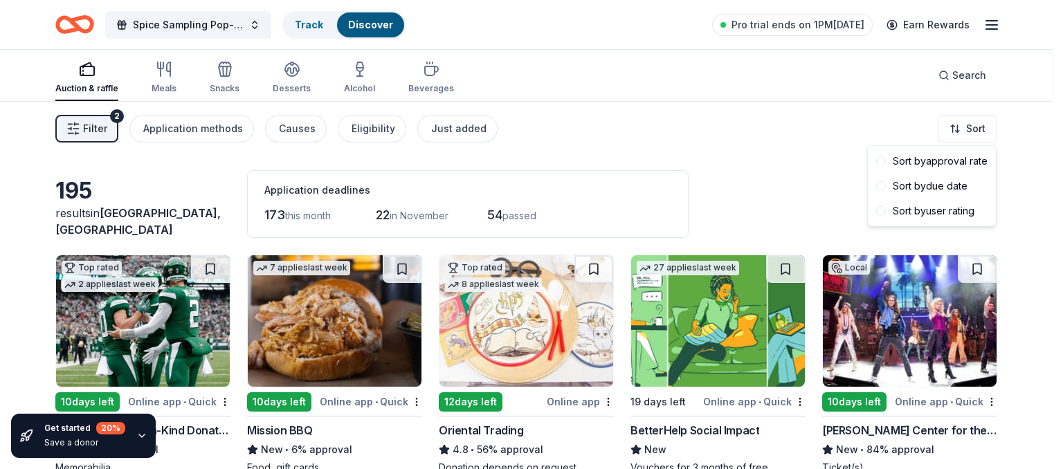
click at [428, 73] on html "Spice Sampling Pop-Up Track Discover Pro trial ends on 1PM, 10/20 Earn Rewards …" at bounding box center [531, 234] width 1063 height 469
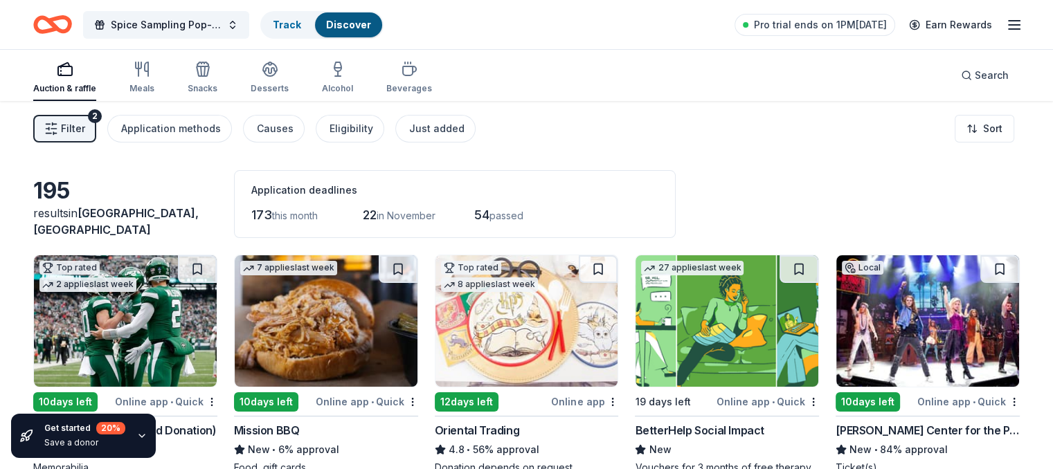
click at [416, 73] on icon "button" at bounding box center [409, 70] width 13 height 9
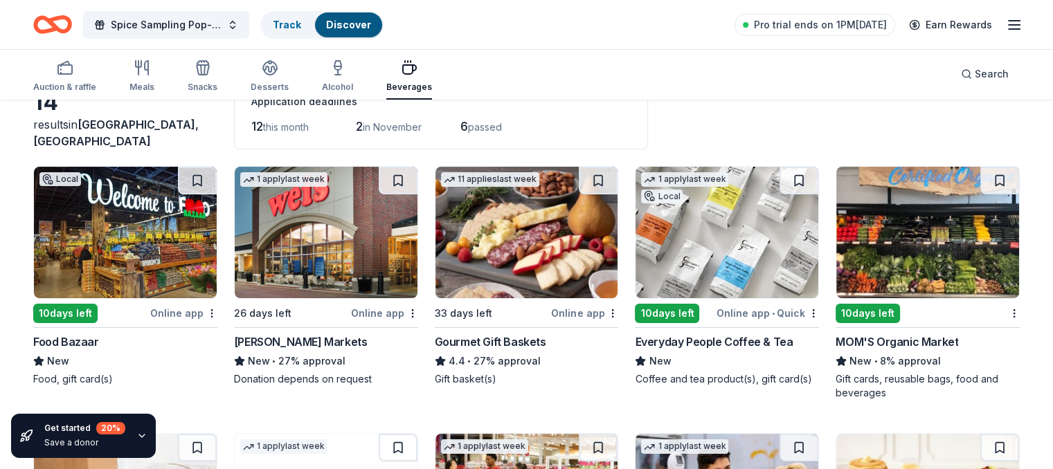
scroll to position [90, 0]
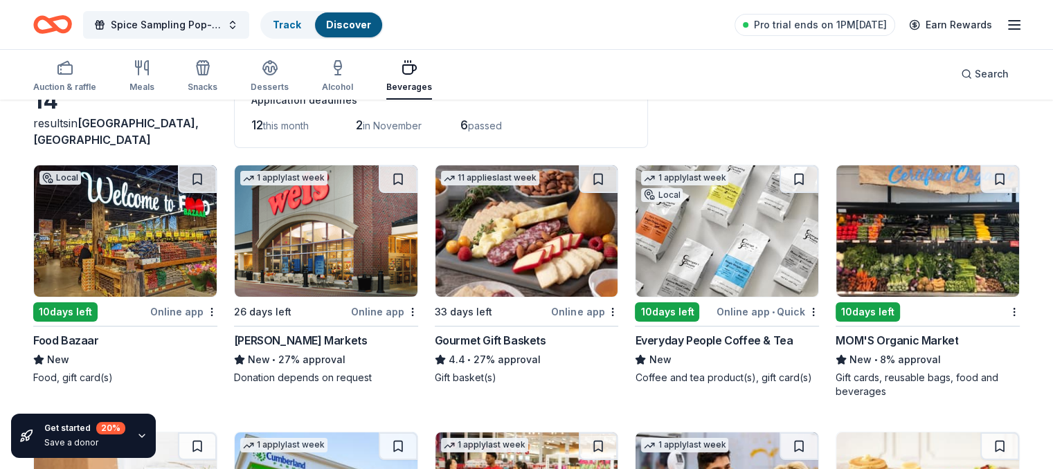
click at [690, 210] on img at bounding box center [726, 231] width 183 height 132
click at [72, 65] on rect "button" at bounding box center [65, 69] width 14 height 9
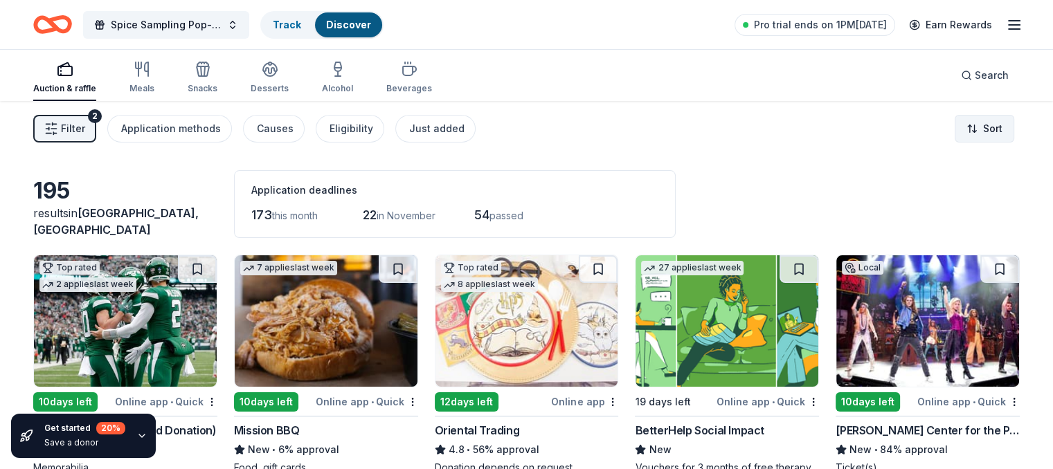
click at [972, 120] on html "Spice Sampling Pop-Up Track Discover Pro trial ends on 1PM, 10/20 Earn Rewards …" at bounding box center [526, 234] width 1053 height 469
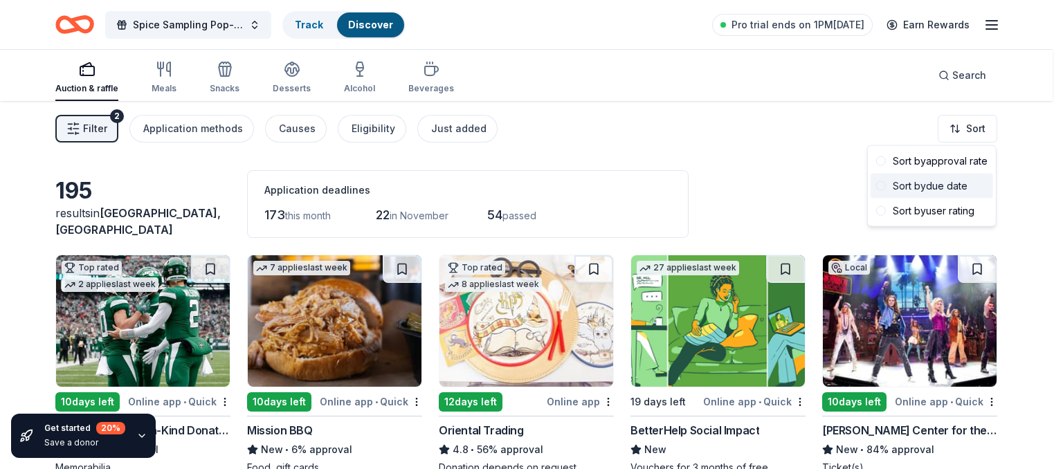
click at [935, 195] on div "Sort by due date" at bounding box center [932, 186] width 123 height 25
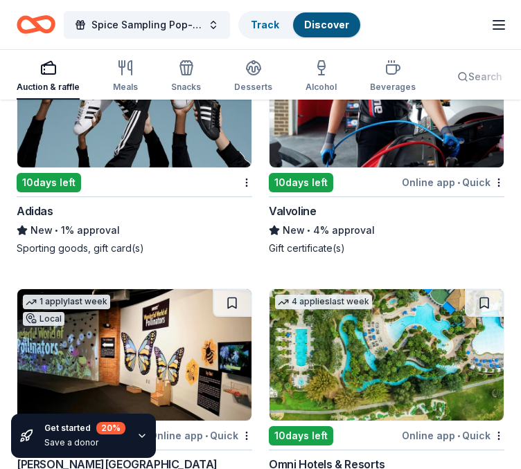
scroll to position [5161, 0]
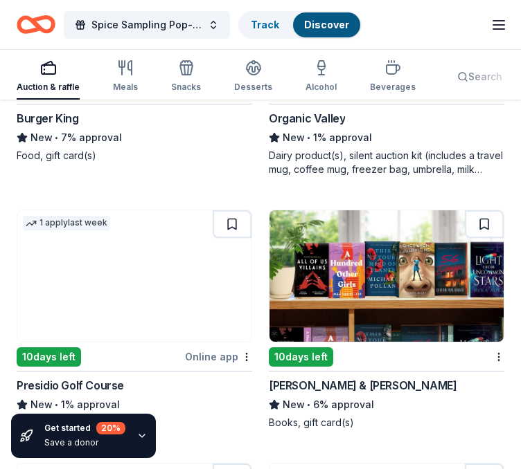
scroll to position [9612, 0]
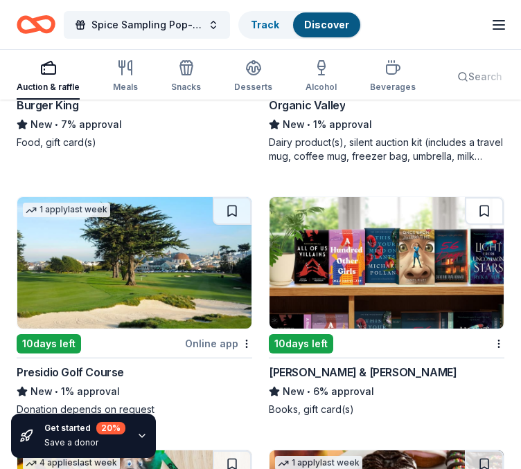
click at [413, 238] on img at bounding box center [386, 263] width 234 height 132
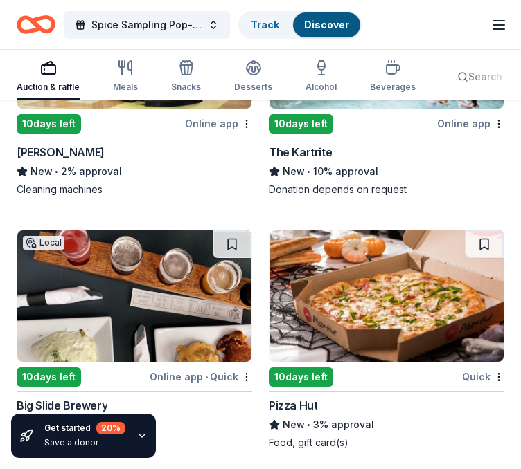
scroll to position [17033, 0]
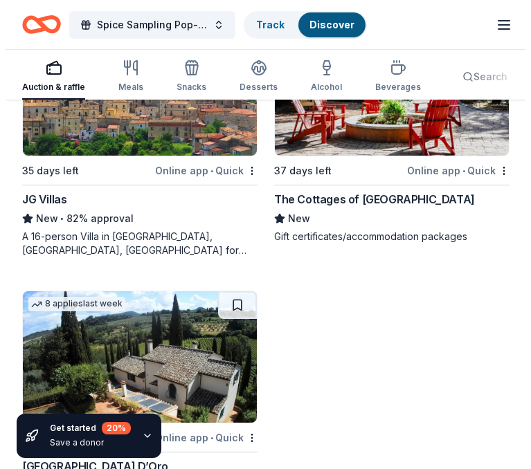
scroll to position [24936, 0]
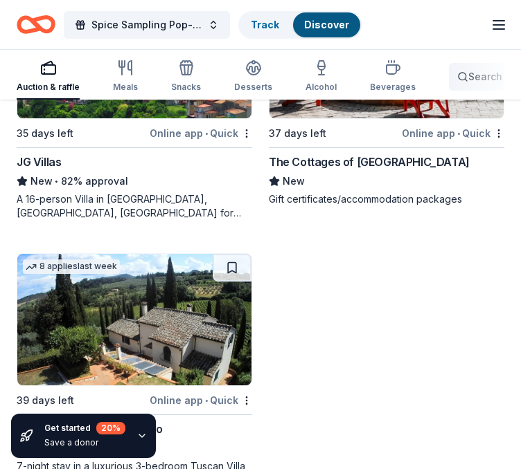
click at [471, 76] on span "Search" at bounding box center [485, 77] width 34 height 17
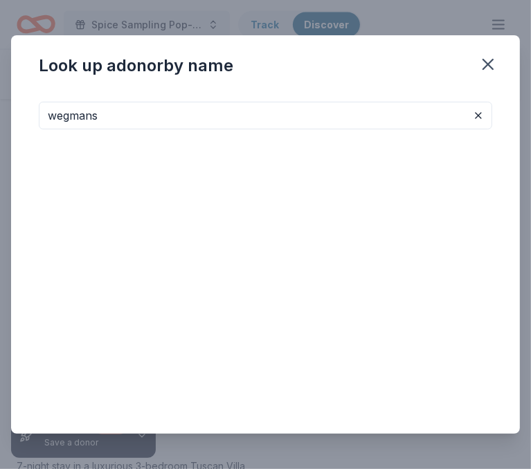
type input "wegmans"
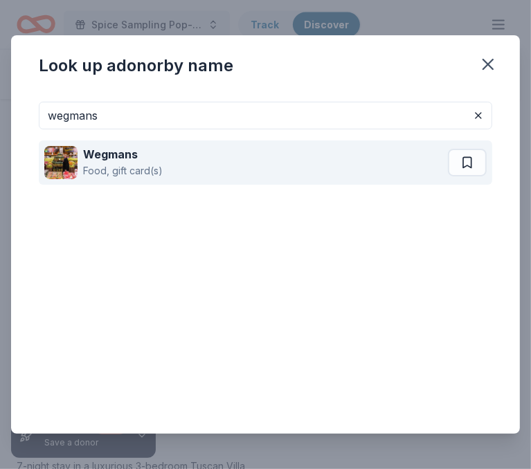
click at [206, 167] on div "Wegmans Food, gift card(s)" at bounding box center [246, 163] width 404 height 44
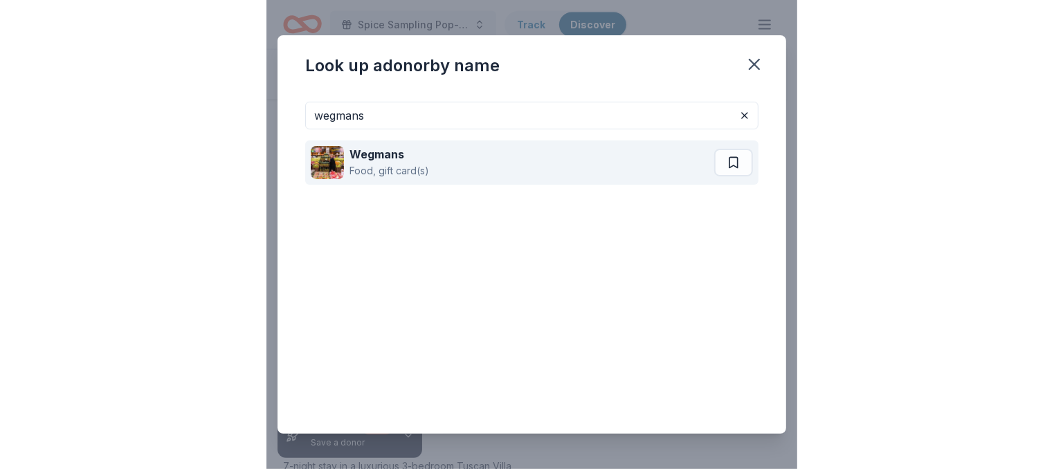
scroll to position [10042, 0]
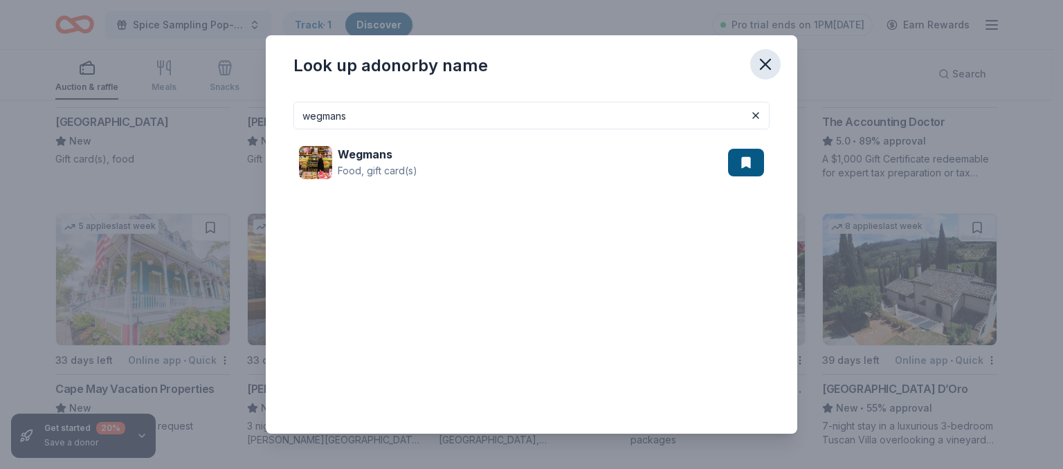
click at [767, 61] on icon "button" at bounding box center [765, 64] width 19 height 19
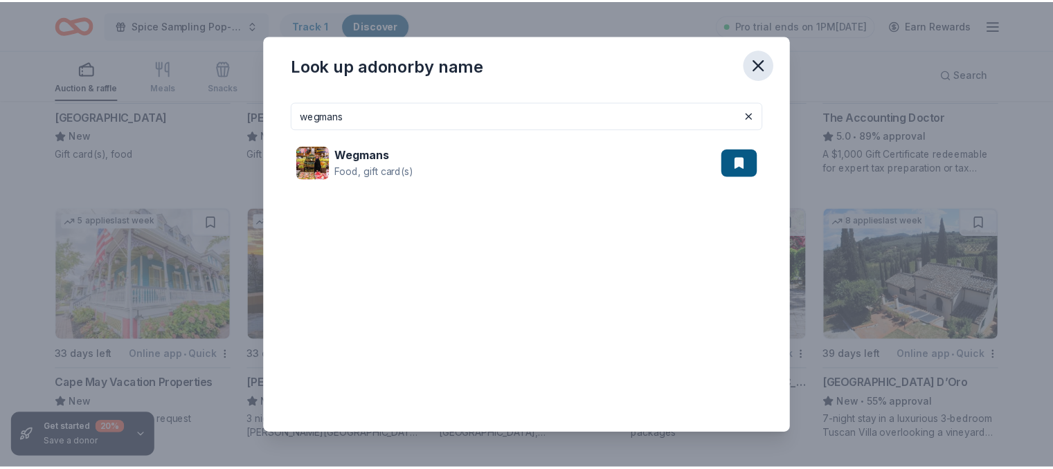
scroll to position [10028, 0]
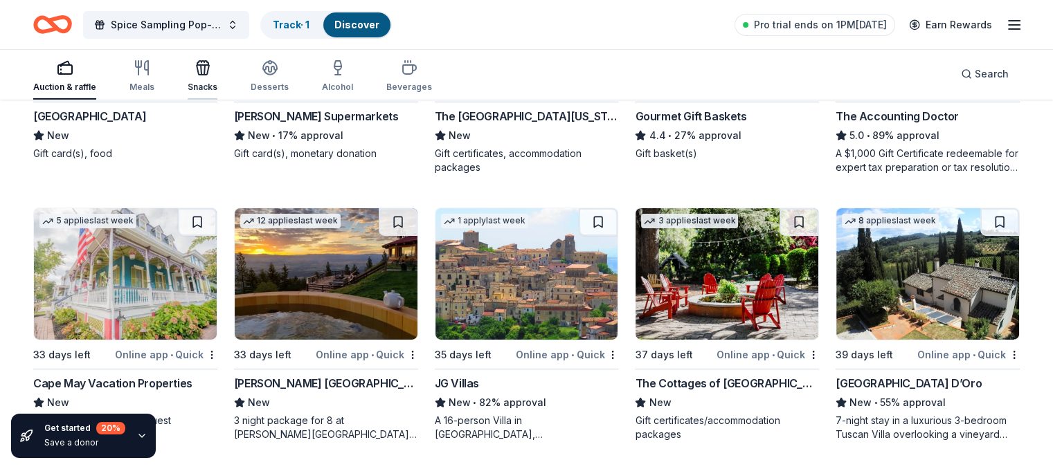
click at [217, 78] on div "Snacks" at bounding box center [203, 76] width 30 height 33
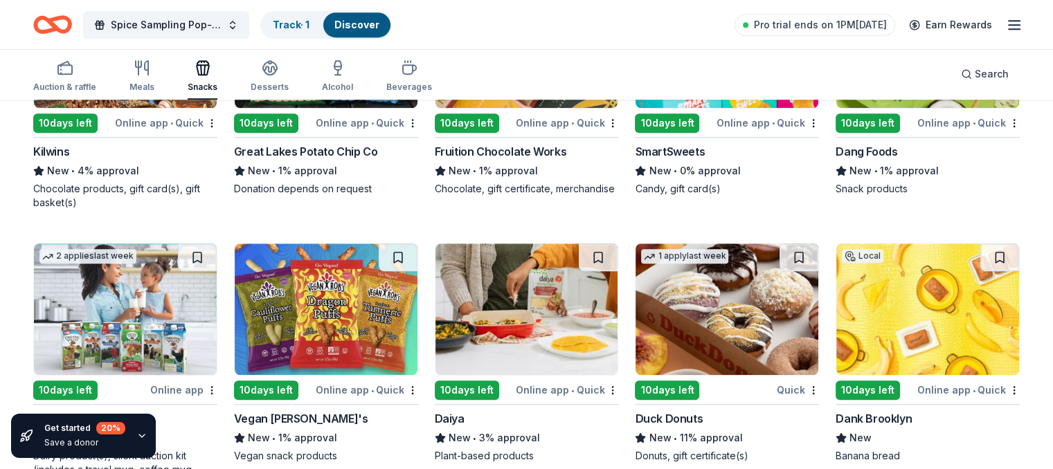
scroll to position [1085, 0]
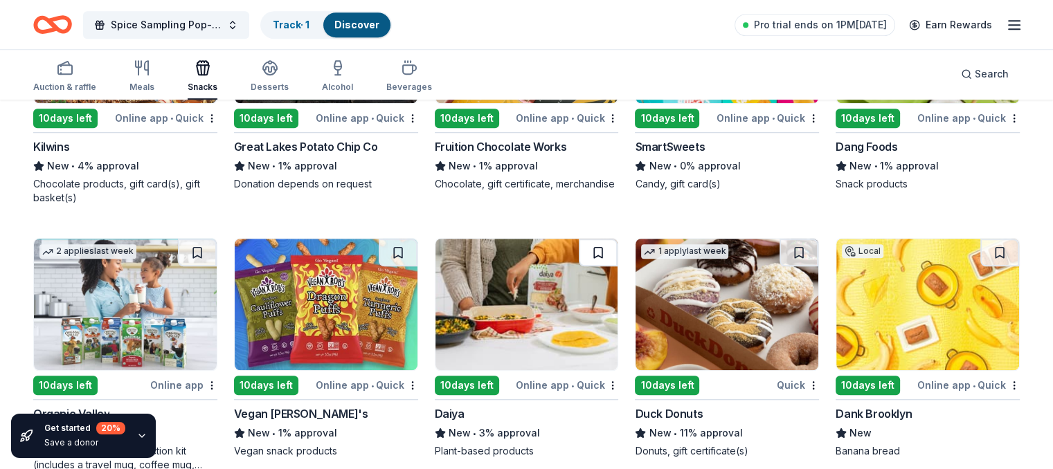
click at [590, 254] on button at bounding box center [598, 253] width 39 height 28
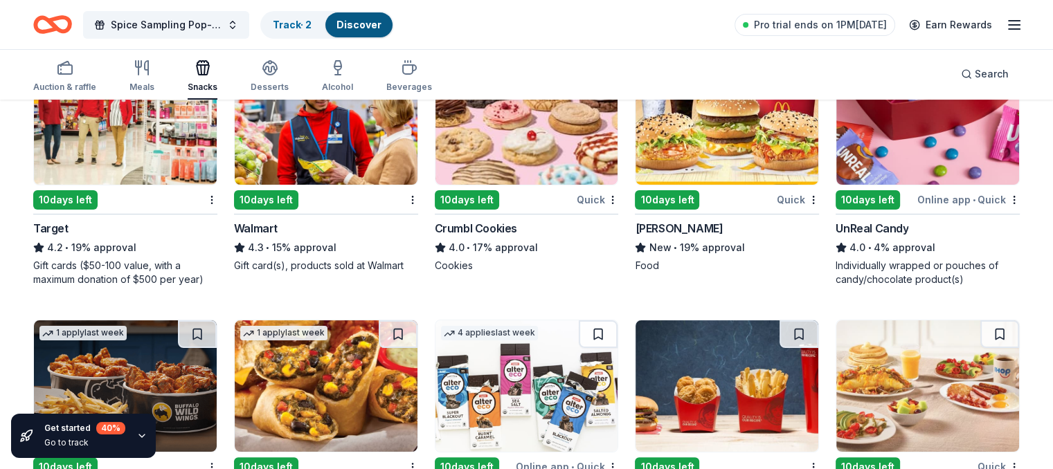
scroll to position [0, 0]
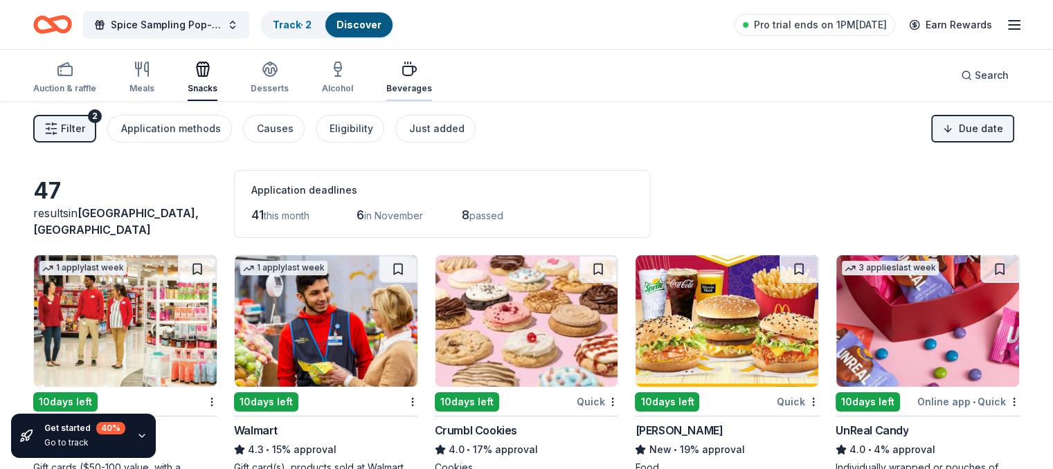
click at [416, 75] on icon "button" at bounding box center [409, 70] width 13 height 9
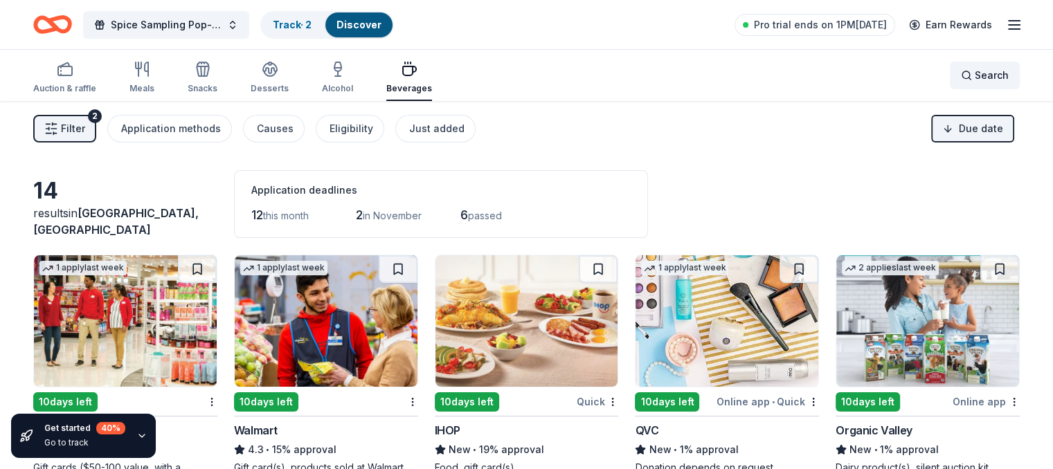
click at [977, 78] on span "Search" at bounding box center [992, 75] width 34 height 17
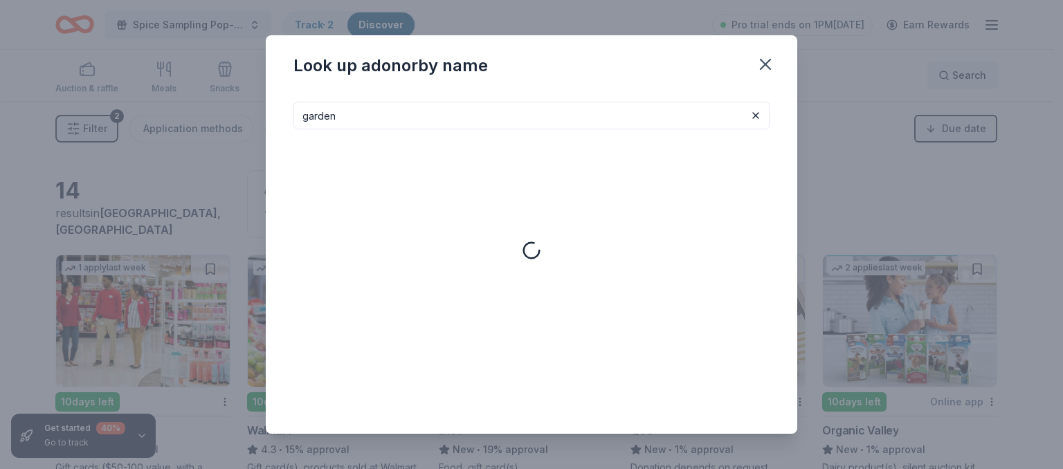
type input "garden"
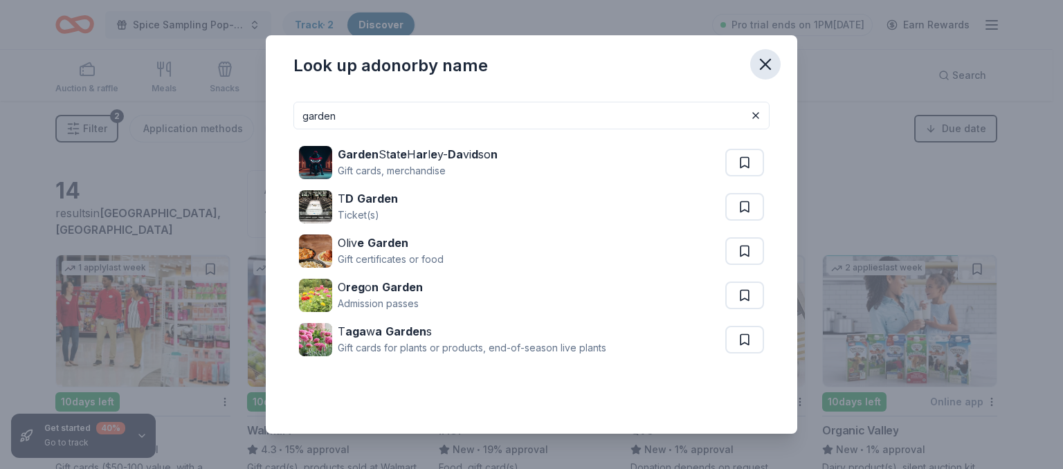
click at [756, 65] on icon "button" at bounding box center [765, 64] width 19 height 19
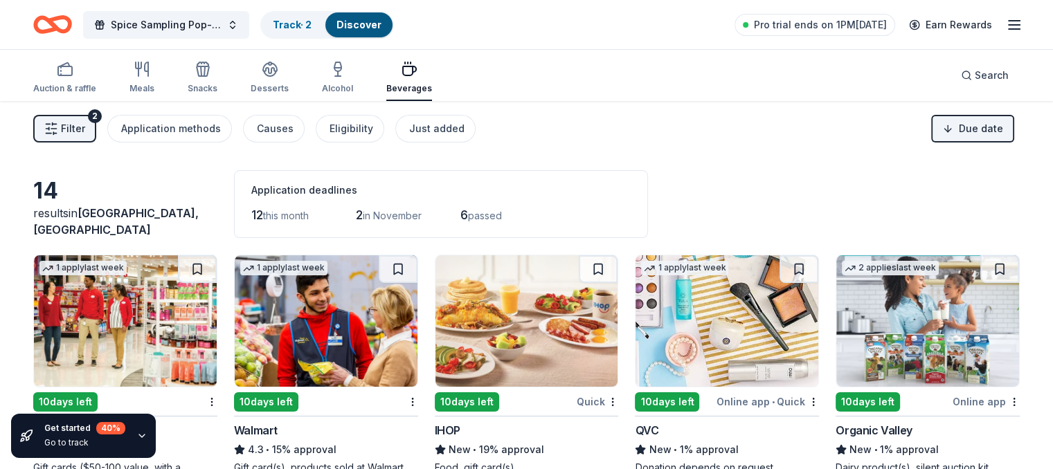
click at [85, 127] on span "Filter" at bounding box center [73, 128] width 24 height 17
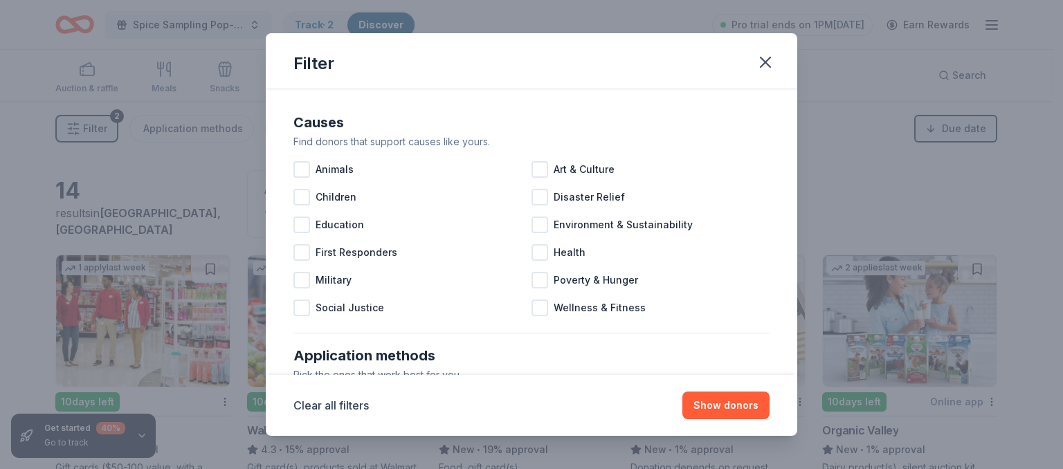
drag, startPoint x: 786, startPoint y: 143, endPoint x: 792, endPoint y: 278, distance: 134.4
click at [792, 278] on div "Causes Find donors that support causes like yours. Animals Art & Culture Childr…" at bounding box center [532, 231] width 532 height 285
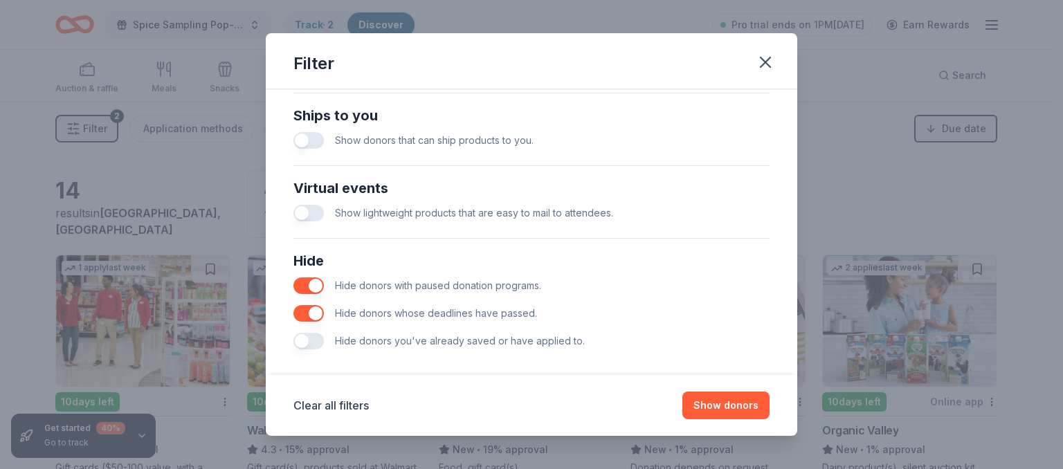
scroll to position [626, 0]
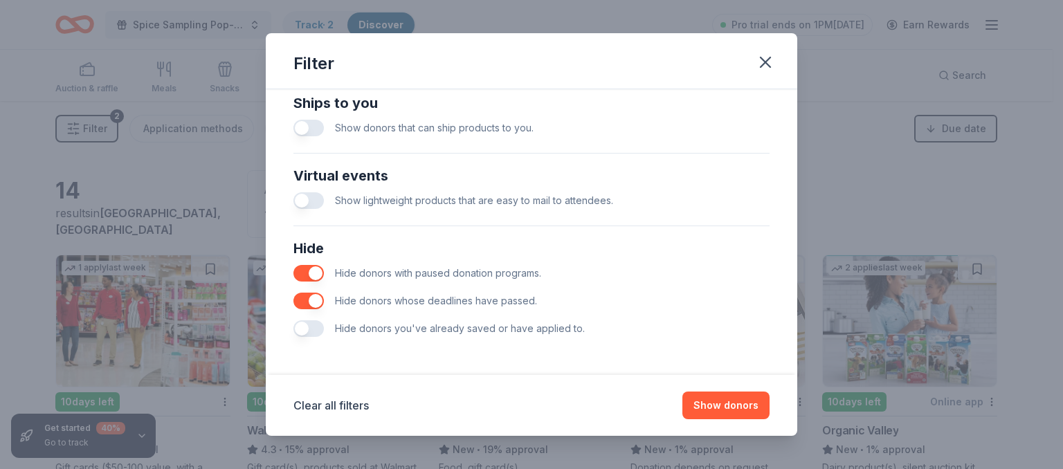
click at [303, 298] on button "button" at bounding box center [308, 301] width 30 height 17
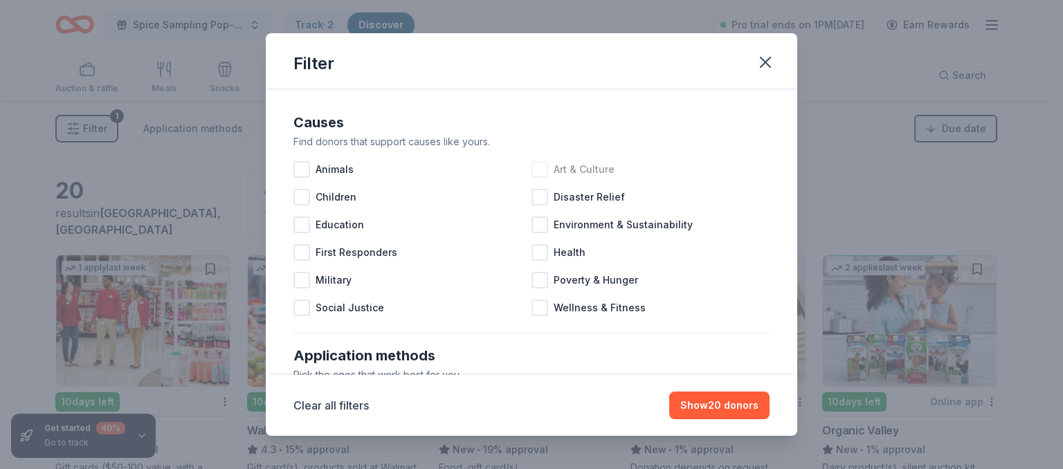
click at [538, 164] on div at bounding box center [540, 169] width 17 height 17
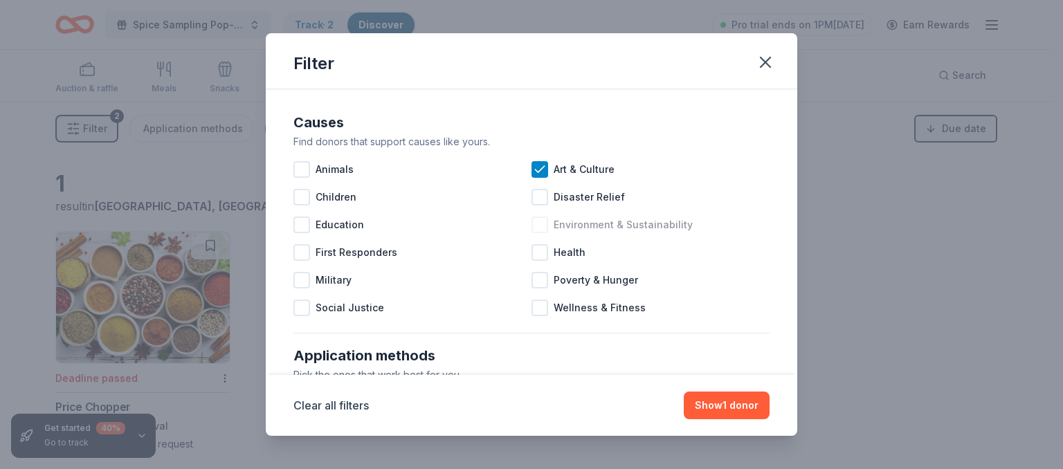
click at [541, 231] on div at bounding box center [540, 225] width 17 height 17
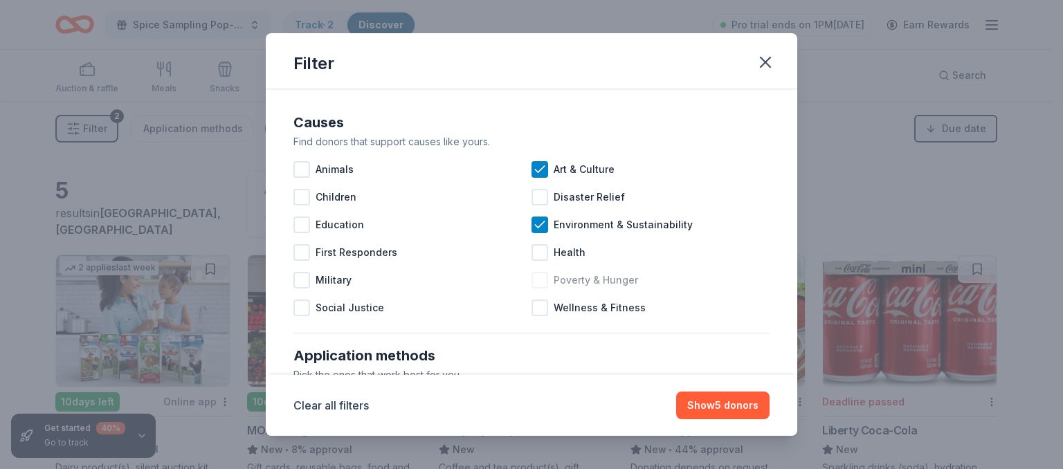
click at [545, 284] on div "Poverty & Hunger" at bounding box center [651, 280] width 238 height 28
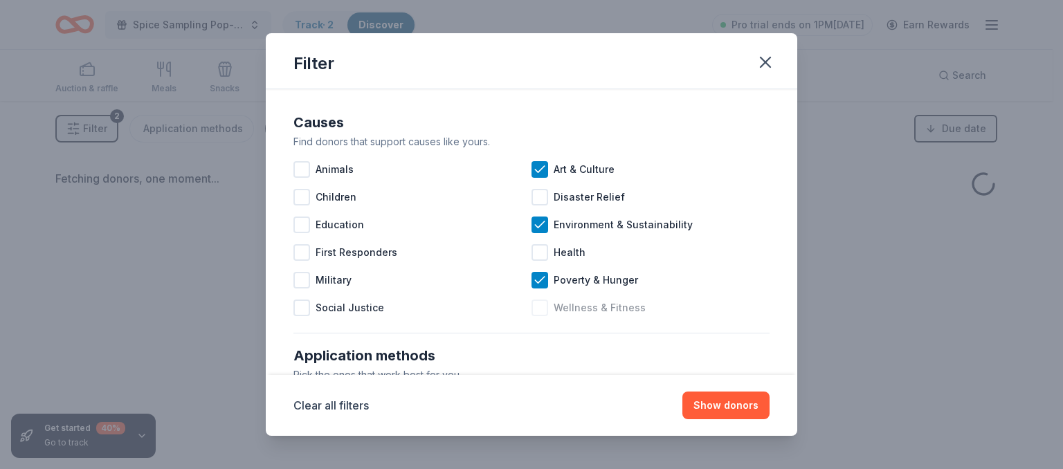
click at [543, 298] on div "Wellness & Fitness" at bounding box center [651, 308] width 238 height 28
click at [298, 310] on div at bounding box center [301, 308] width 17 height 17
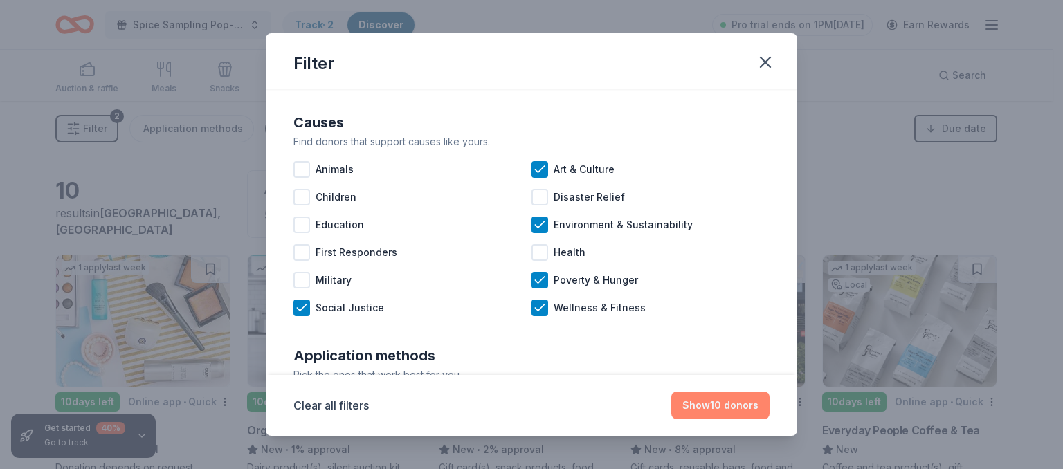
click at [752, 401] on button "Show 10 donors" at bounding box center [720, 406] width 98 height 28
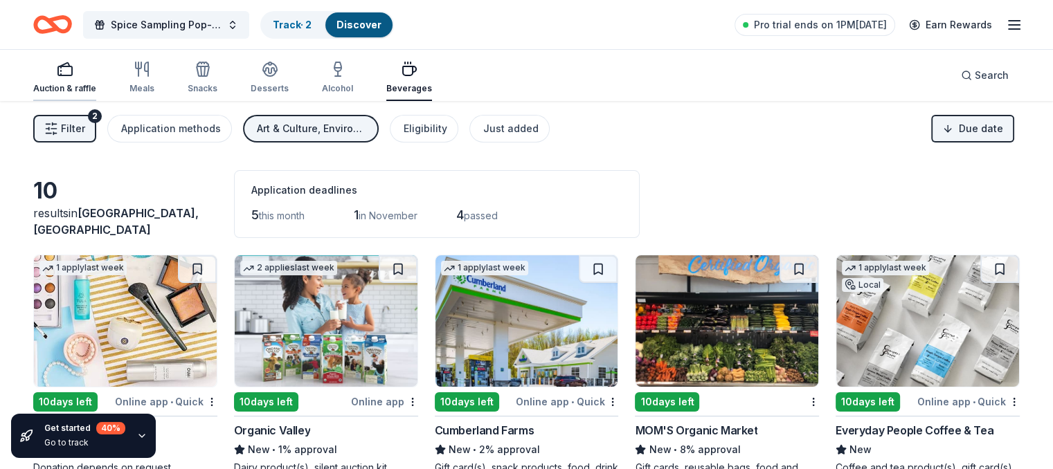
click at [77, 76] on div "button" at bounding box center [64, 69] width 63 height 17
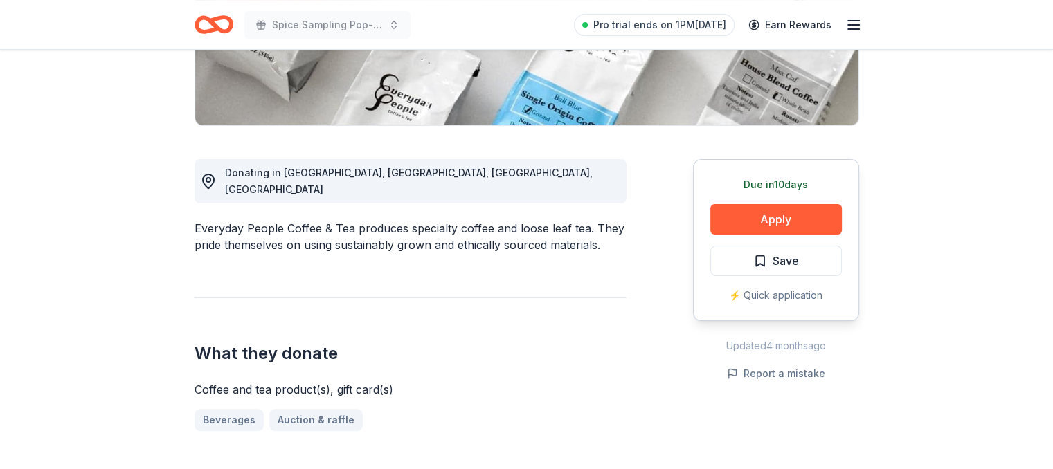
scroll to position [258, 0]
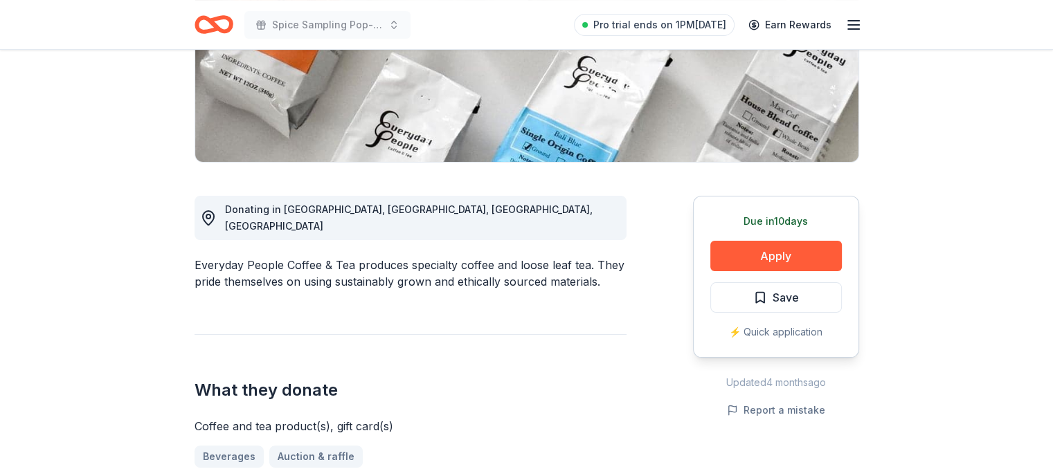
click at [775, 271] on div "Due in 10 days Apply Save ⚡️ Quick application" at bounding box center [776, 277] width 166 height 162
click at [759, 258] on button "Apply" at bounding box center [776, 256] width 132 height 30
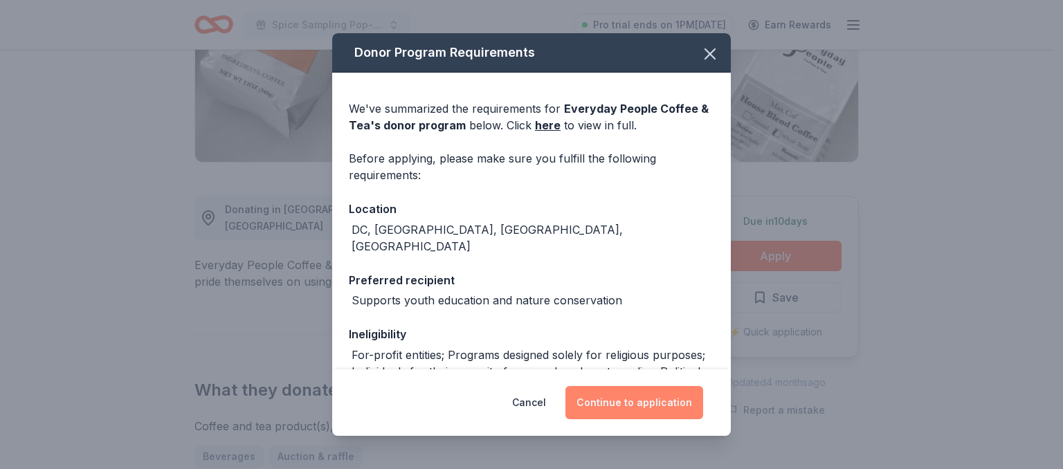
click at [640, 403] on button "Continue to application" at bounding box center [635, 402] width 138 height 33
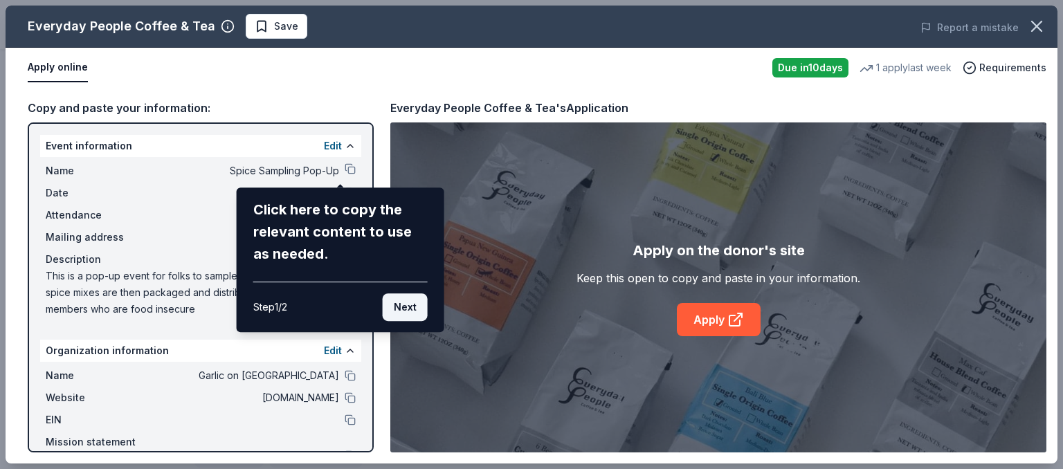
click at [415, 303] on button "Next" at bounding box center [405, 307] width 45 height 28
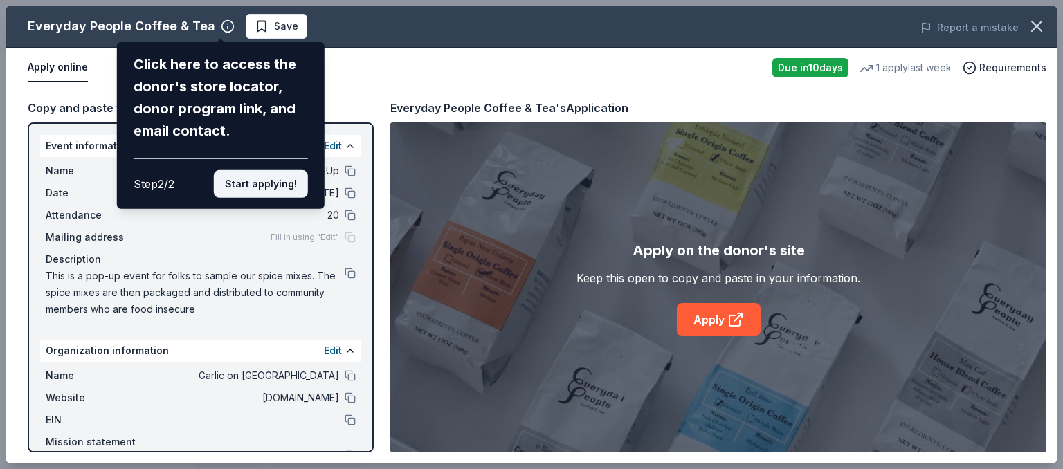
click at [280, 189] on button "Start applying!" at bounding box center [261, 184] width 94 height 28
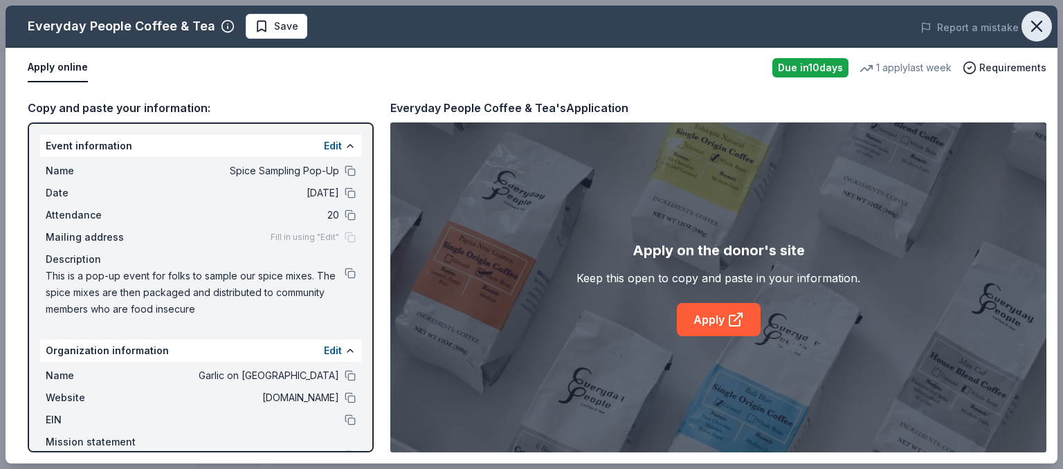
click at [1036, 28] on icon "button" at bounding box center [1036, 26] width 19 height 19
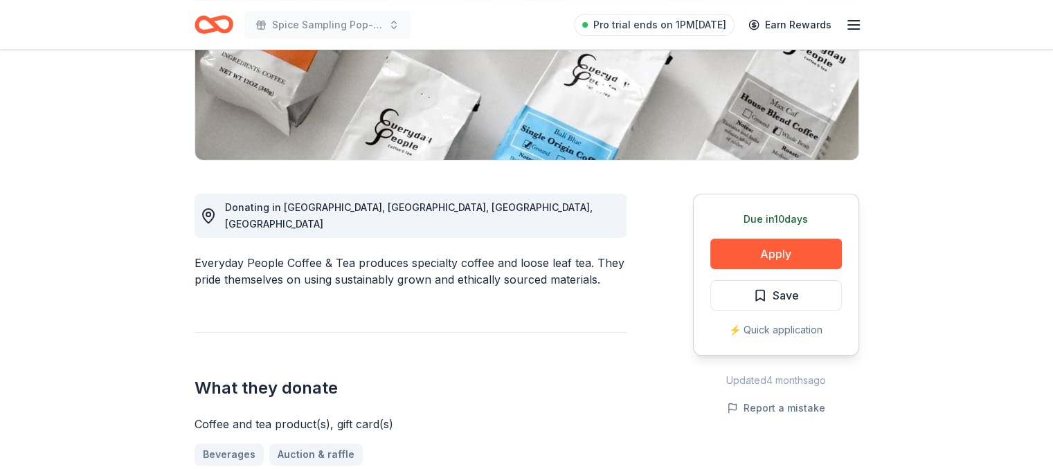
scroll to position [286, 0]
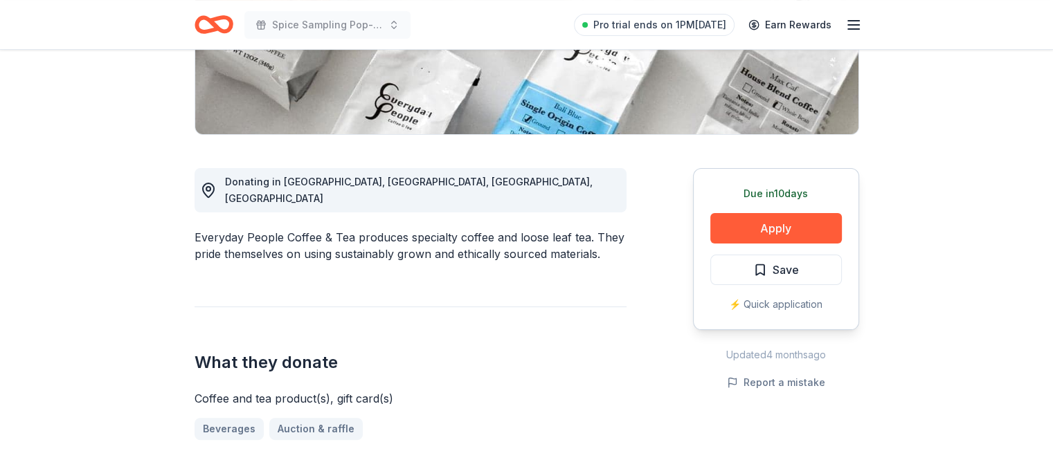
click at [213, 27] on icon "Home" at bounding box center [219, 24] width 21 height 14
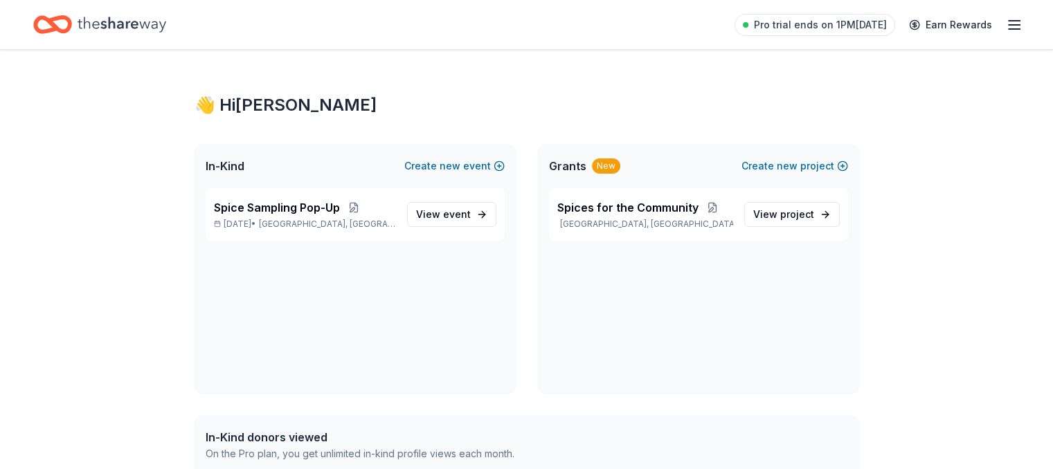
click at [213, 27] on div "Pro trial ends on 1PM, 10/20 Earn Rewards" at bounding box center [526, 24] width 986 height 33
click at [229, 163] on span "In-Kind" at bounding box center [225, 166] width 39 height 17
click at [285, 216] on div "Spice Sampling Pop-Up Nov 22, 2025 • Rochester, NY" at bounding box center [305, 214] width 182 height 30
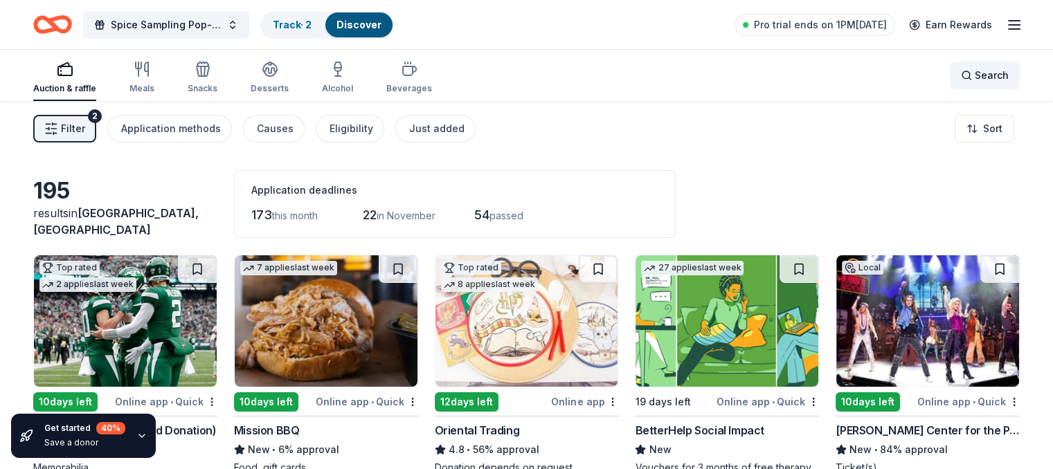
click at [975, 82] on span "Search" at bounding box center [992, 75] width 34 height 17
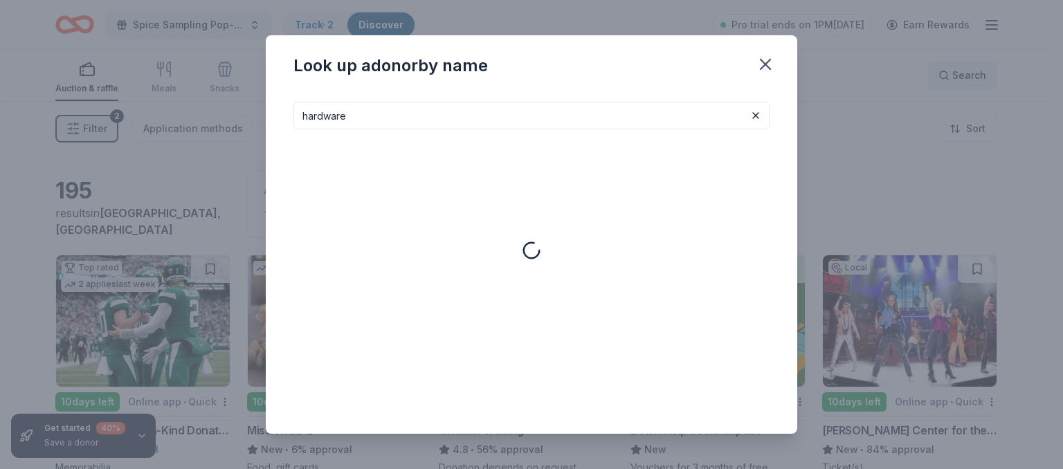
type input "hardware"
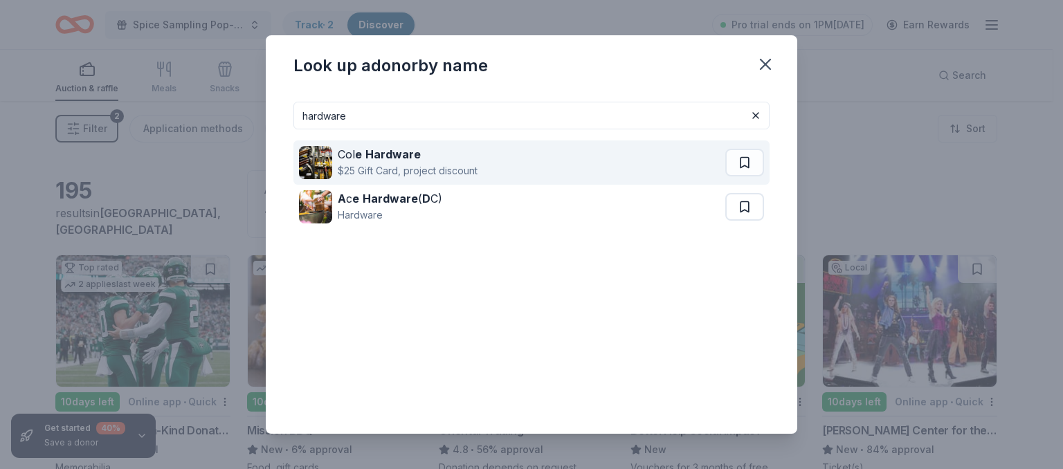
click at [519, 167] on div "Col e Hardware $25 Gift Card, project discount" at bounding box center [512, 163] width 426 height 44
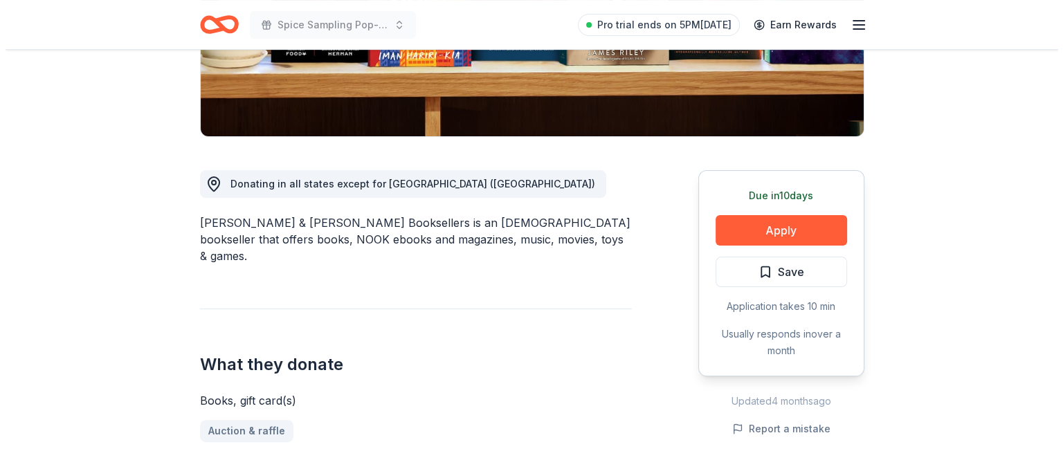
scroll to position [363, 0]
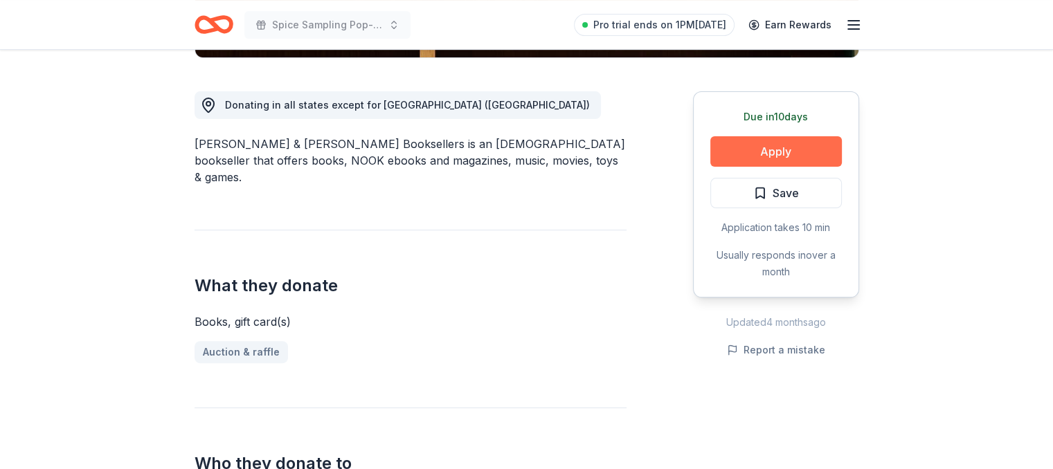
click at [520, 141] on button "Apply" at bounding box center [776, 151] width 132 height 30
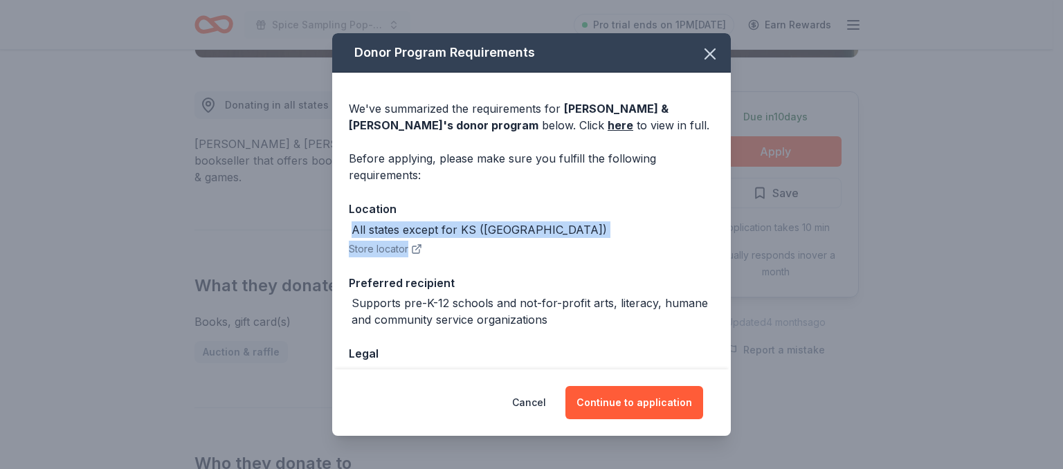
drag, startPoint x: 720, startPoint y: 214, endPoint x: 725, endPoint y: 260, distance: 46.7
click at [520, 260] on div "Donor Program Requirements We've summarized the requirements for [PERSON_NAME] …" at bounding box center [531, 201] width 399 height 336
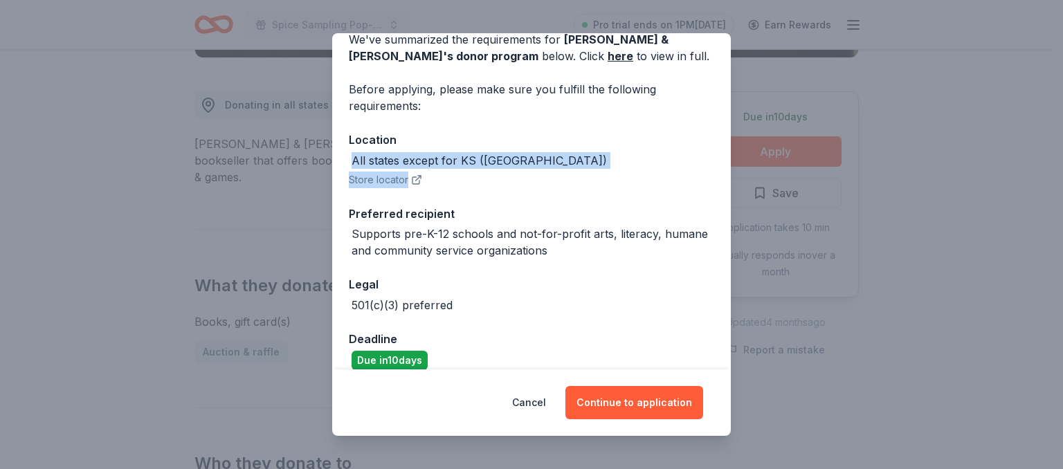
scroll to position [86, 0]
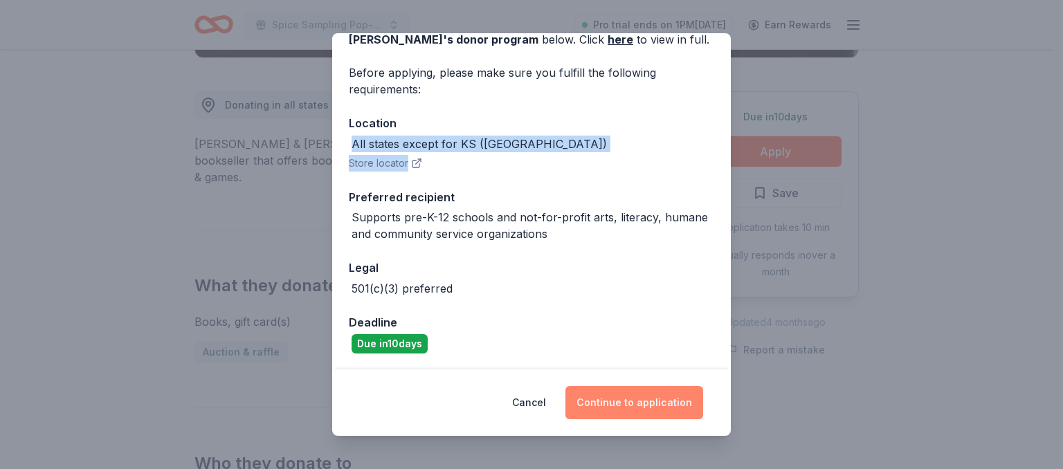
click at [520, 397] on button "Continue to application" at bounding box center [635, 402] width 138 height 33
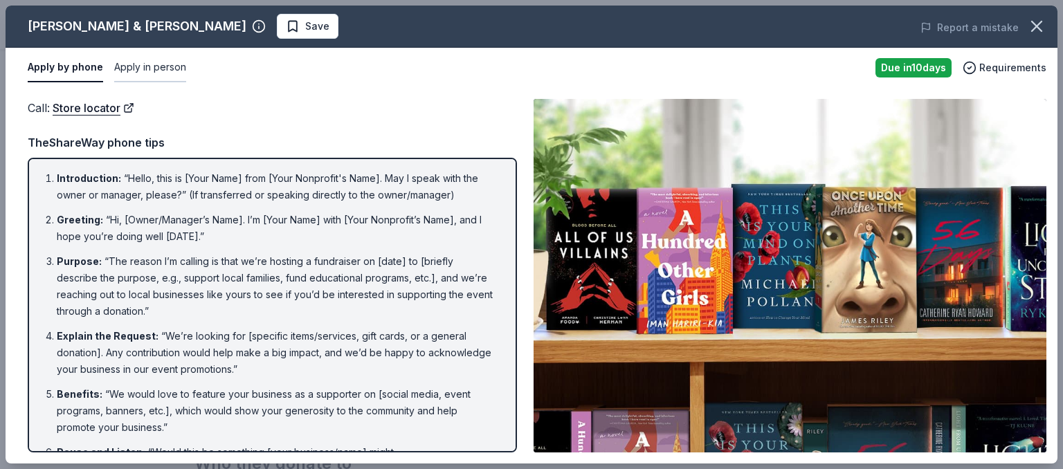
click at [139, 69] on button "Apply in person" at bounding box center [150, 67] width 72 height 29
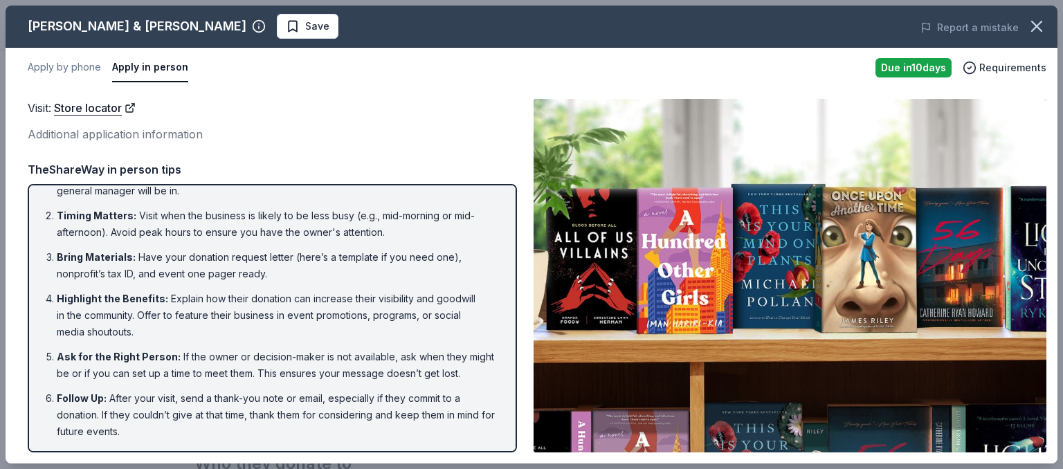
scroll to position [0, 0]
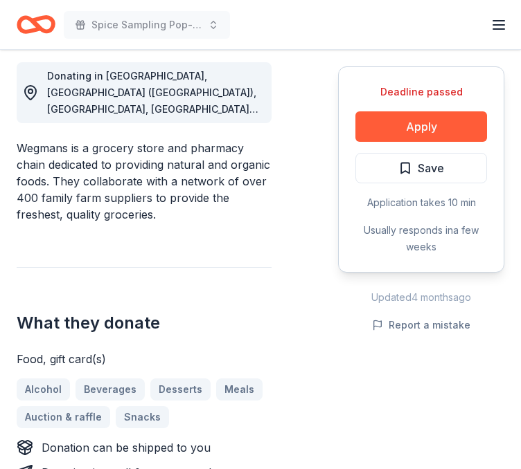
scroll to position [452, 0]
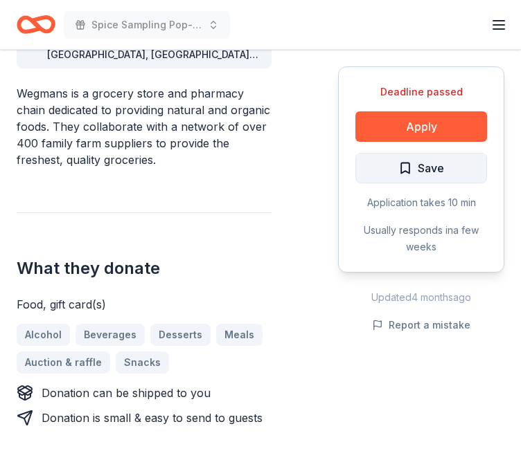
click at [404, 165] on span "Save" at bounding box center [421, 168] width 46 height 18
drag, startPoint x: 519, startPoint y: 138, endPoint x: 514, endPoint y: 98, distance: 41.2
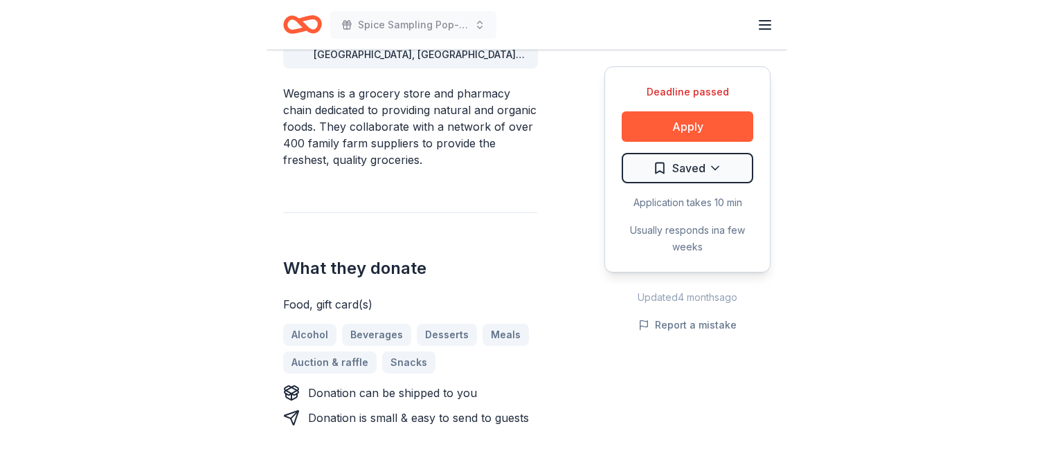
scroll to position [0, 0]
